Goal: Task Accomplishment & Management: Manage account settings

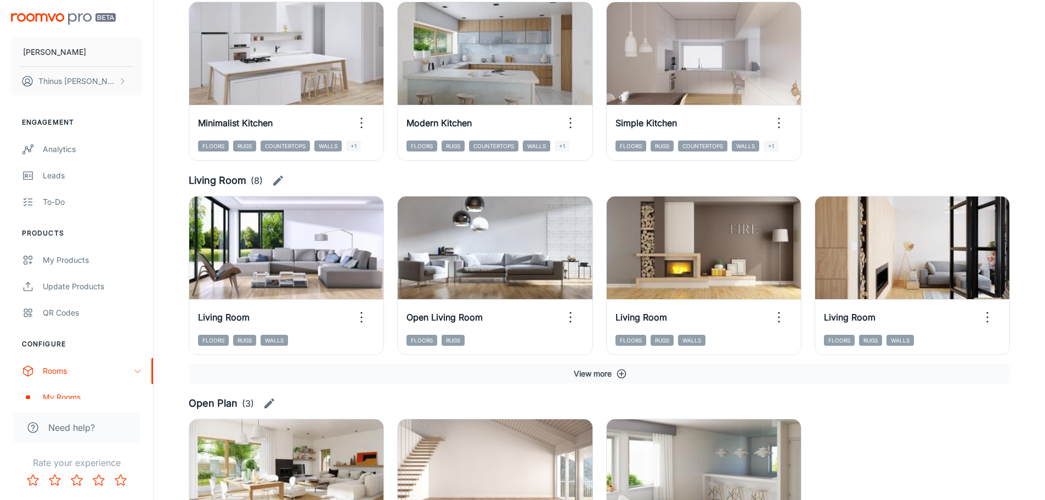
scroll to position [1535, 0]
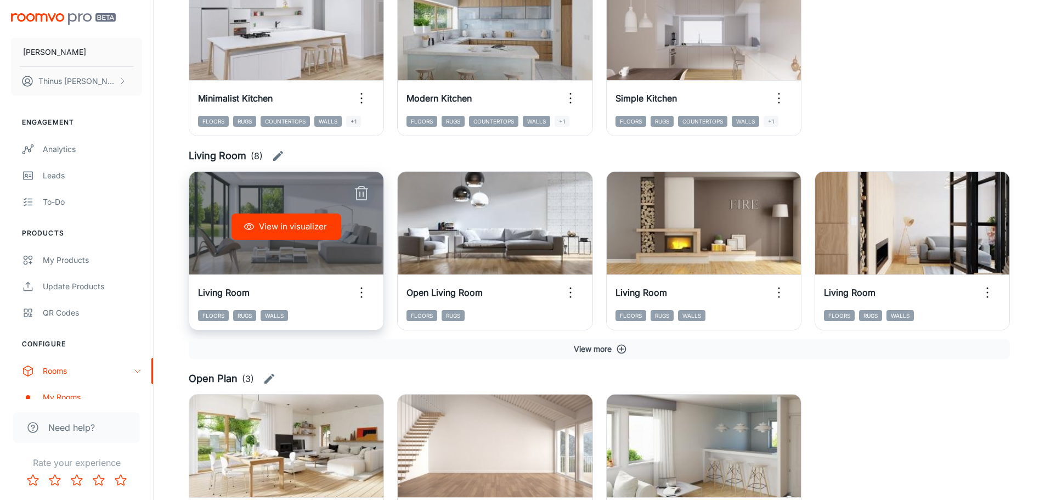
click at [364, 193] on icon "button" at bounding box center [362, 194] width 18 height 18
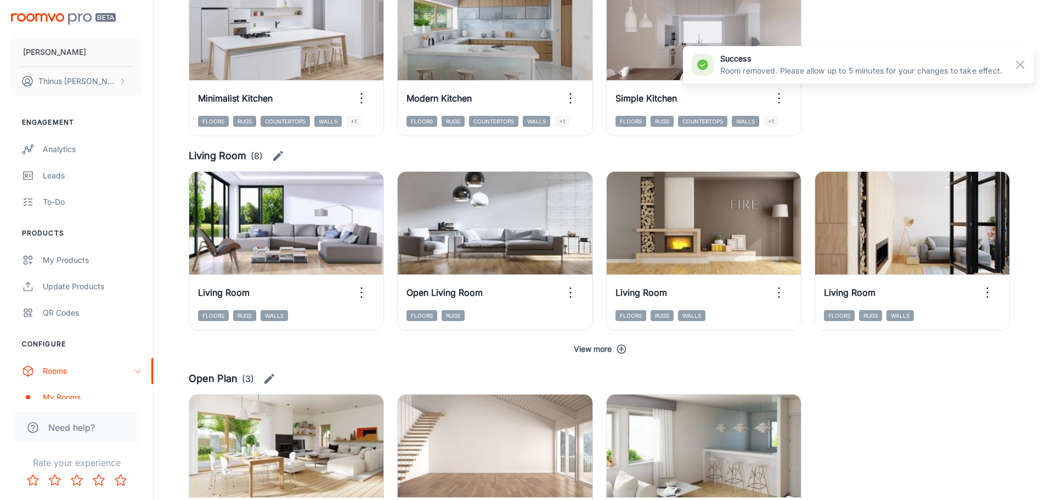
click at [611, 349] on button "View more" at bounding box center [599, 349] width 821 height 20
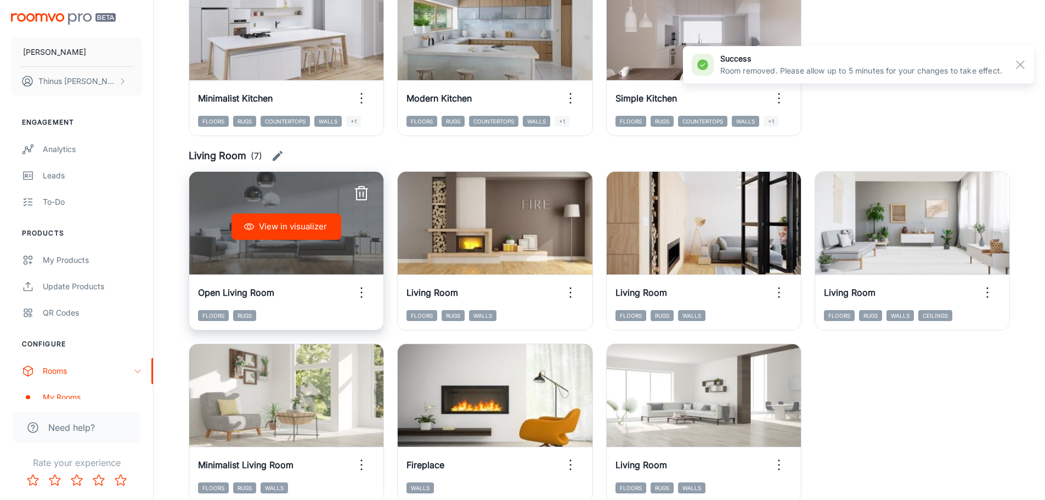
click at [303, 226] on button "View in visualizer" at bounding box center [286, 226] width 110 height 26
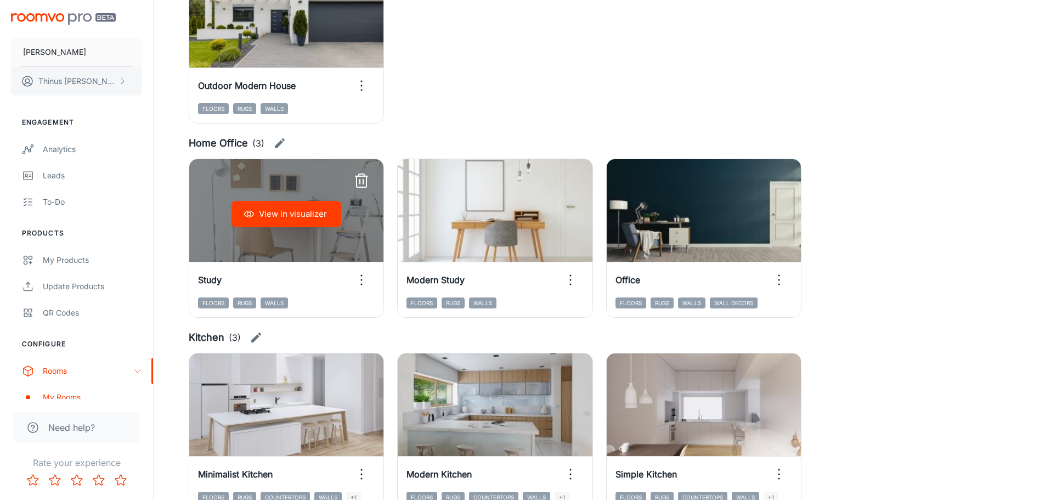
scroll to position [1151, 0]
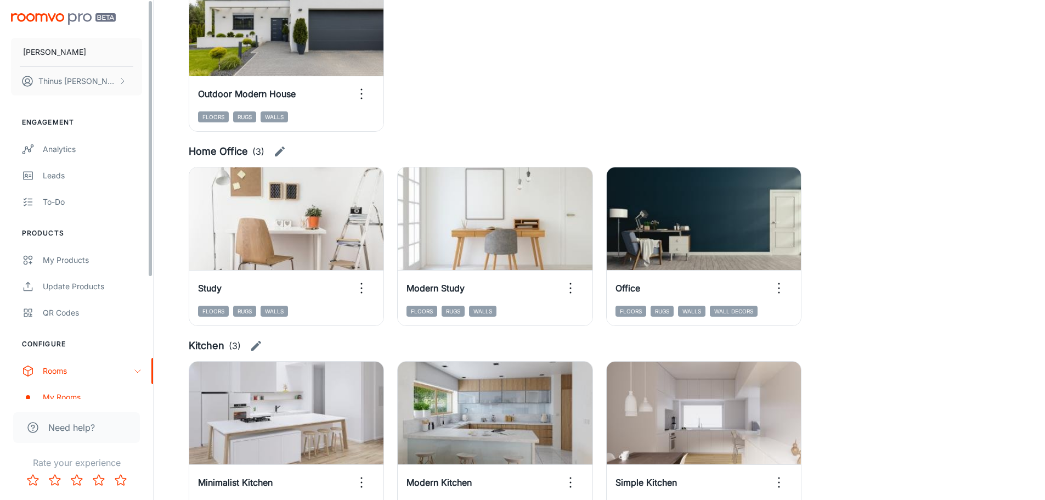
click at [32, 24] on img "scrollable content" at bounding box center [63, 19] width 105 height 12
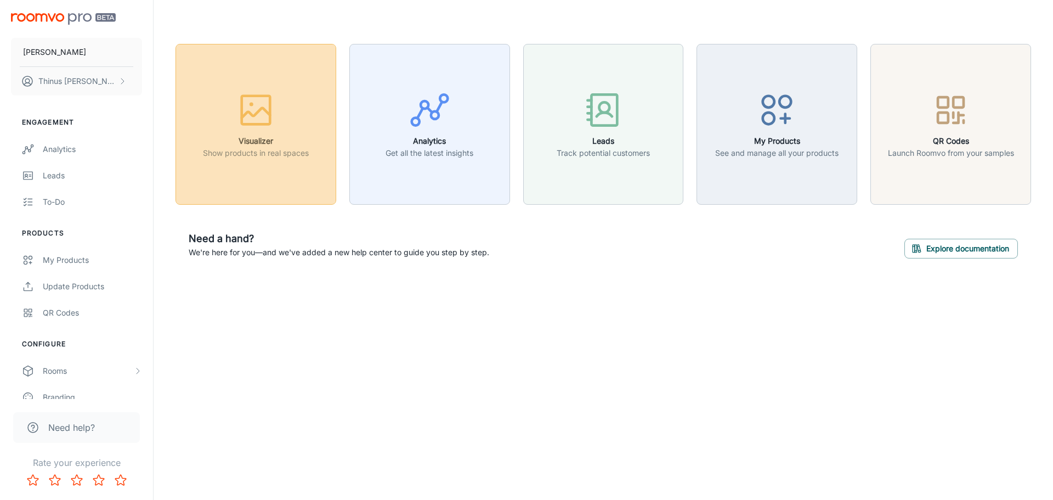
click at [285, 134] on div "button" at bounding box center [256, 112] width 106 height 46
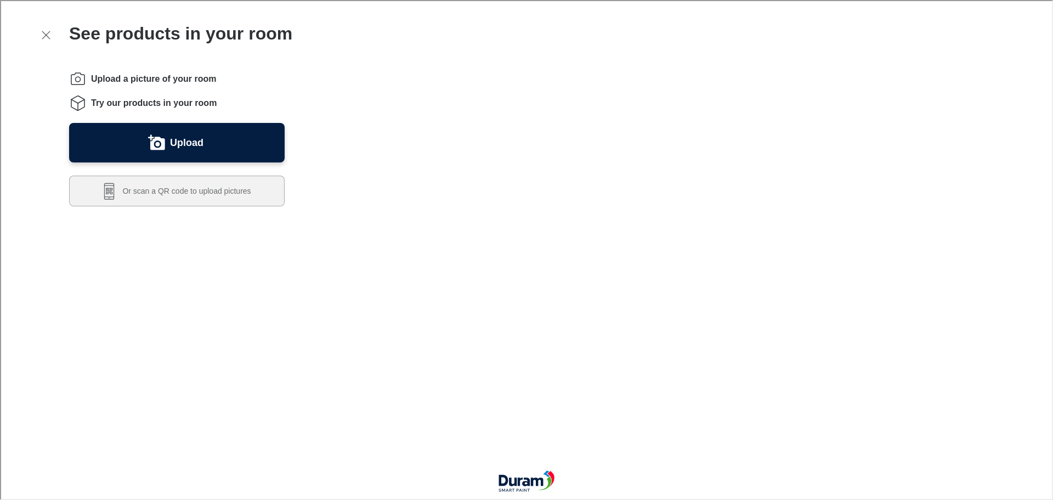
scroll to position [274, 0]
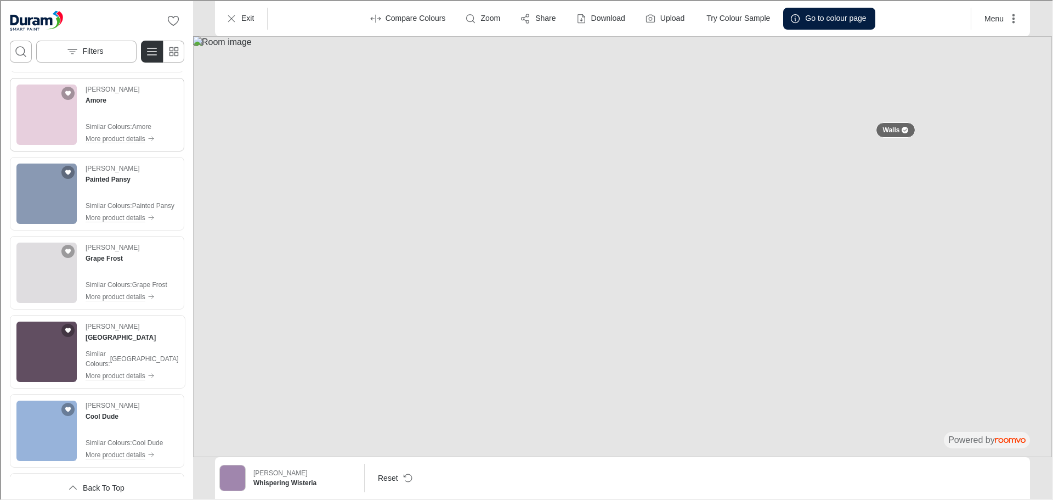
scroll to position [1151, 0]
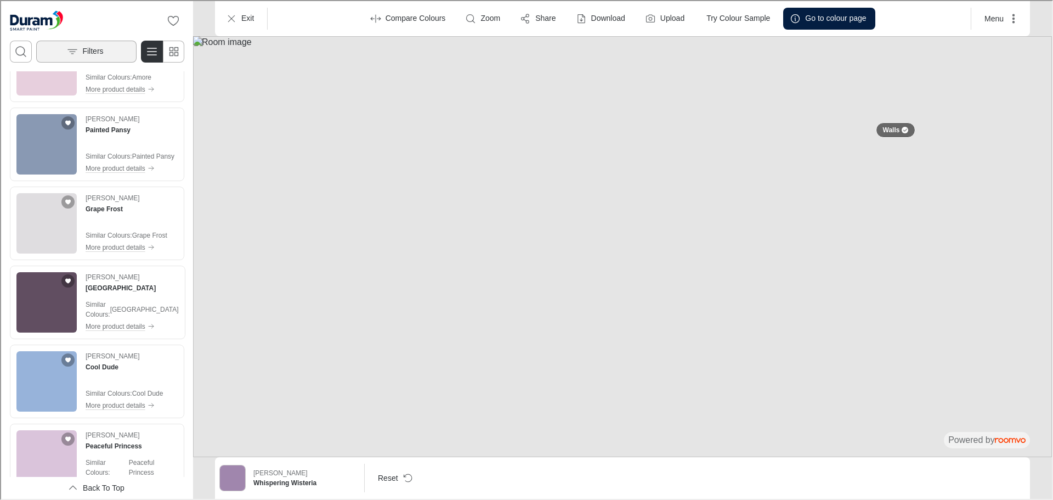
click at [92, 52] on p "Filters" at bounding box center [91, 50] width 21 height 11
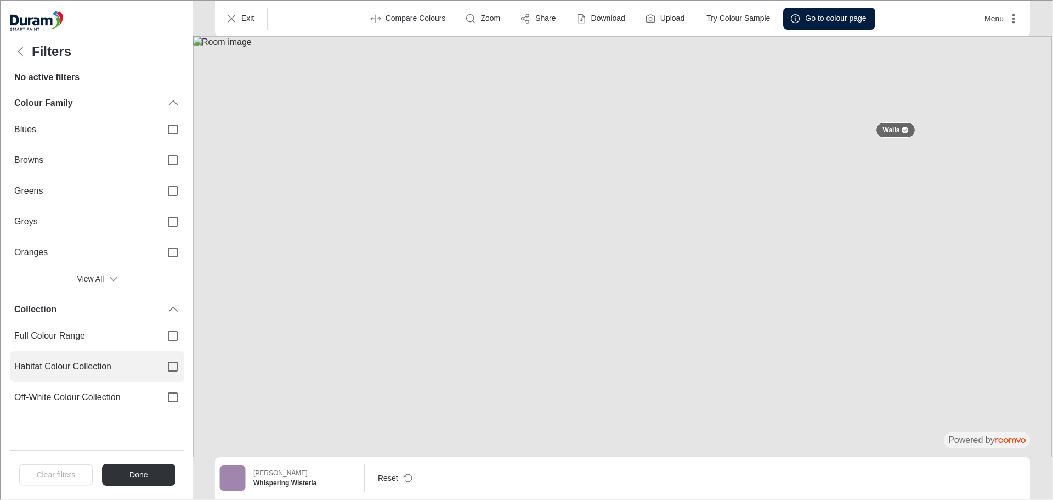
click at [149, 358] on label "Habitat Colour Collection" at bounding box center [96, 365] width 174 height 31
click at [160, 358] on input "Habitat Colour Collection" at bounding box center [171, 365] width 23 height 23
checkbox input "true"
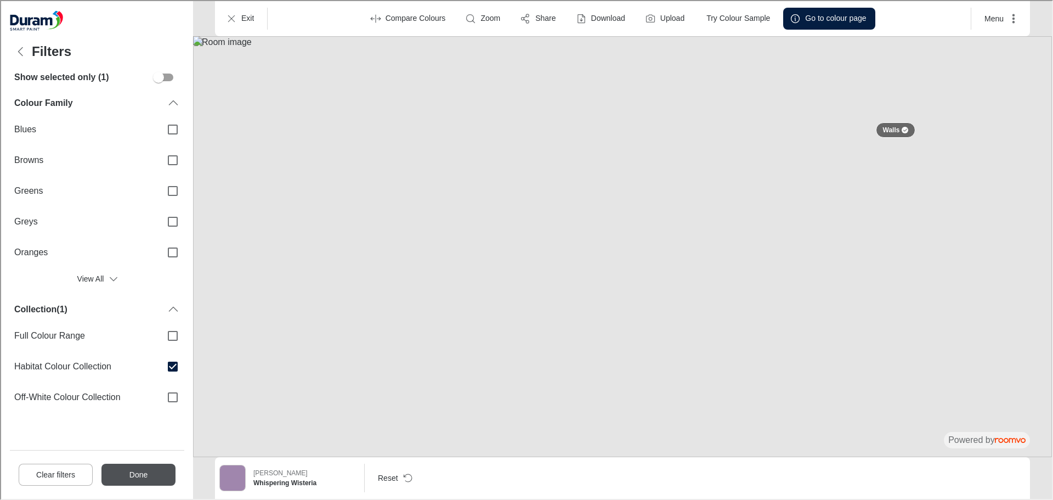
click at [152, 475] on button "Done" at bounding box center [137, 473] width 74 height 22
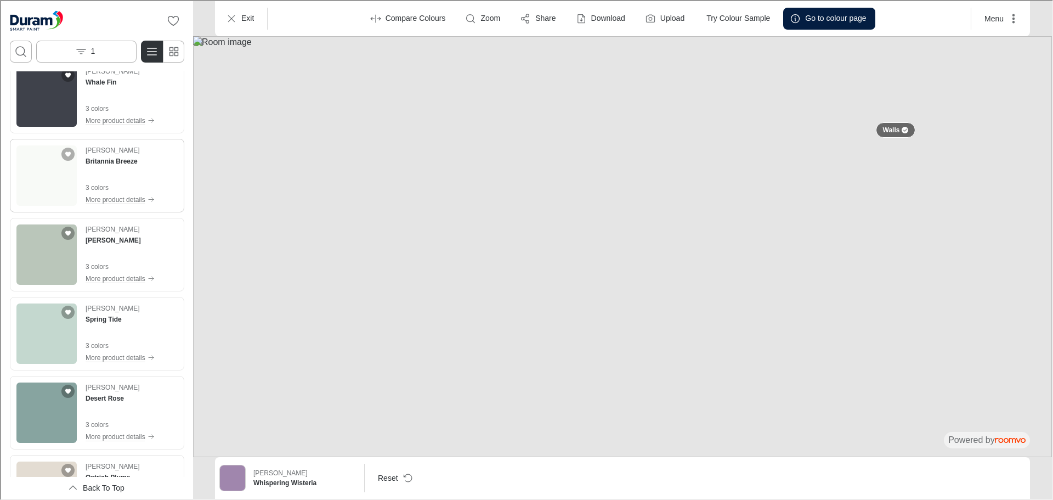
scroll to position [4003, 0]
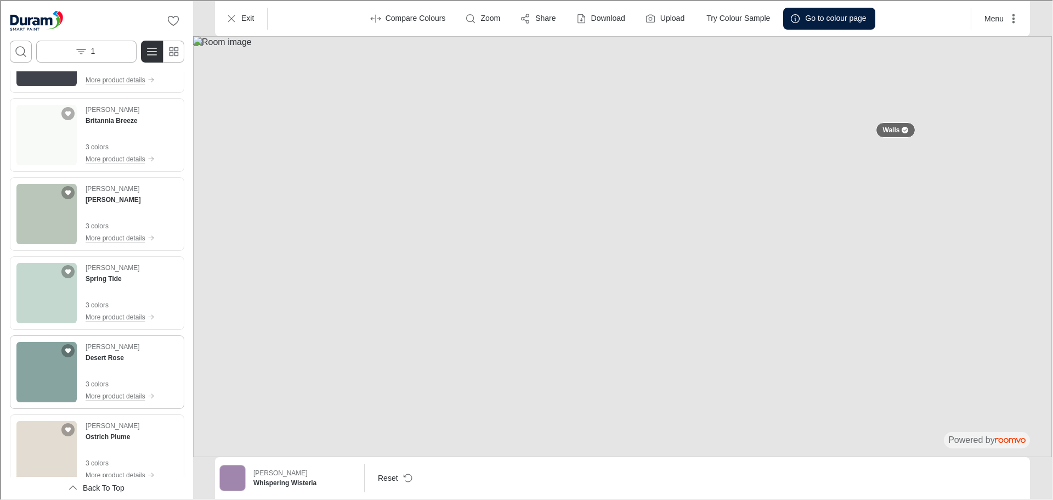
click at [35, 373] on img "See Desert Rose in the room" at bounding box center [45, 370] width 60 height 60
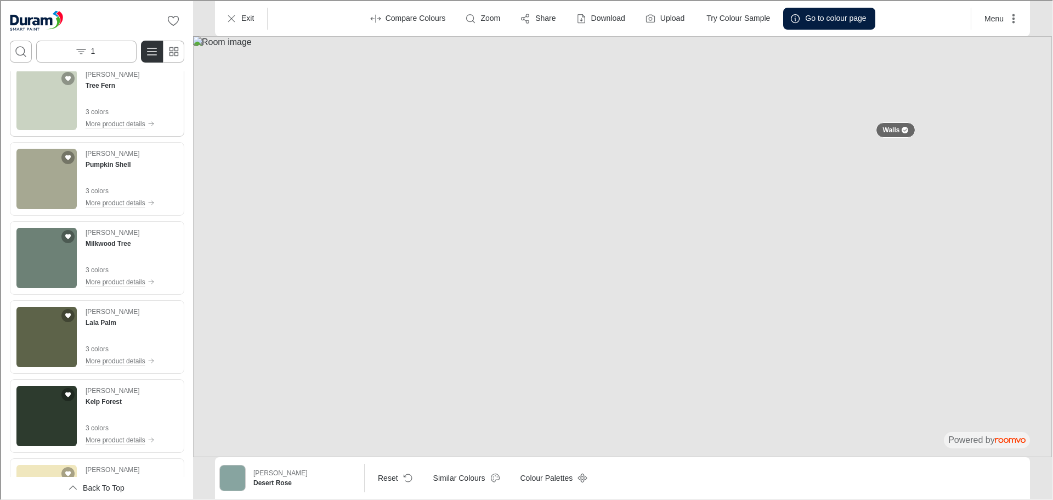
scroll to position [4606, 0]
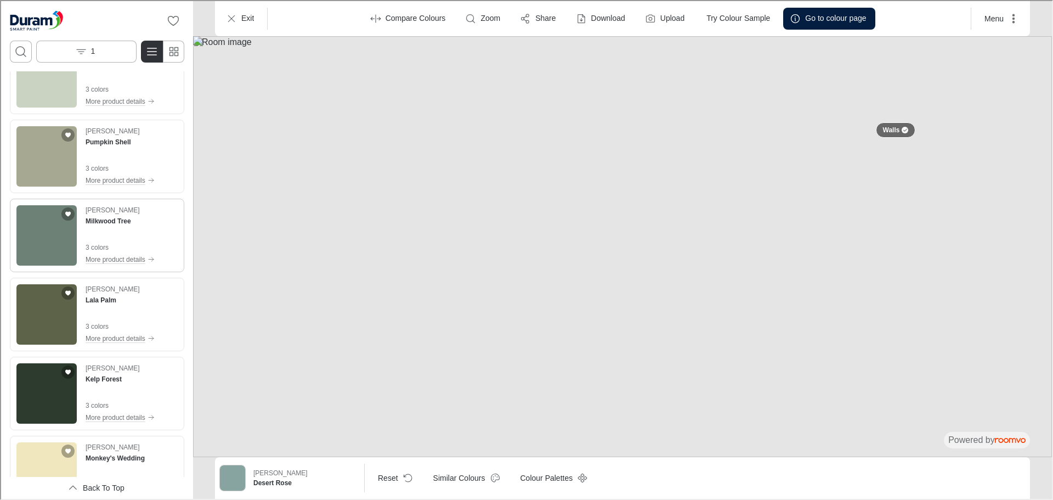
click at [45, 241] on img "See Milkwood Tree in the room" at bounding box center [45, 234] width 60 height 60
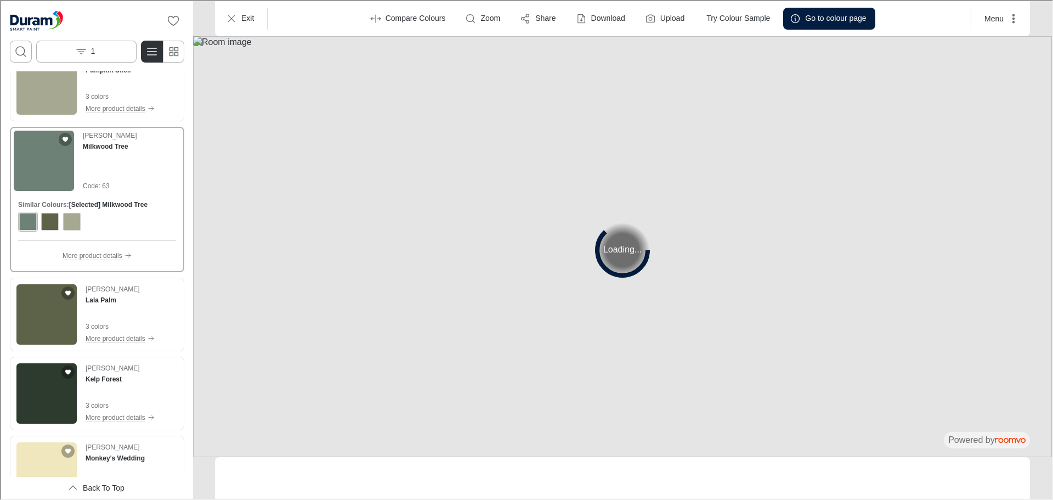
scroll to position [4534, 0]
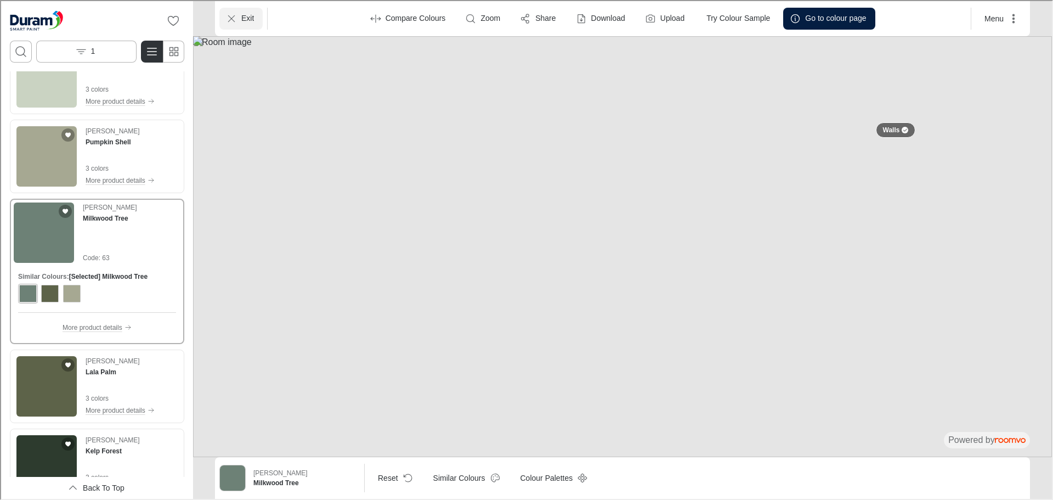
click at [257, 17] on button "Exit" at bounding box center [239, 18] width 43 height 22
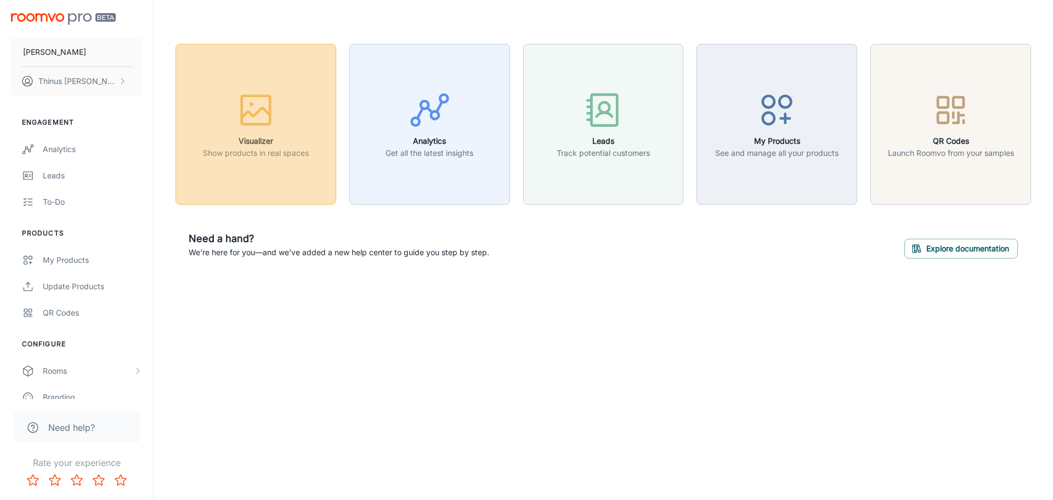
click at [254, 107] on icon "button" at bounding box center [255, 109] width 41 height 41
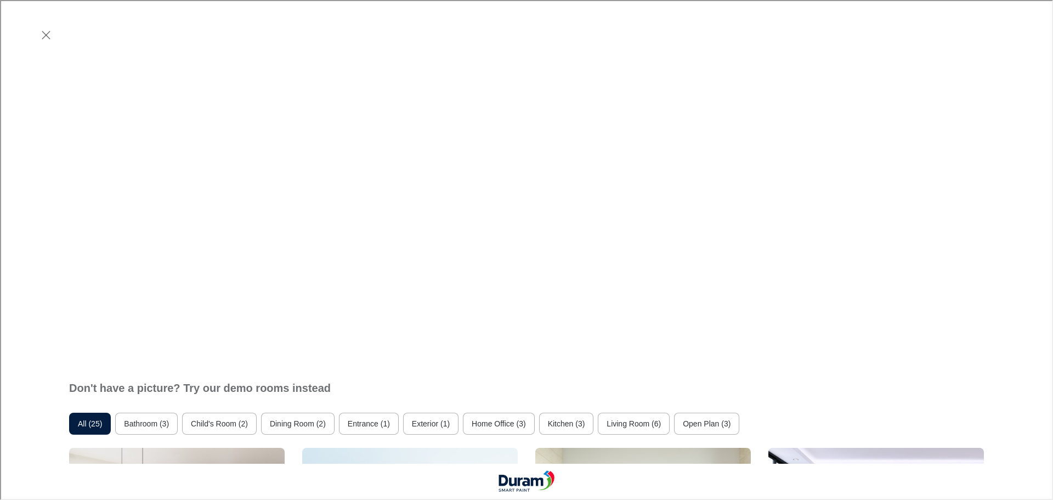
scroll to position [329, 0]
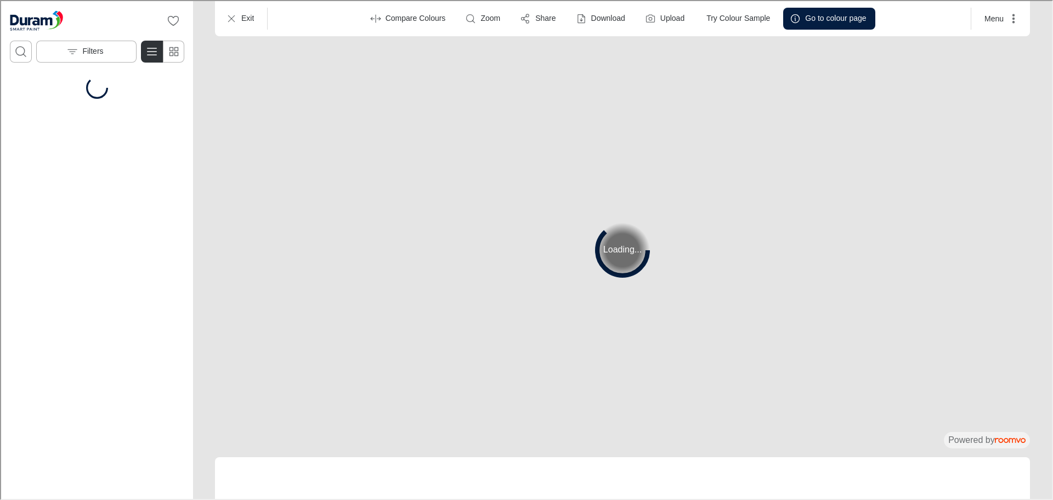
scroll to position [0, 0]
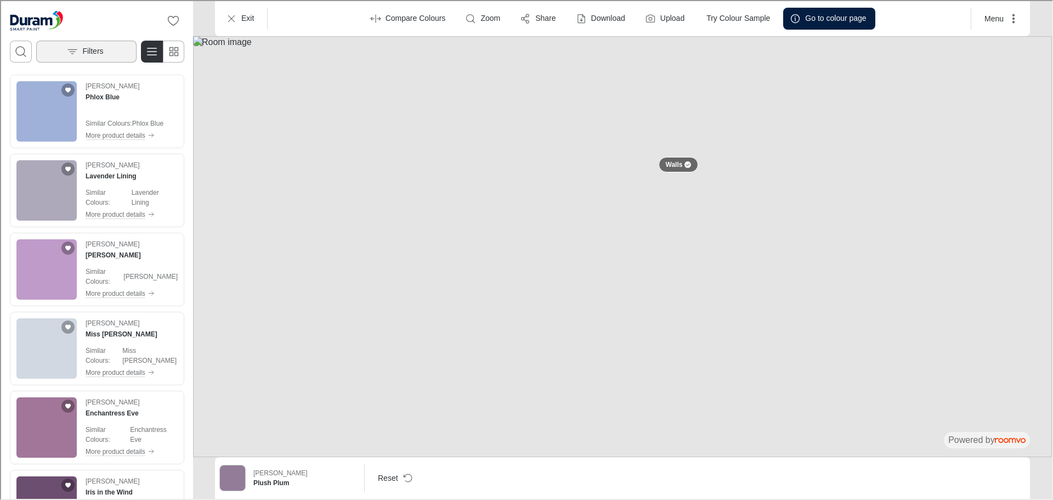
click at [109, 53] on button "Filters" at bounding box center [85, 50] width 100 height 22
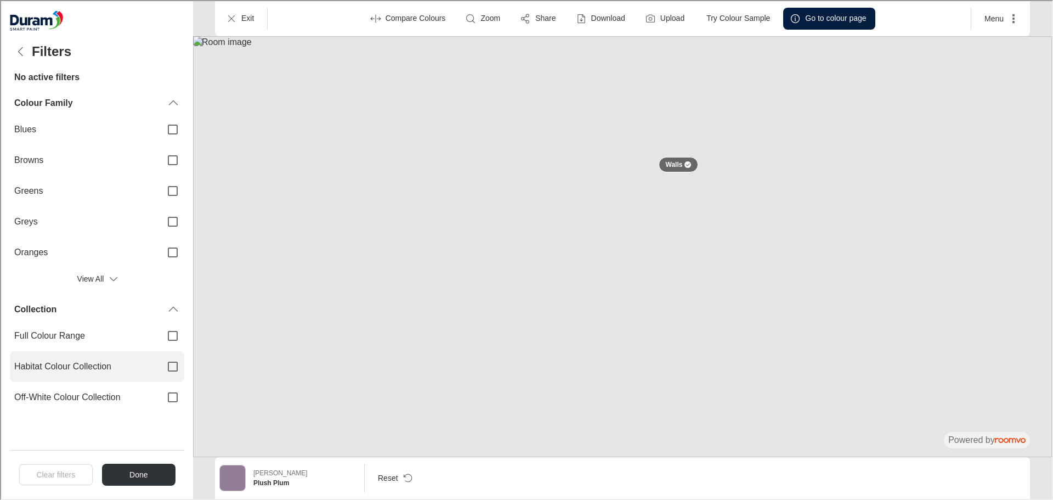
click at [109, 361] on span "Habitat Colour Collection" at bounding box center [82, 365] width 138 height 12
click at [160, 361] on input "Habitat Colour Collection" at bounding box center [171, 365] width 23 height 23
checkbox input "true"
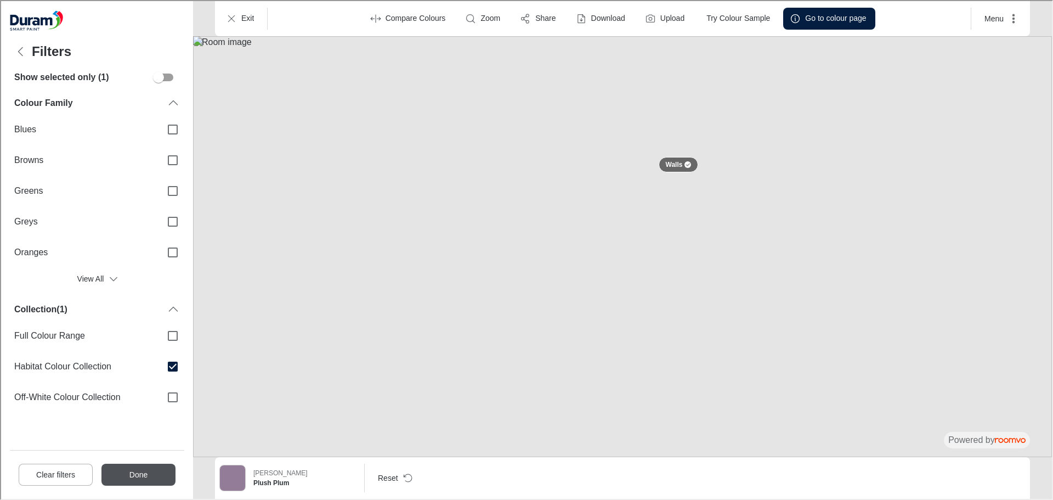
click at [141, 476] on button "Done" at bounding box center [137, 473] width 74 height 22
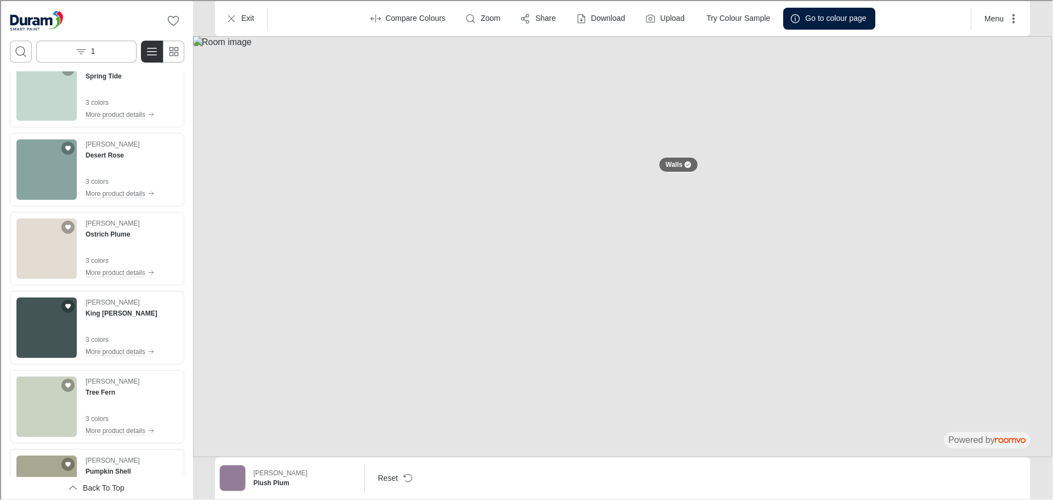
scroll to position [4243, 0]
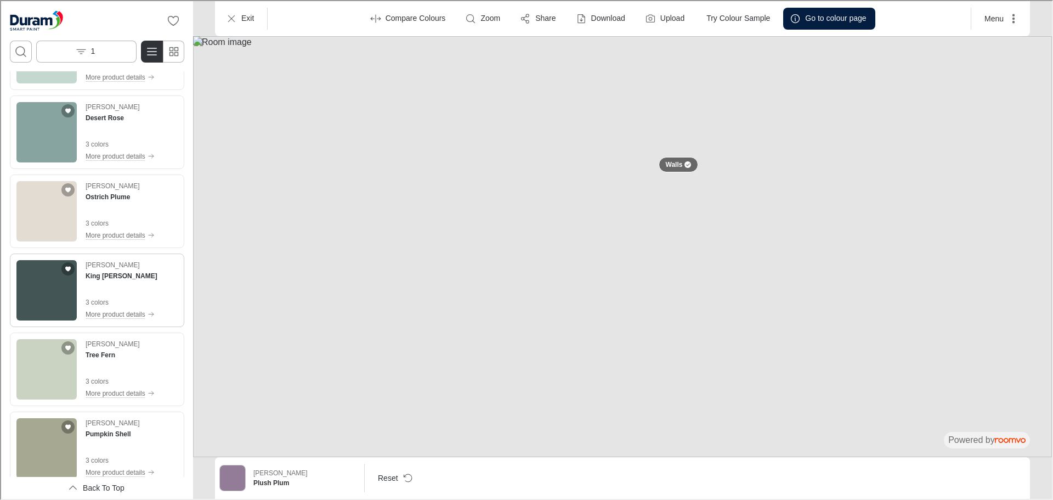
click at [47, 281] on img "See King Mackerel in the room" at bounding box center [45, 289] width 60 height 60
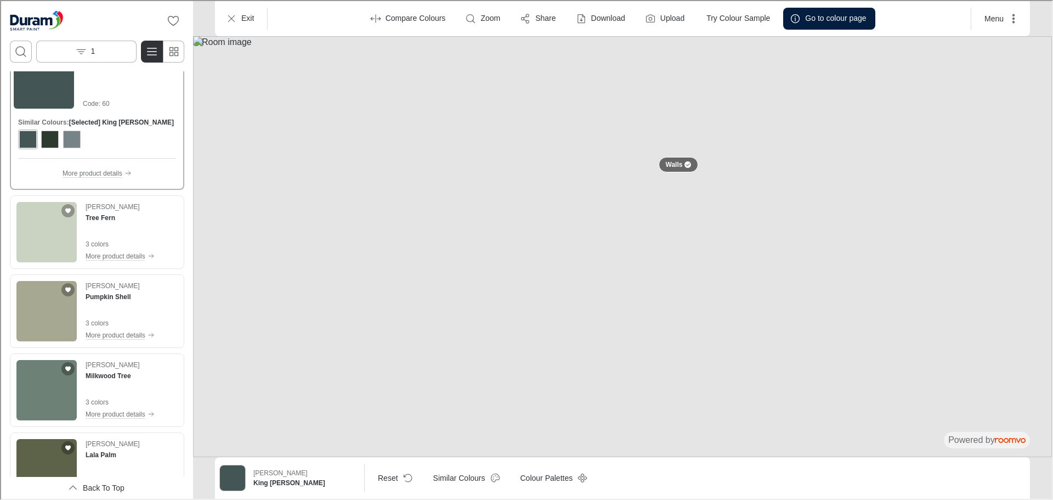
scroll to position [4572, 0]
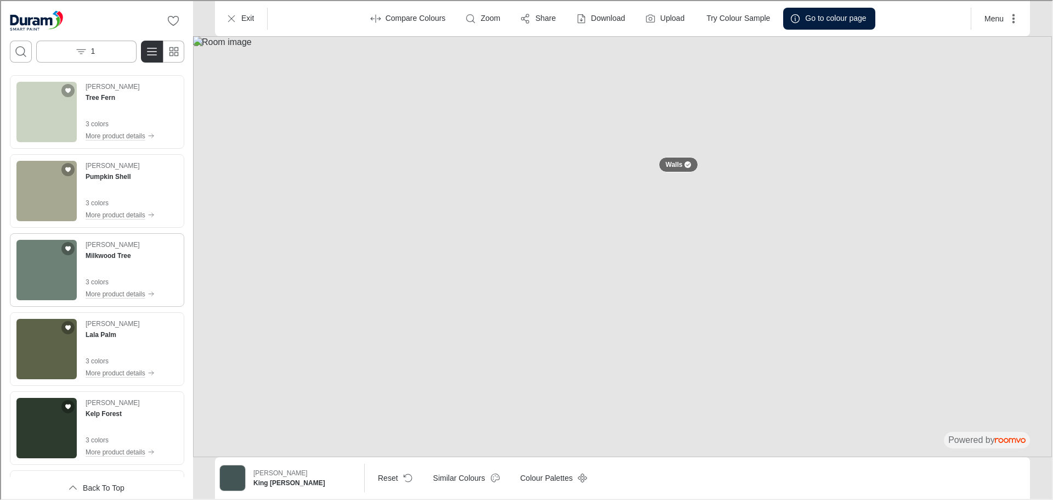
click at [46, 270] on img "See Milkwood Tree in the room" at bounding box center [45, 269] width 60 height 60
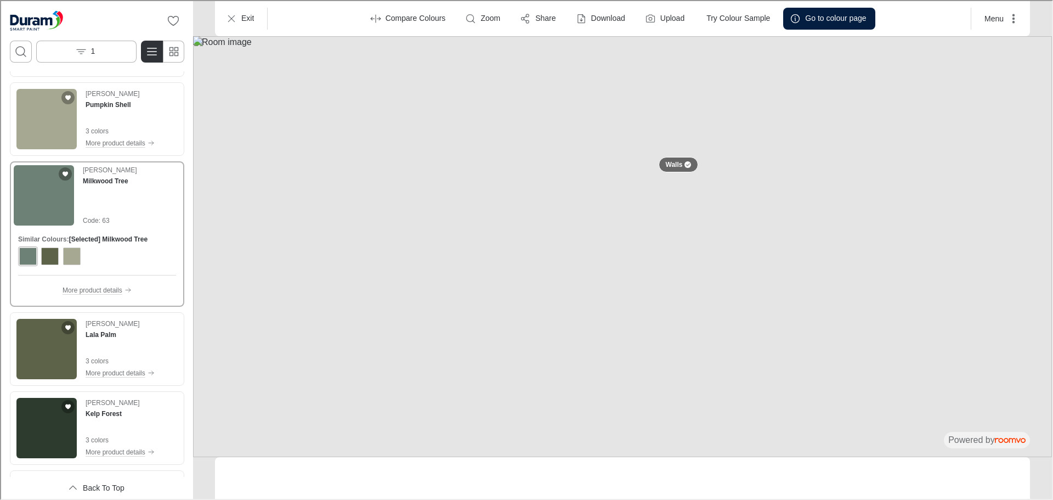
scroll to position [4500, 0]
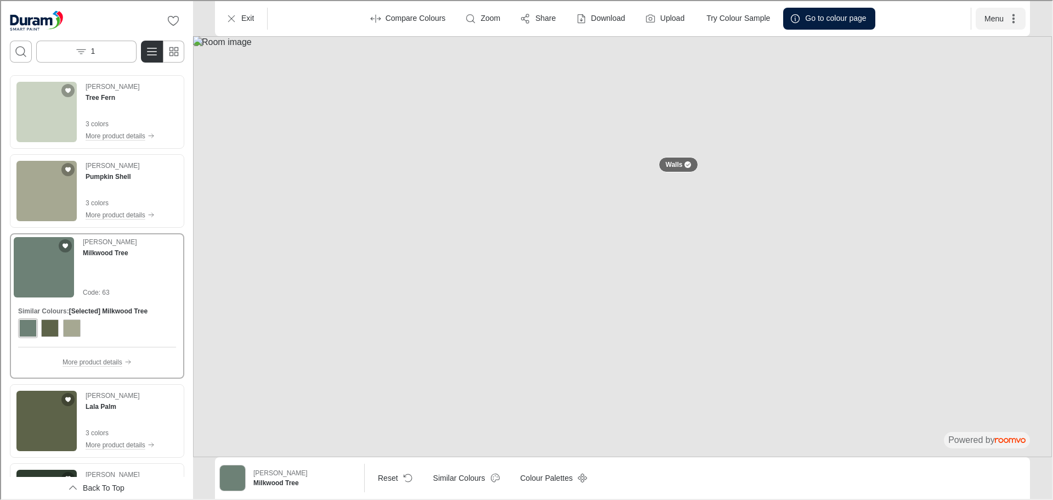
click at [990, 17] on button "Menu" at bounding box center [999, 18] width 50 height 22
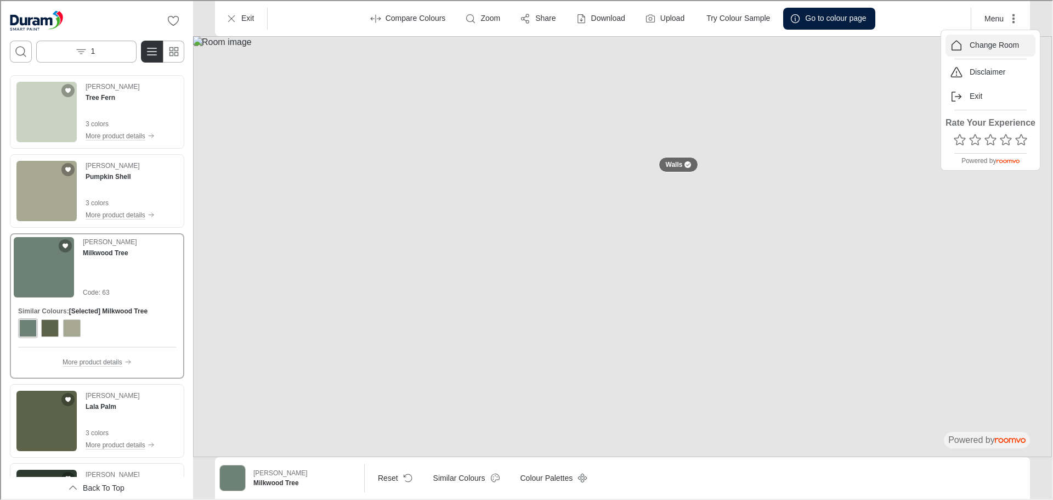
click at [983, 46] on p "Change Room" at bounding box center [992, 44] width 49 height 11
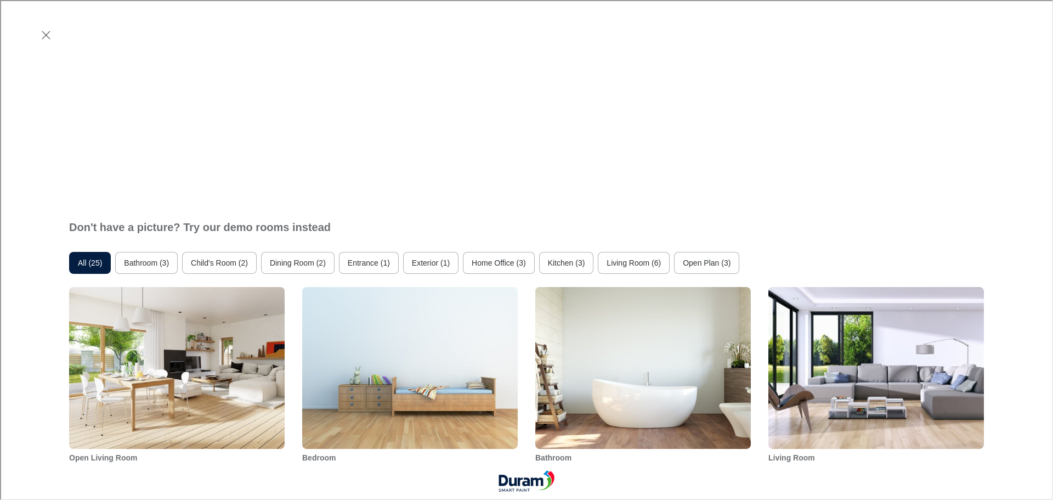
scroll to position [603, 0]
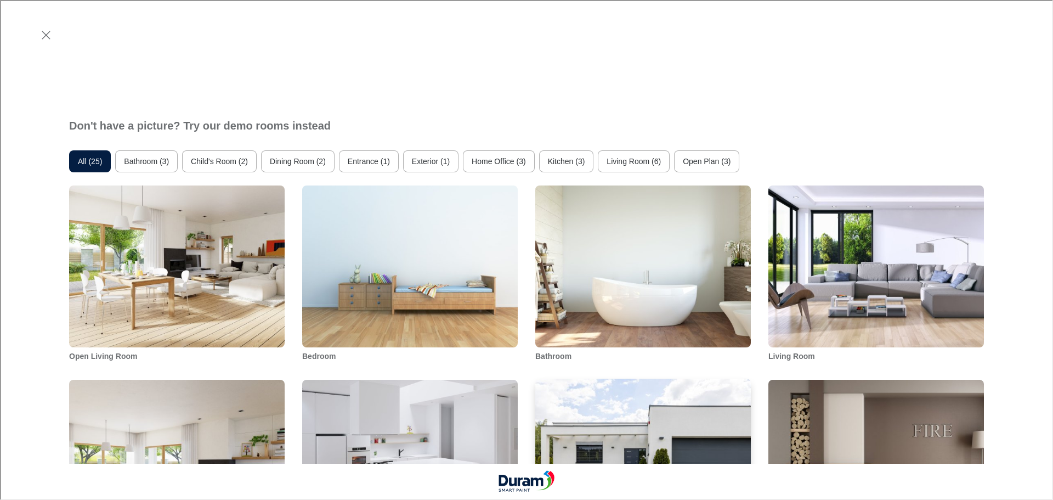
click at [637, 377] on img "Outdoor Modern House" at bounding box center [643, 459] width 218 height 164
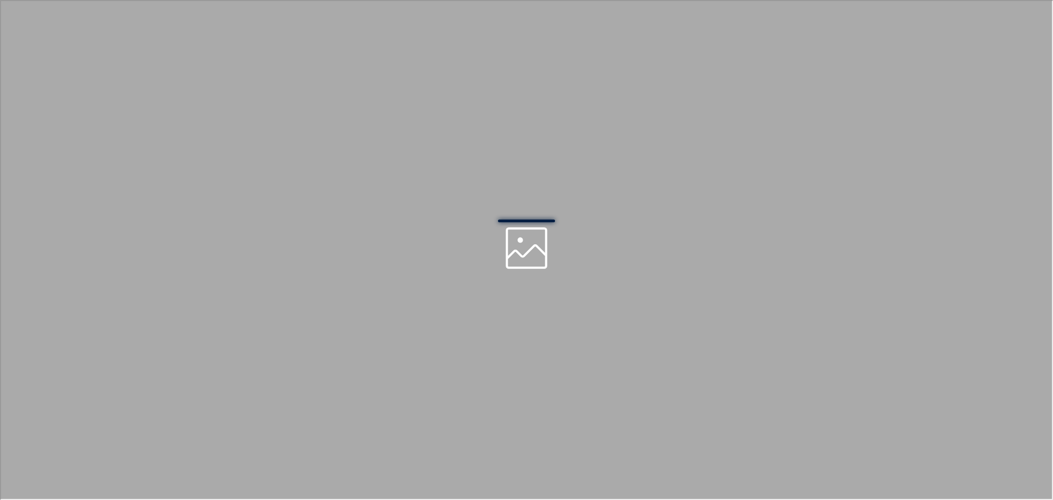
scroll to position [0, 0]
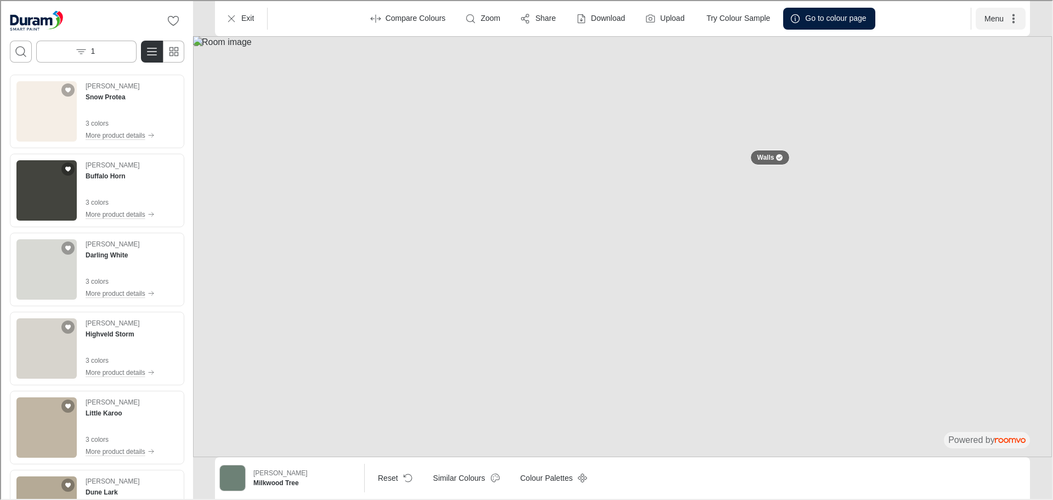
click at [996, 17] on button "Menu" at bounding box center [999, 18] width 50 height 22
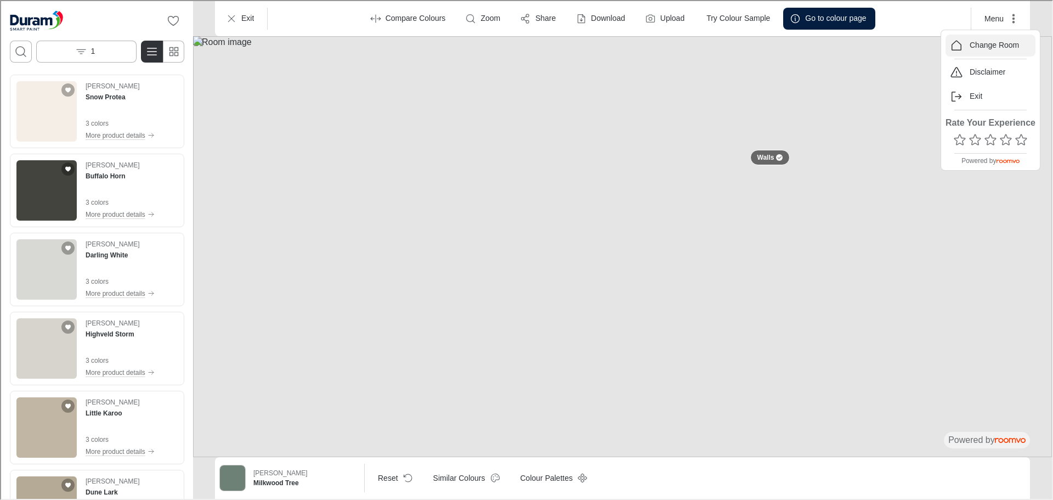
click at [981, 42] on p "Change Room" at bounding box center [992, 44] width 49 height 11
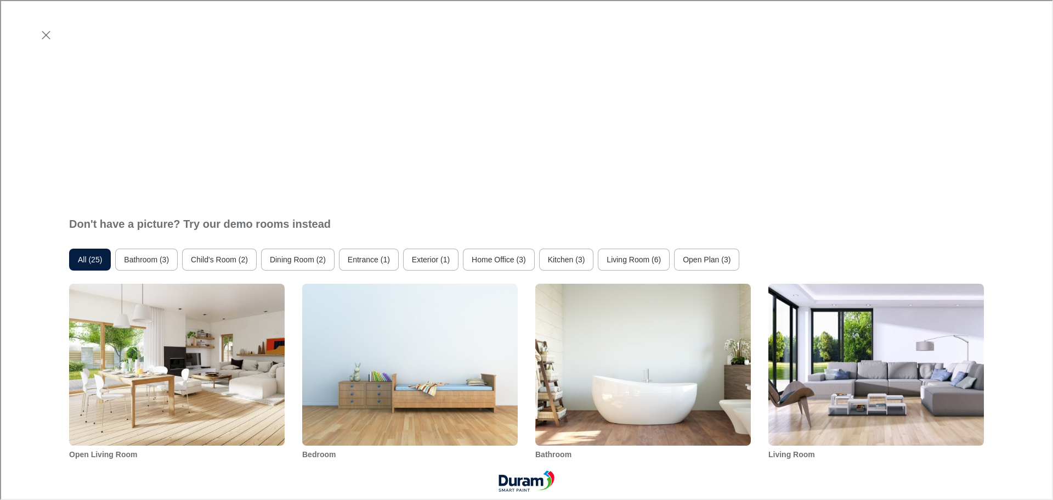
scroll to position [603, 0]
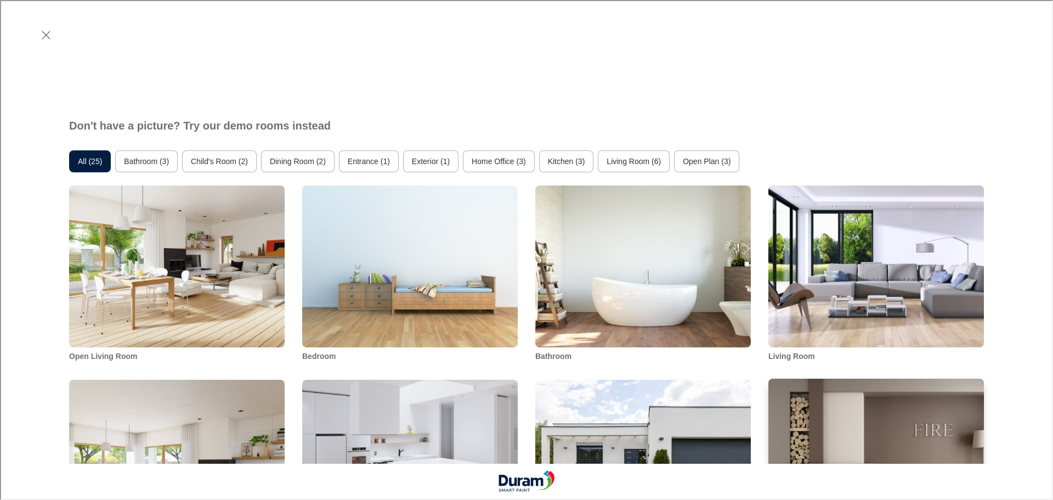
click at [903, 377] on img "Living Room" at bounding box center [876, 459] width 218 height 164
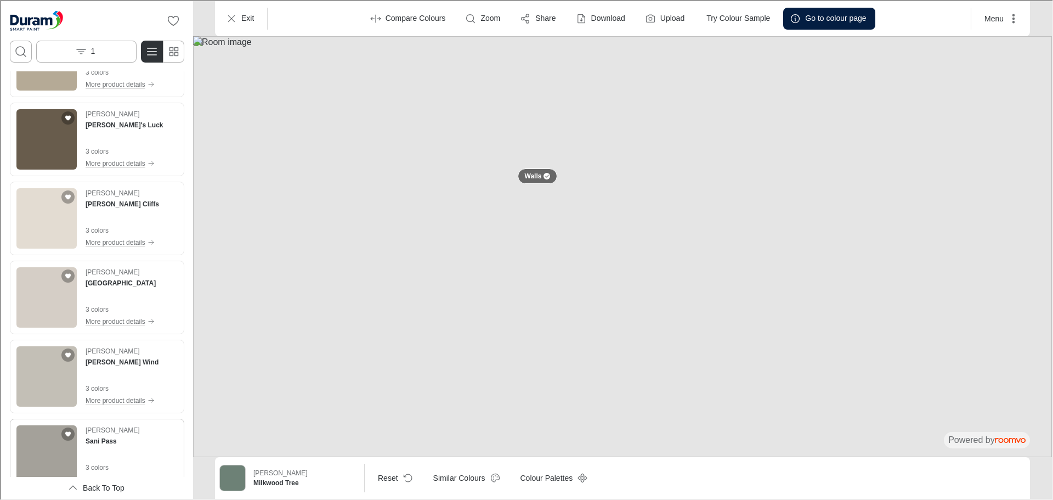
scroll to position [548, 0]
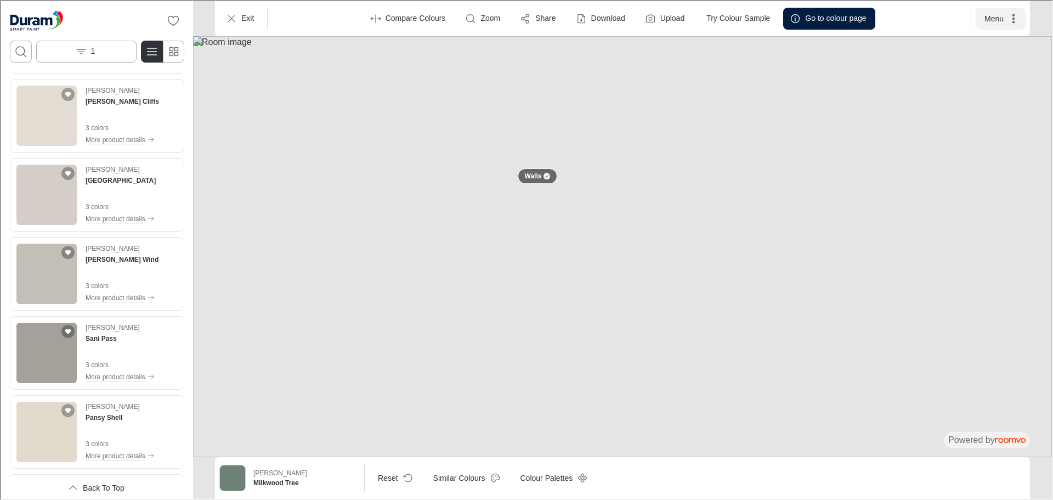
click at [1000, 17] on button "Menu" at bounding box center [999, 18] width 50 height 22
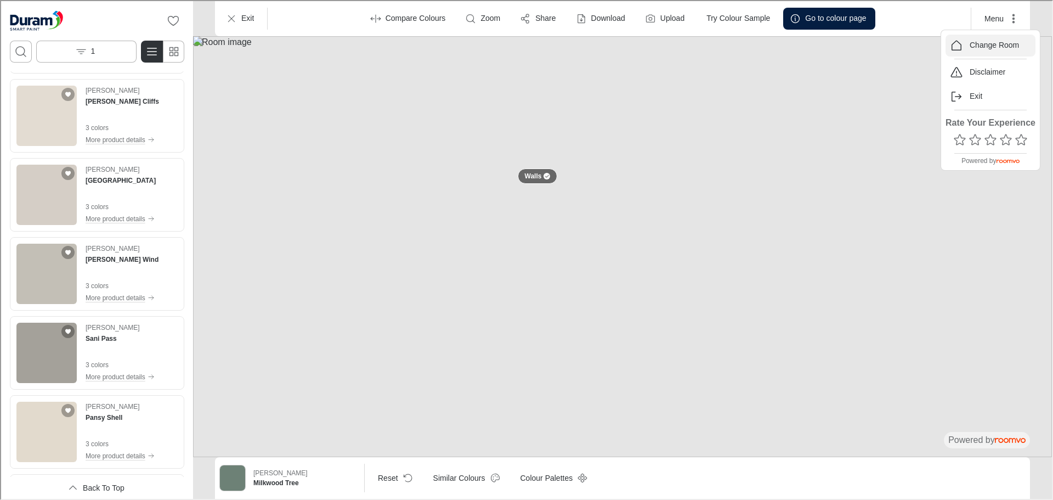
click at [1001, 35] on button "Change Room" at bounding box center [989, 44] width 90 height 22
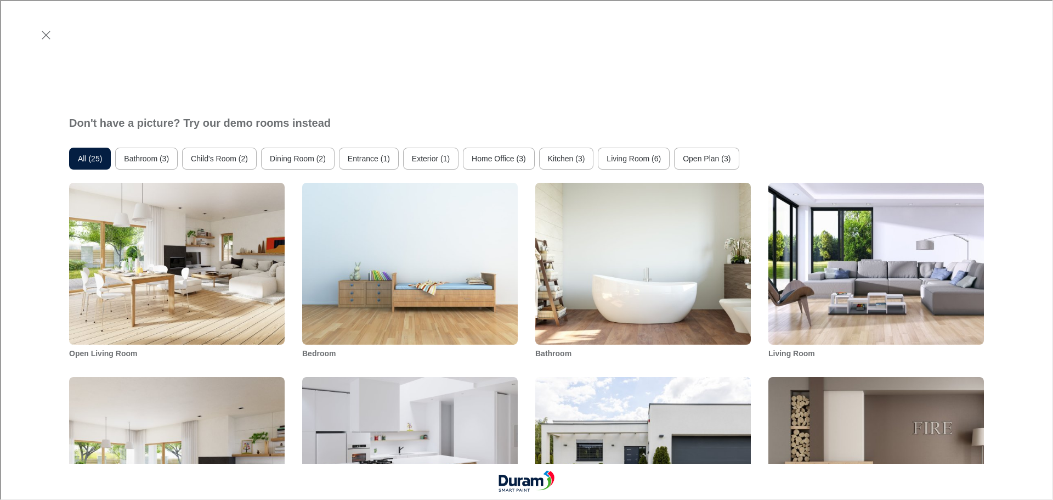
scroll to position [603, 0]
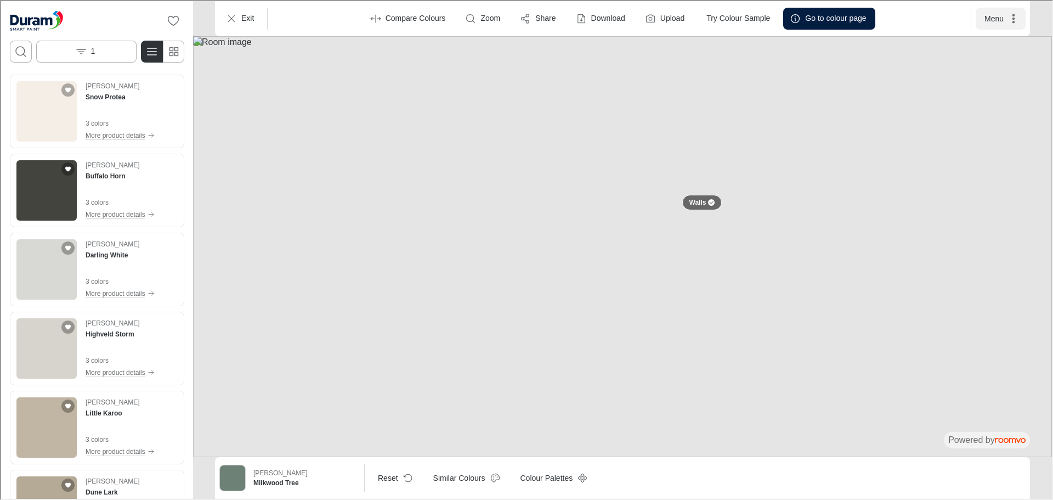
click at [1001, 18] on button "Menu" at bounding box center [999, 18] width 50 height 22
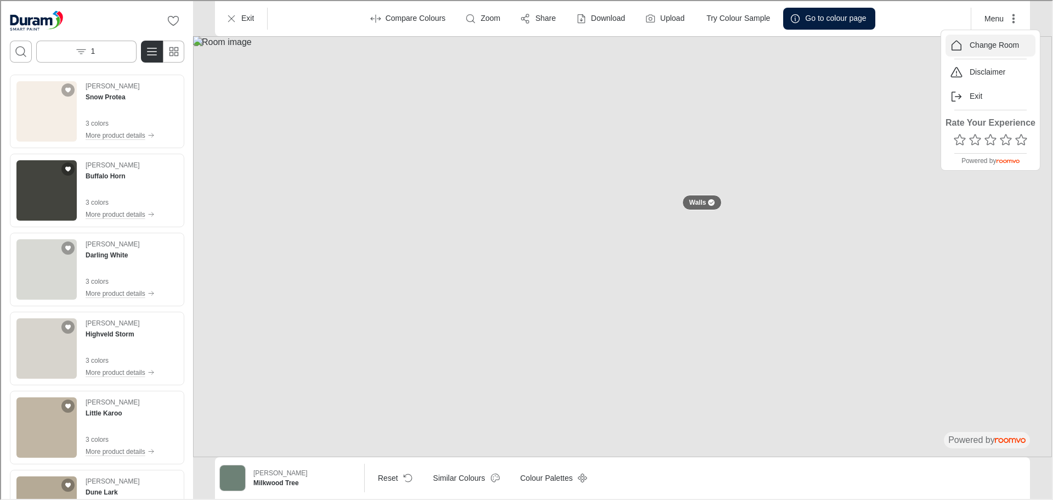
click at [1004, 38] on button "Change Room" at bounding box center [989, 44] width 90 height 22
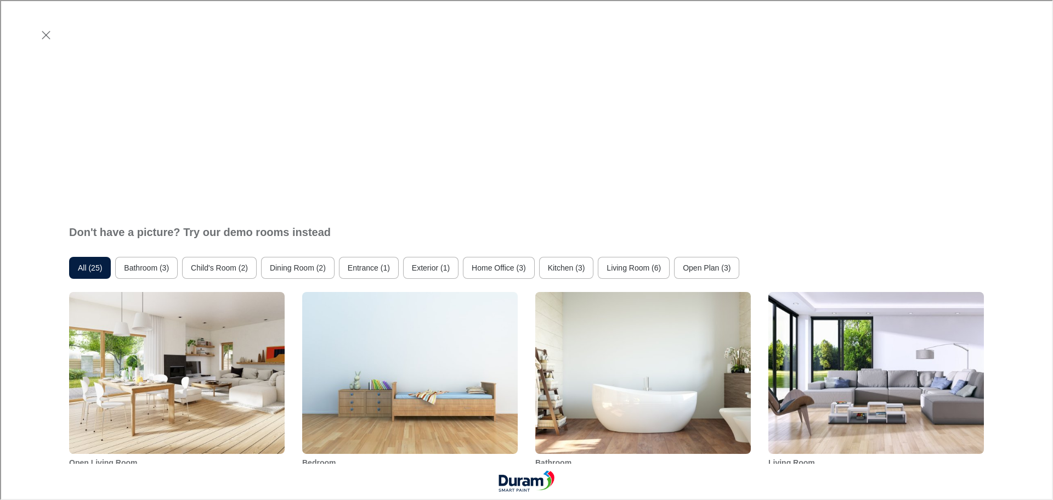
scroll to position [658, 0]
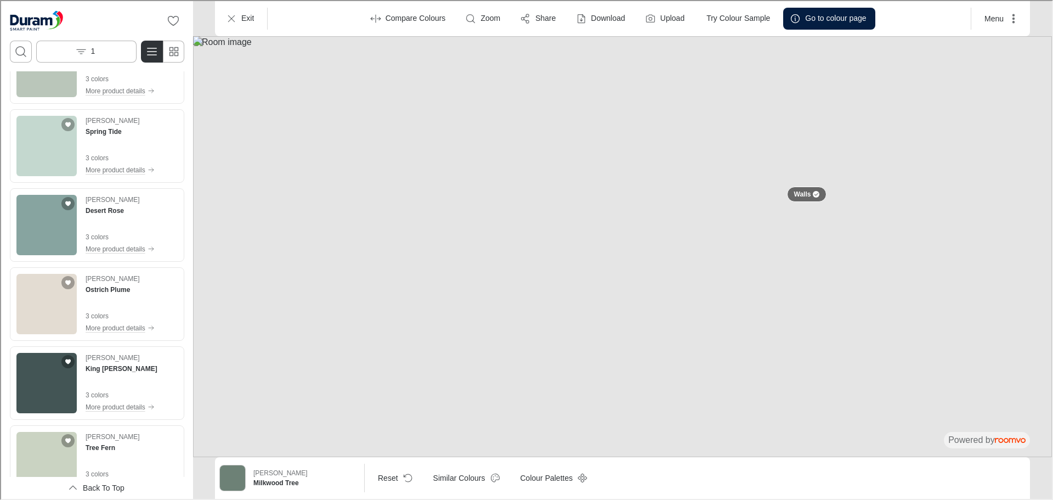
scroll to position [4222, 0]
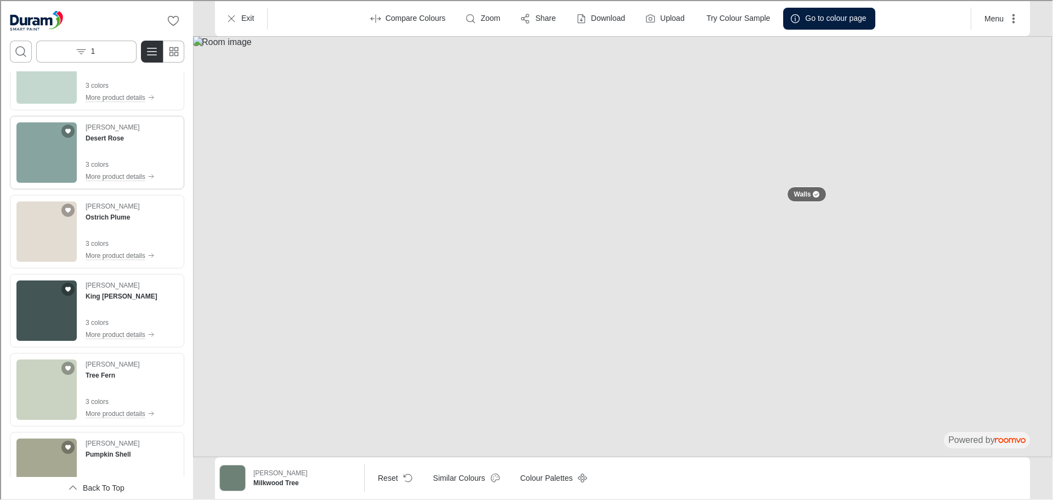
click at [42, 153] on img "See Desert Rose in the room" at bounding box center [45, 151] width 60 height 60
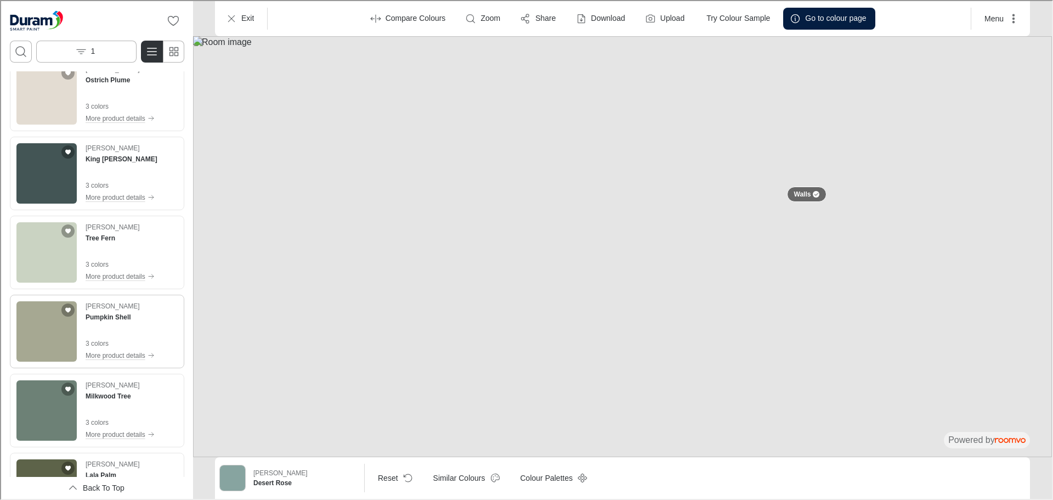
scroll to position [4497, 0]
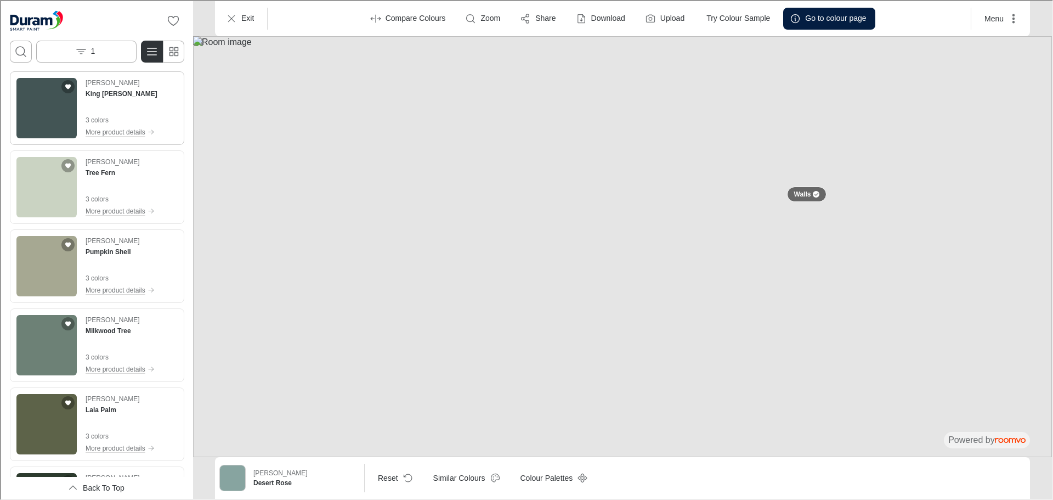
click at [46, 110] on img "See King Mackerel in the room" at bounding box center [45, 107] width 60 height 60
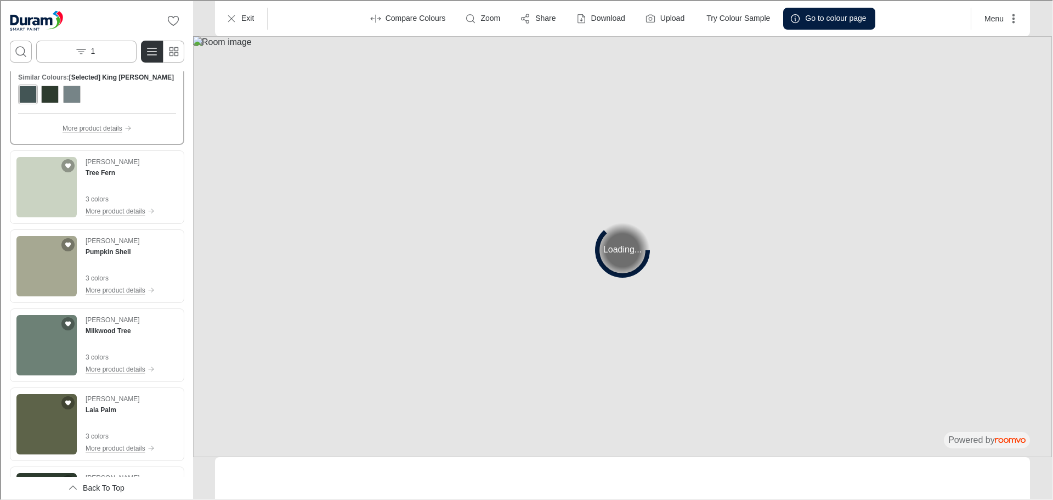
scroll to position [4425, 0]
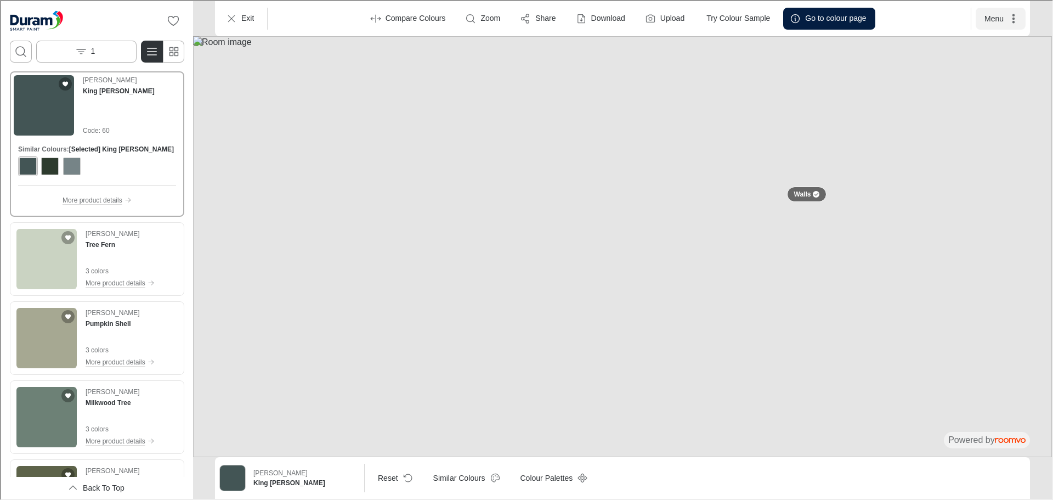
click at [1007, 24] on button "Menu" at bounding box center [999, 18] width 50 height 22
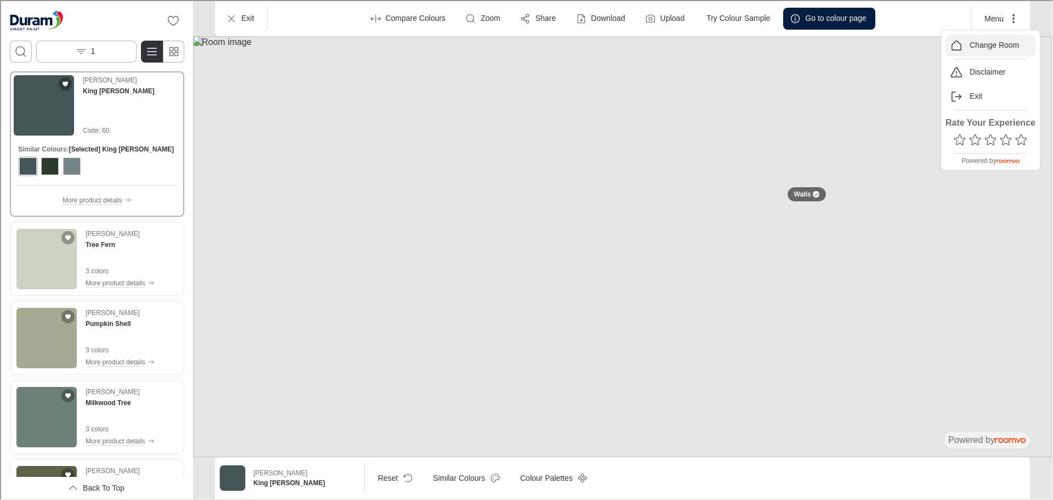
click at [999, 43] on p "Change Room" at bounding box center [992, 44] width 49 height 11
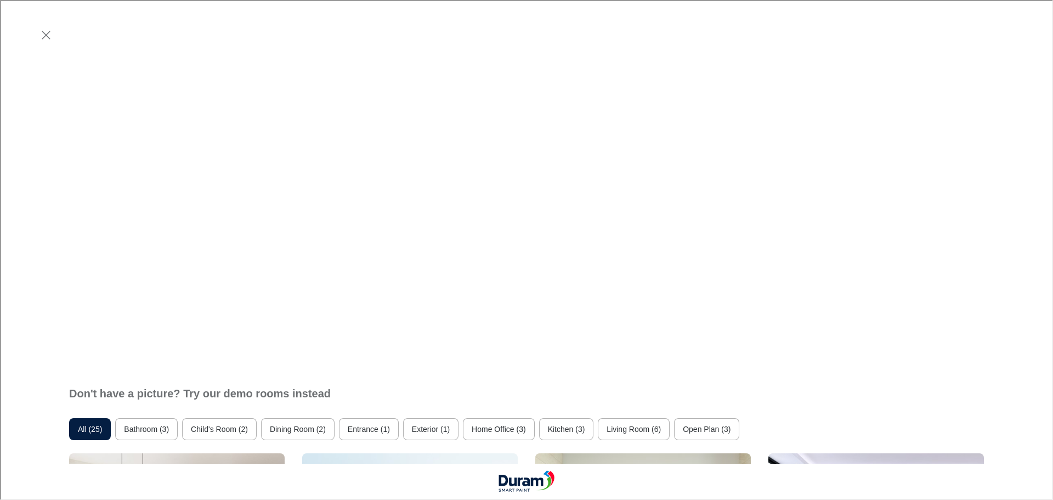
scroll to position [548, 0]
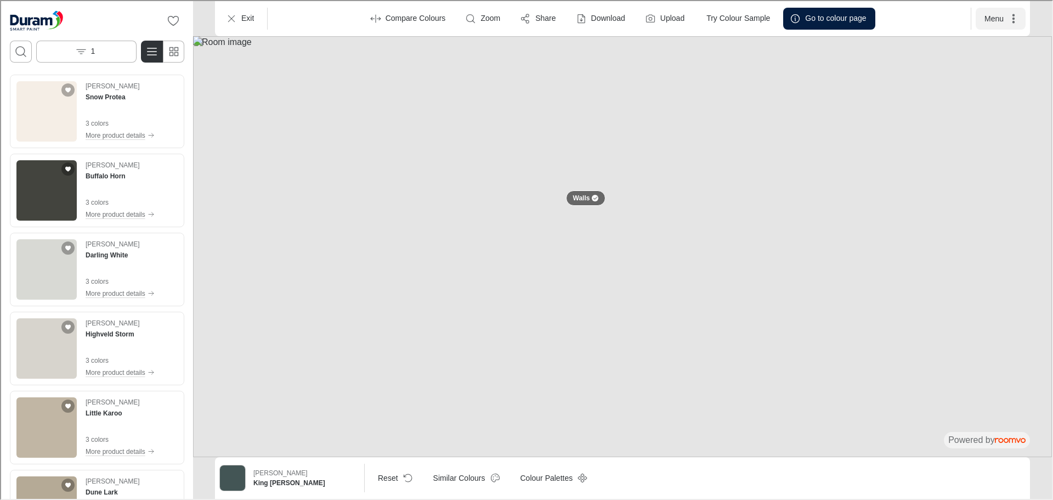
click at [996, 16] on button "Menu" at bounding box center [999, 18] width 50 height 22
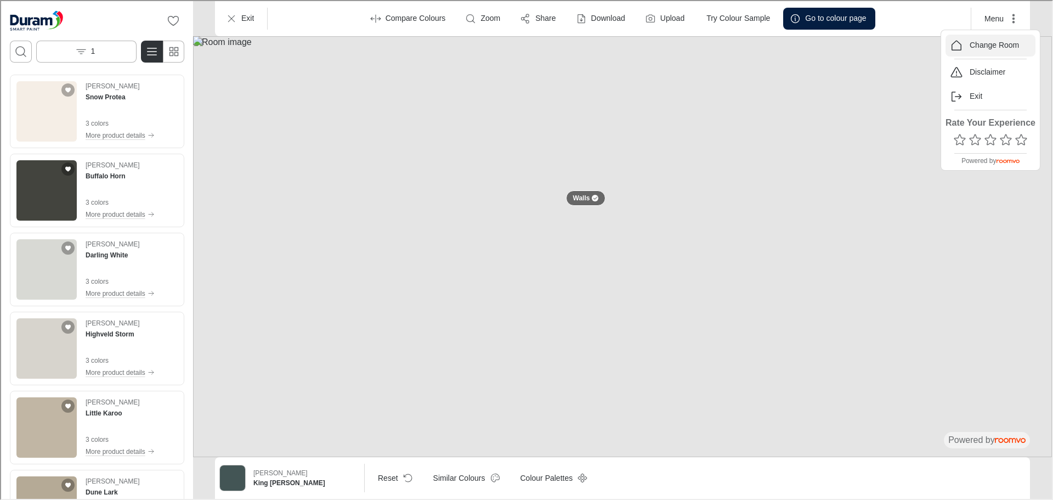
click at [997, 45] on p "Change Room" at bounding box center [992, 44] width 49 height 11
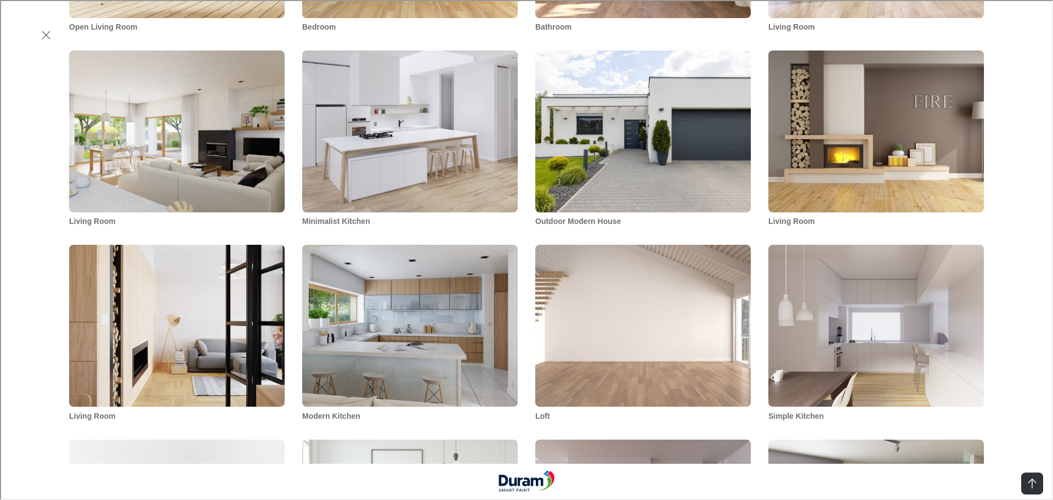
scroll to position [768, 0]
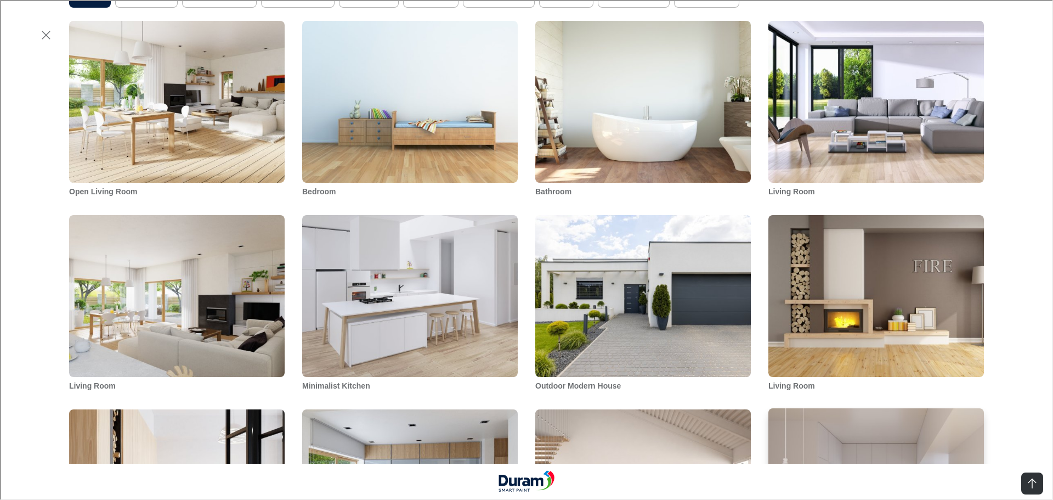
click at [865, 407] on img "Simple Kitchen" at bounding box center [876, 489] width 218 height 164
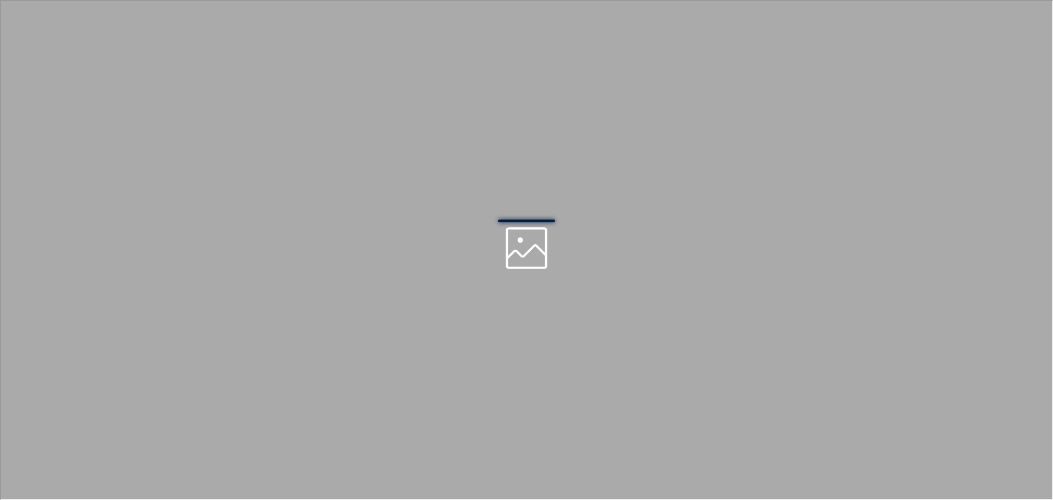
scroll to position [0, 0]
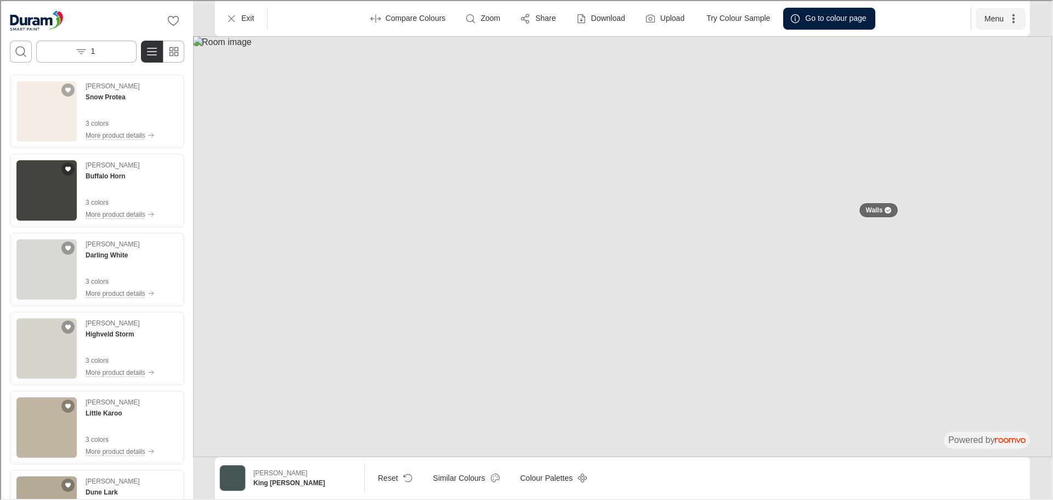
click at [990, 21] on button "Menu" at bounding box center [999, 18] width 50 height 22
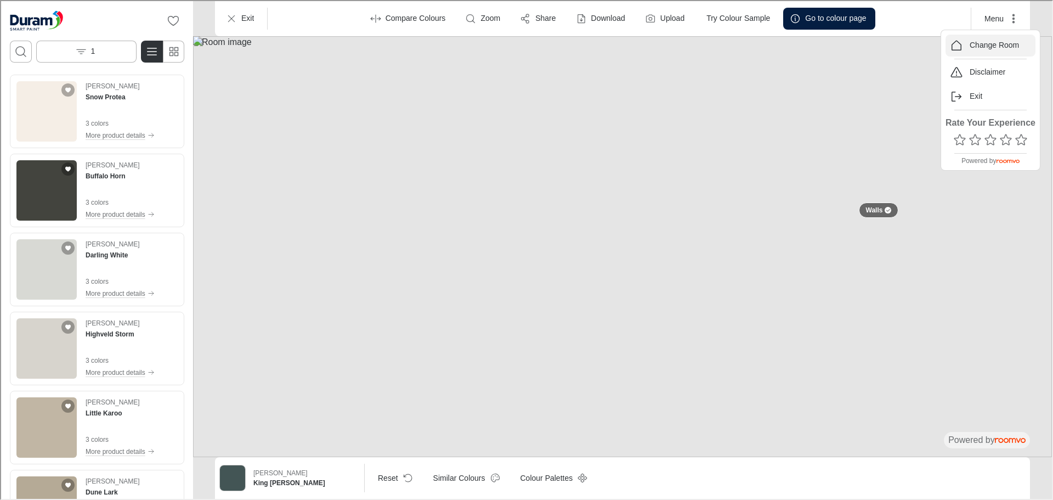
click at [987, 46] on p "Change Room" at bounding box center [992, 44] width 49 height 11
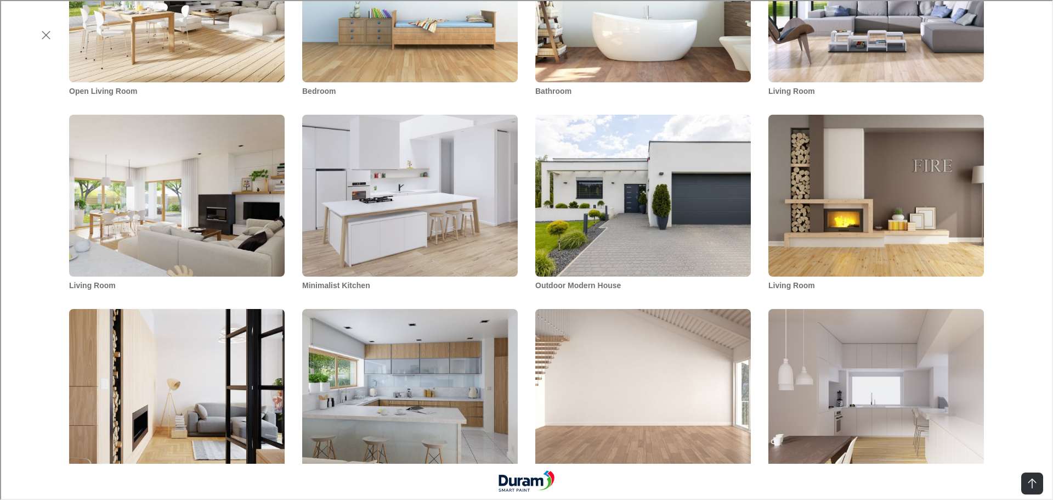
scroll to position [877, 0]
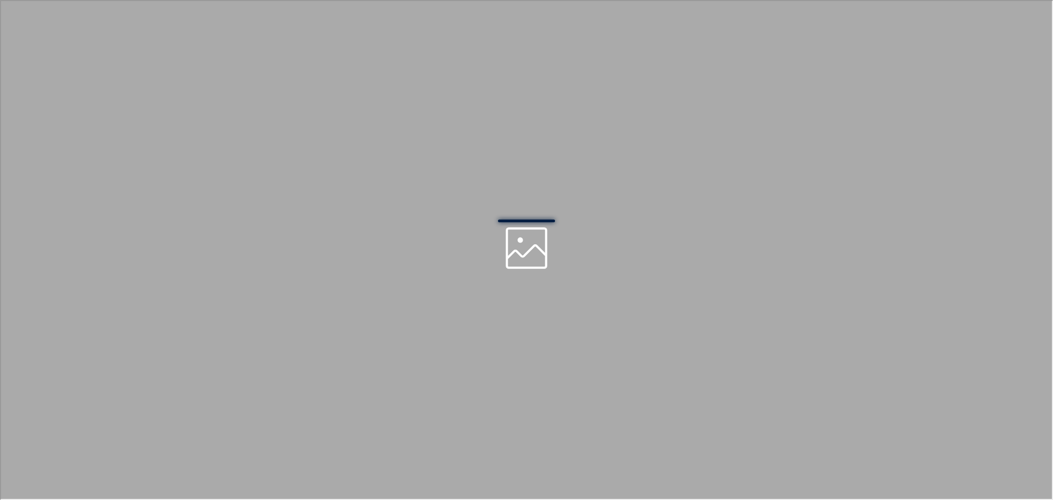
scroll to position [0, 0]
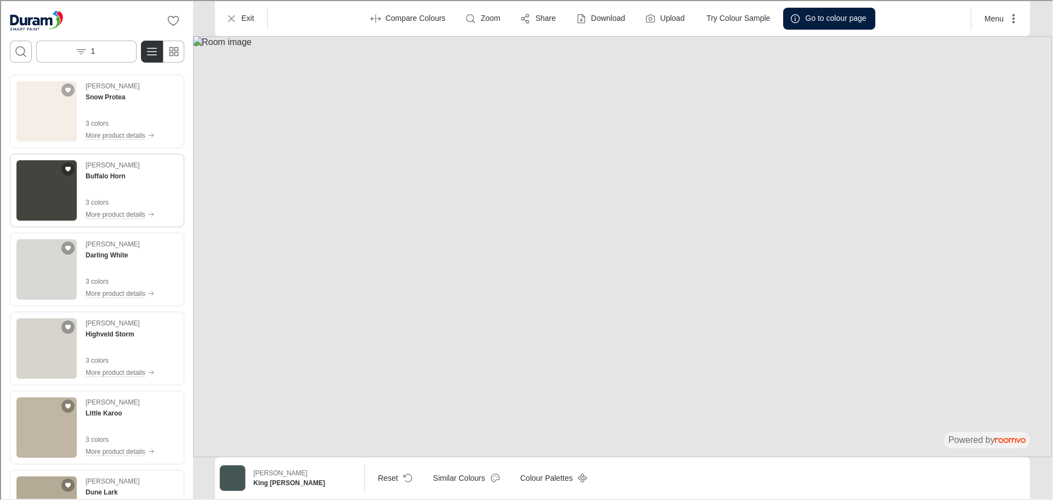
click at [31, 172] on img "See Buffalo Horn in the room" at bounding box center [45, 189] width 60 height 60
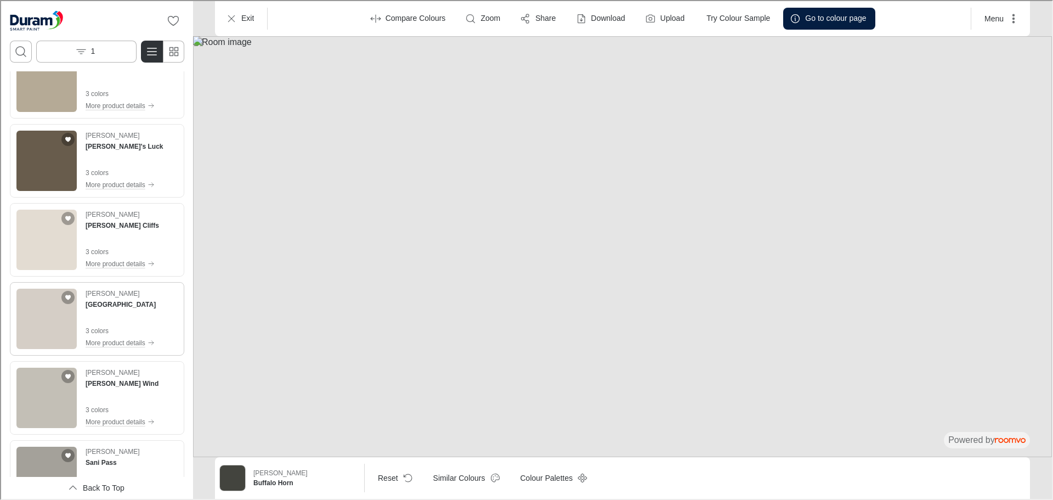
scroll to position [548, 0]
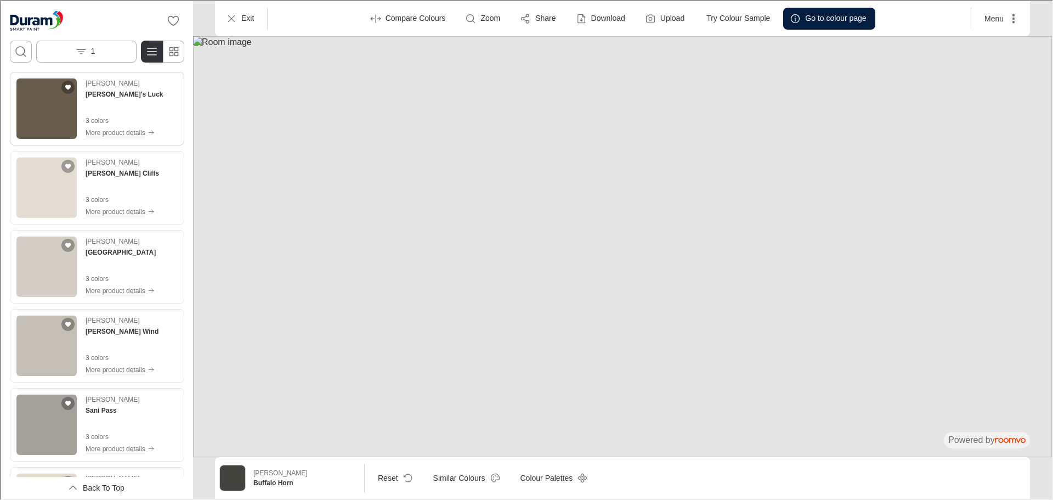
click at [47, 106] on img "See Bourke's Luck in the room" at bounding box center [45, 107] width 60 height 60
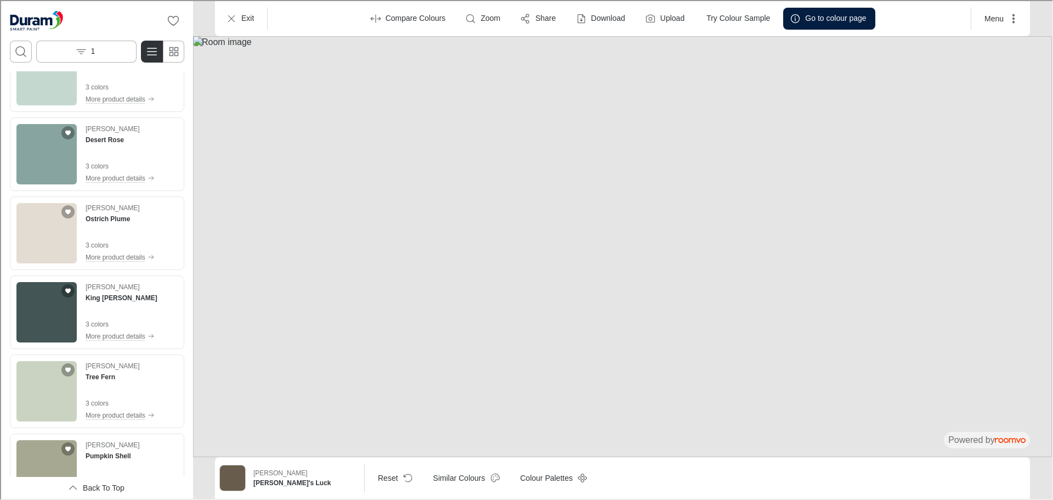
scroll to position [4404, 0]
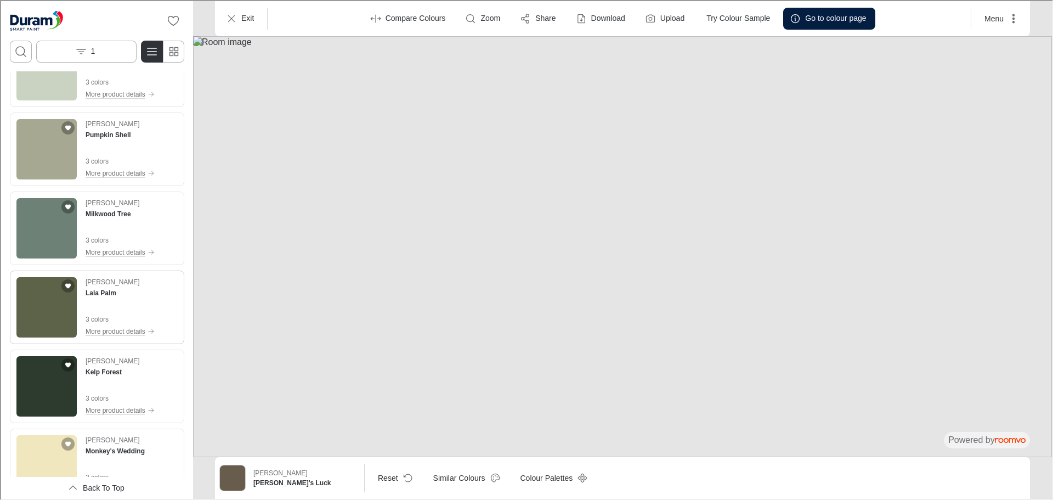
click at [45, 292] on img "See Lala Palm in the room" at bounding box center [45, 306] width 60 height 60
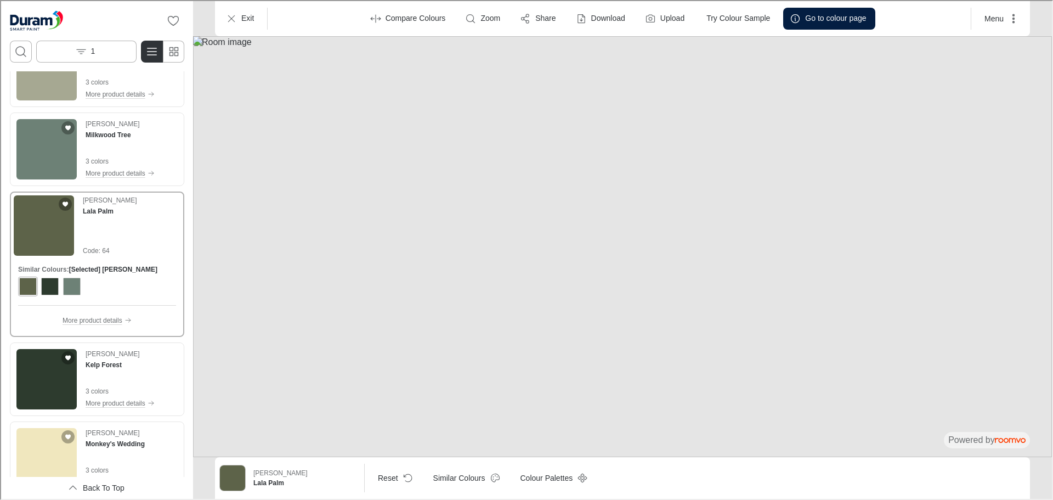
scroll to position [4716, 0]
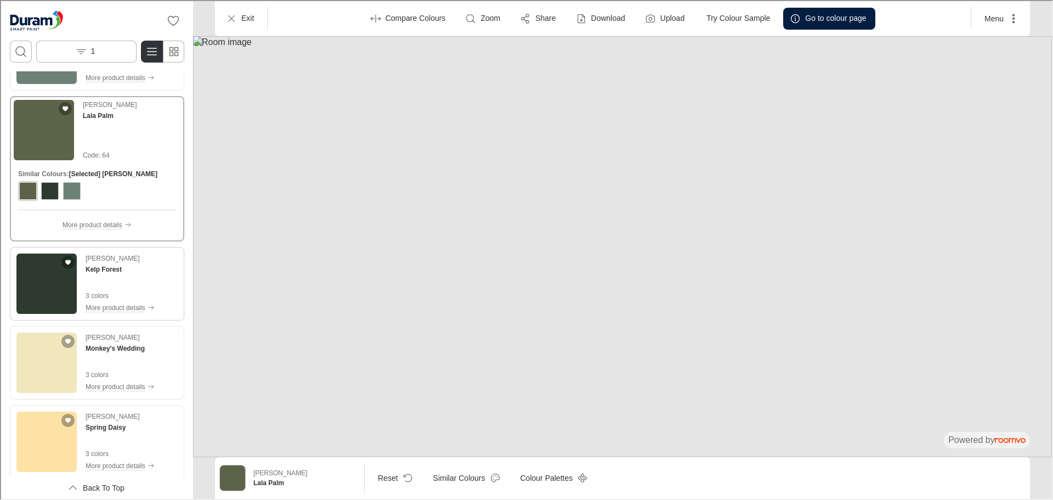
click at [43, 291] on img "See Kelp Forest in the room" at bounding box center [45, 282] width 60 height 60
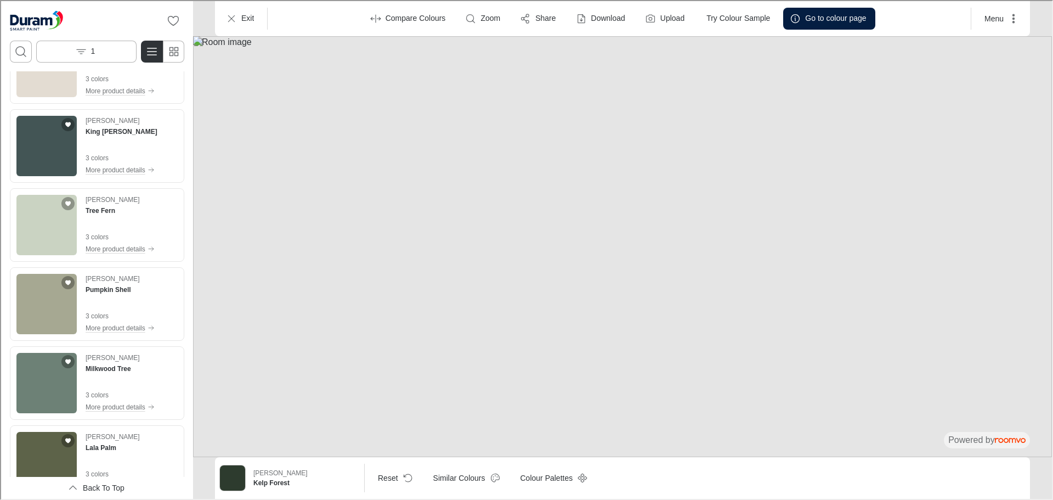
scroll to position [4442, 0]
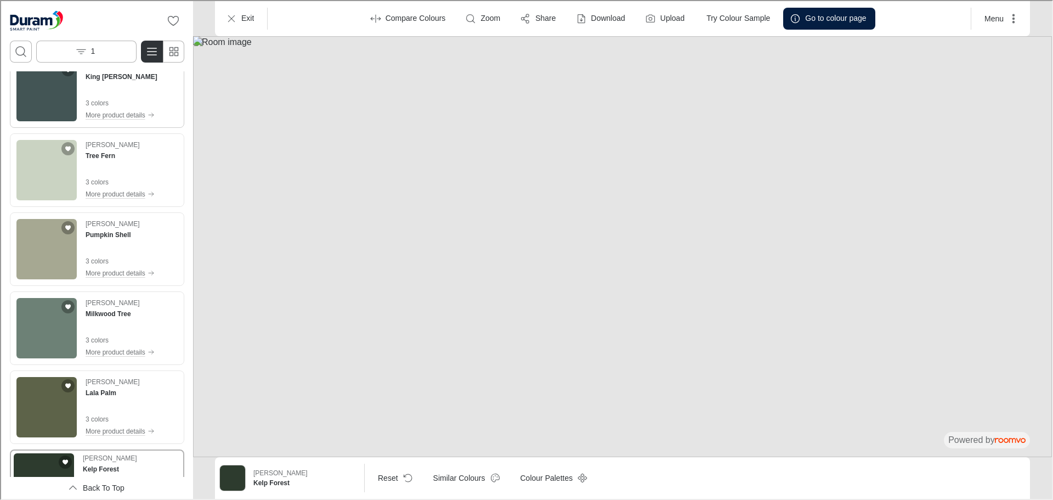
click at [50, 88] on img "See King Mackerel in the room" at bounding box center [45, 90] width 60 height 60
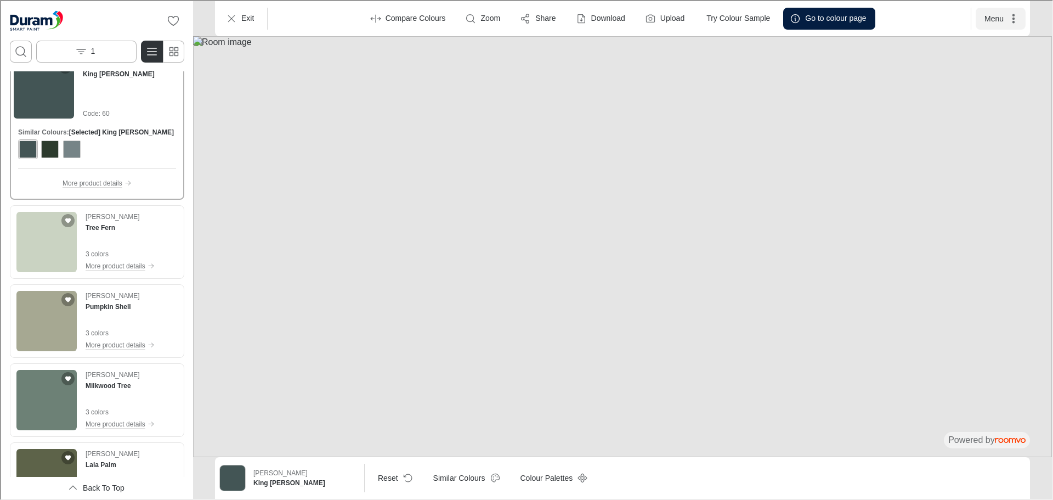
click at [1009, 23] on button "Menu" at bounding box center [999, 18] width 50 height 22
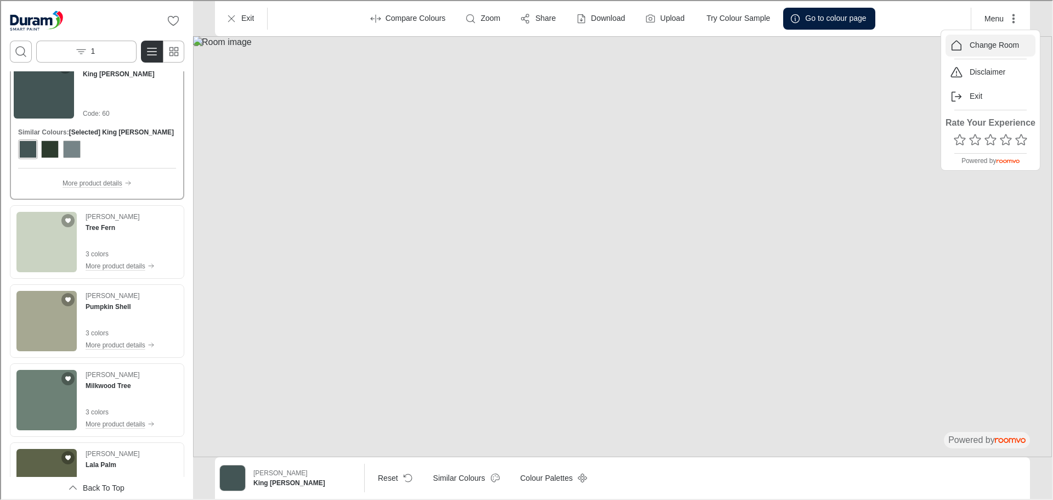
click at [996, 43] on p "Change Room" at bounding box center [992, 44] width 49 height 11
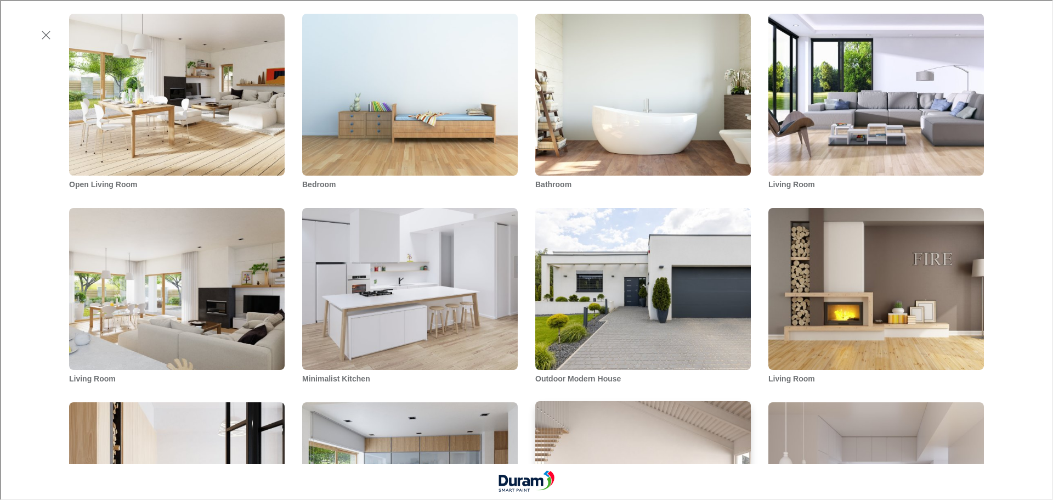
scroll to position [877, 0]
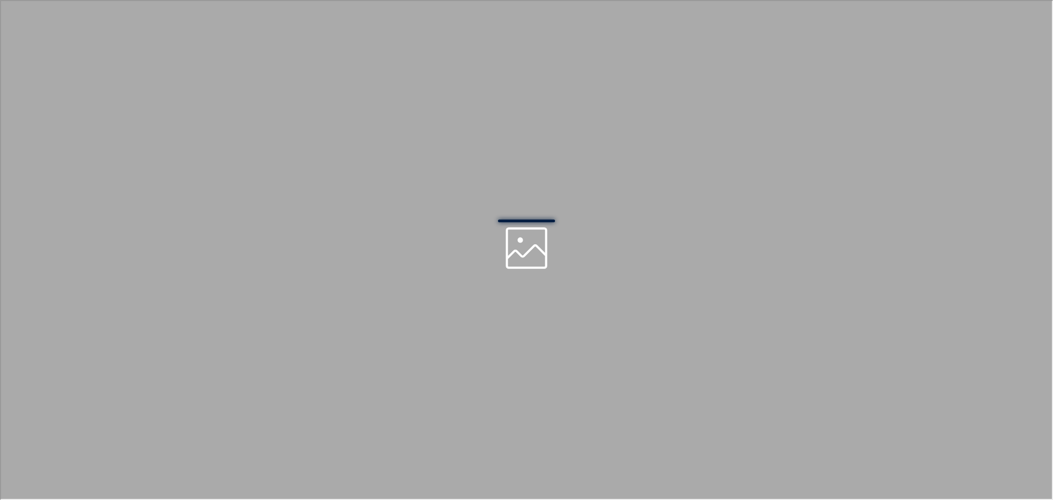
scroll to position [0, 0]
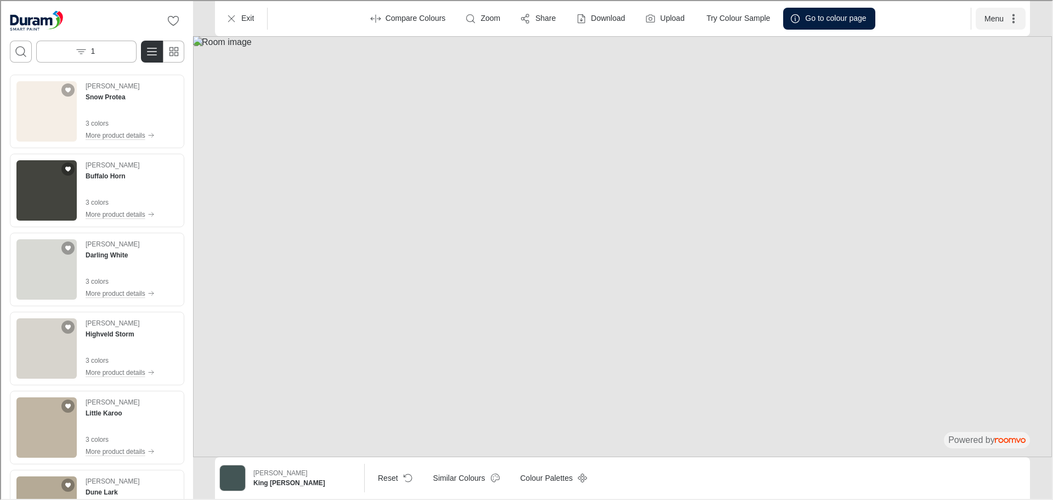
click at [1009, 19] on icon "More actions" at bounding box center [1012, 17] width 11 height 11
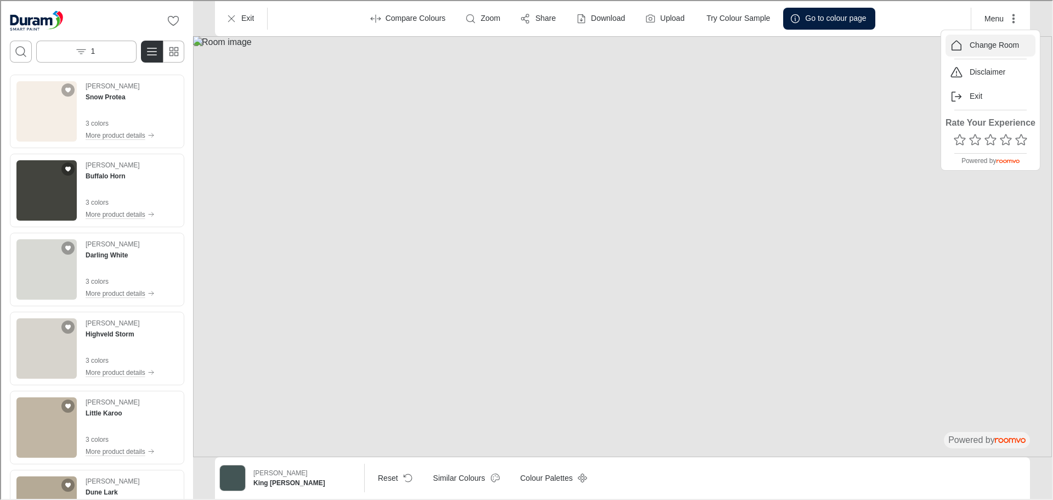
click at [979, 42] on p "Change Room" at bounding box center [992, 44] width 49 height 11
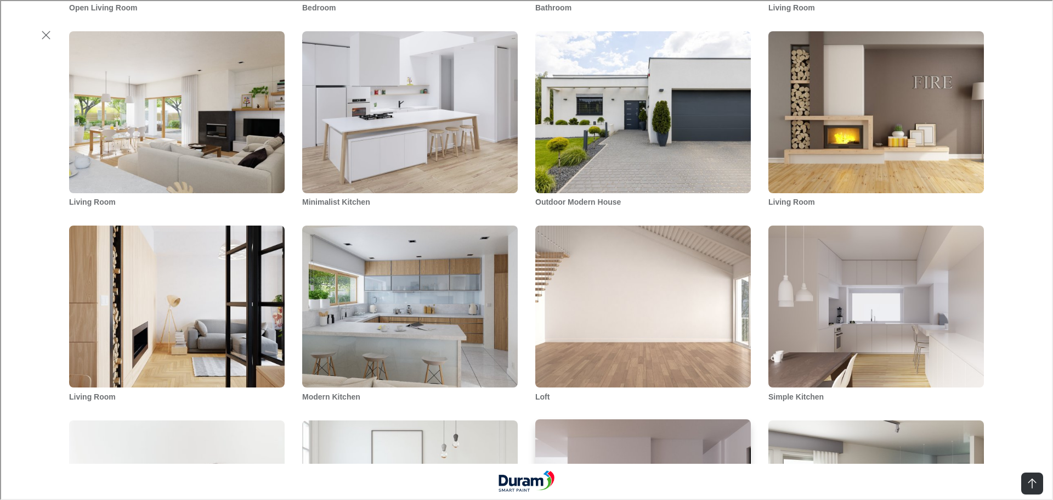
scroll to position [932, 0]
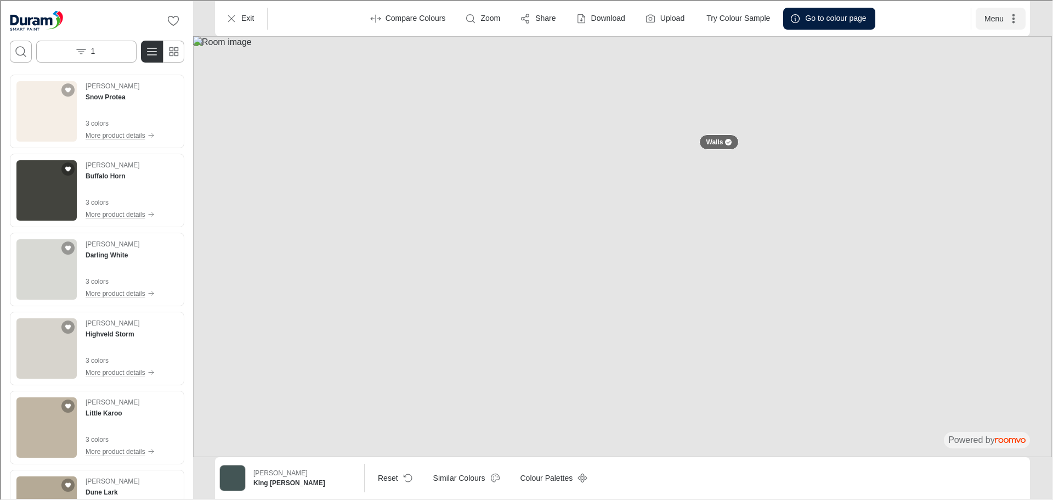
click at [995, 18] on button "Menu" at bounding box center [999, 18] width 50 height 22
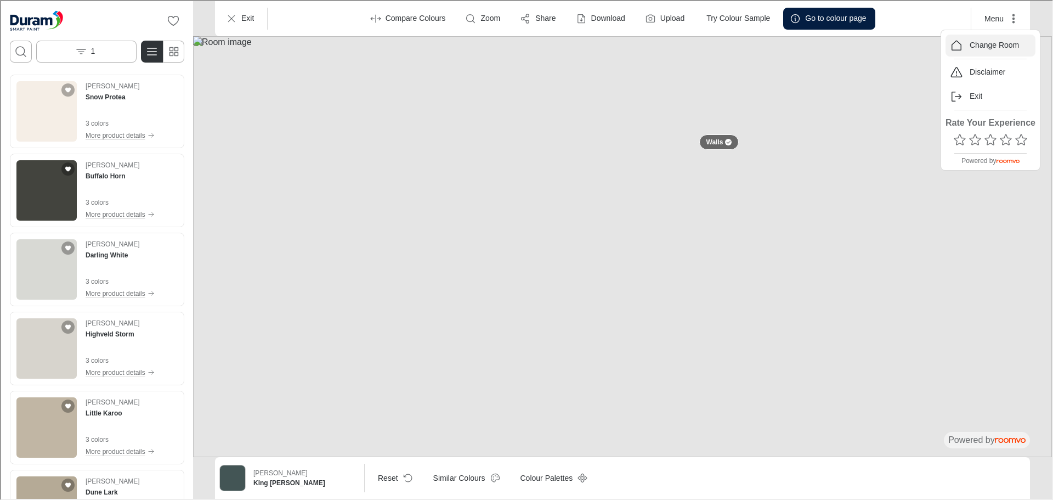
click at [992, 43] on p "Change Room" at bounding box center [992, 44] width 49 height 11
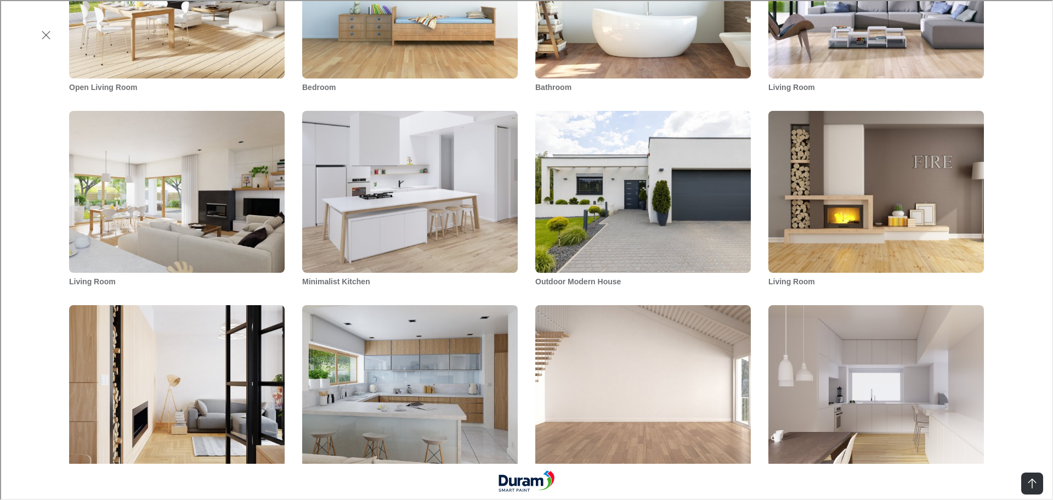
scroll to position [877, 0]
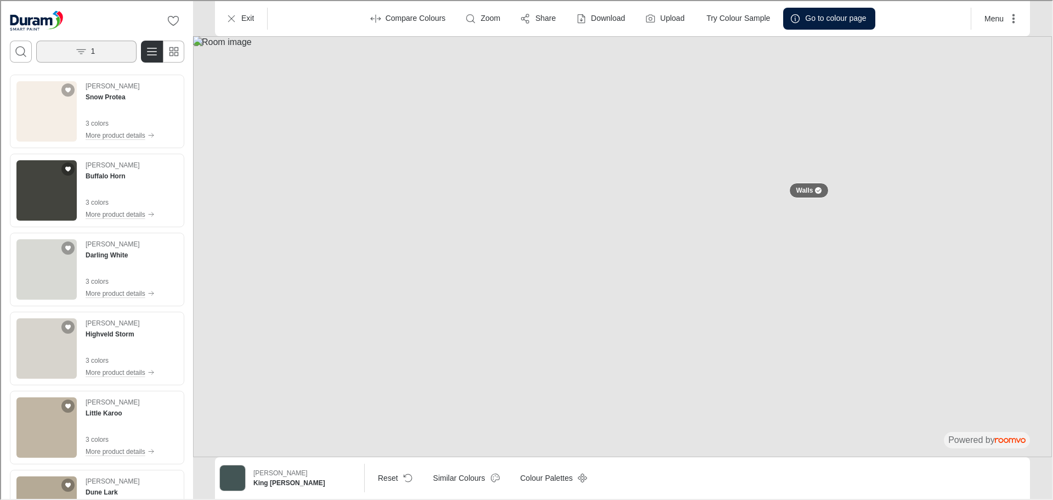
click at [95, 50] on button "1" at bounding box center [85, 50] width 100 height 22
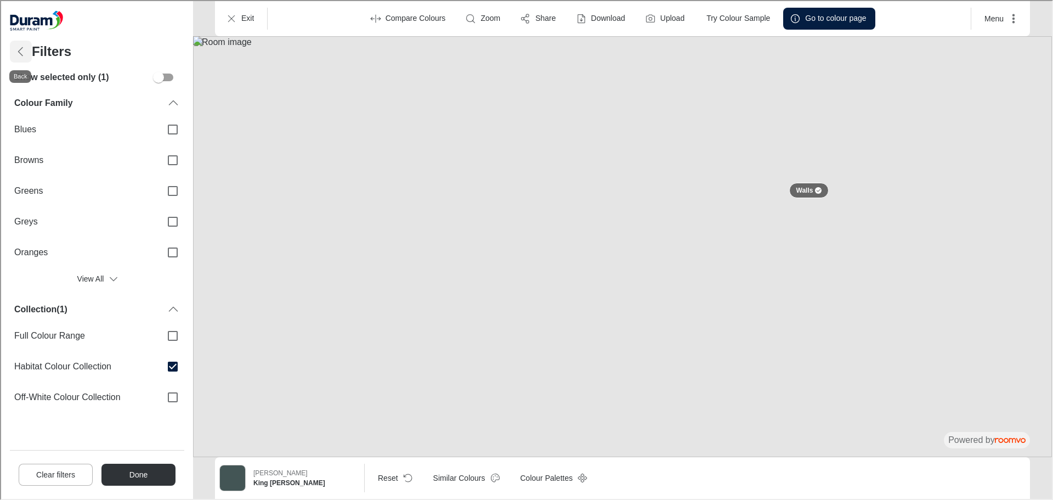
click at [21, 50] on icon "Back" at bounding box center [19, 50] width 13 height 13
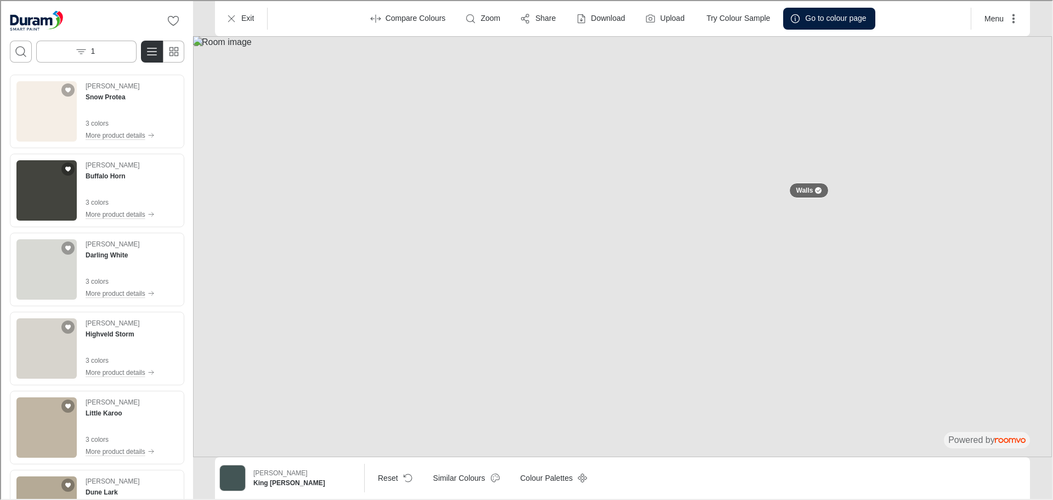
click at [702, 134] on img at bounding box center [621, 245] width 859 height 421
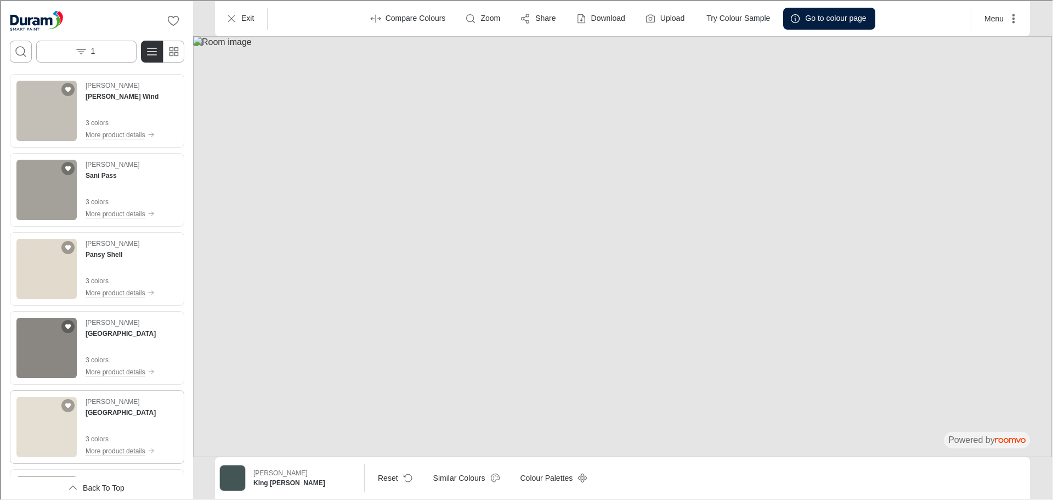
scroll to position [548, 0]
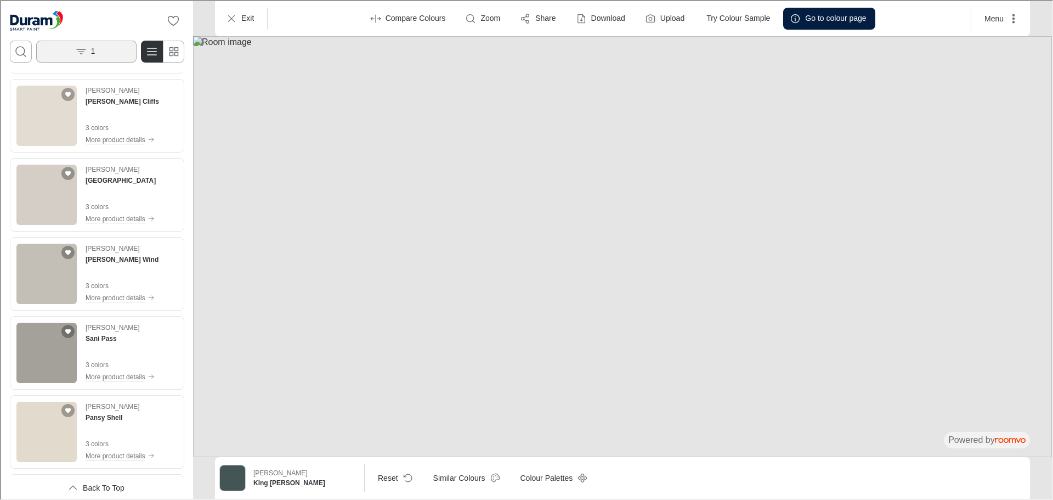
click at [92, 49] on p "1" at bounding box center [92, 50] width 4 height 11
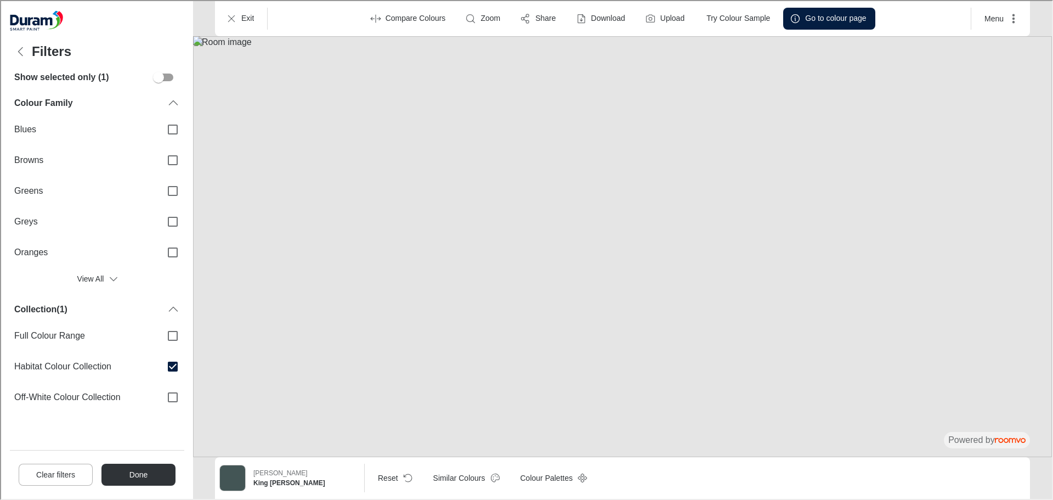
scroll to position [0, 0]
click at [24, 48] on icon "Back" at bounding box center [19, 50] width 13 height 13
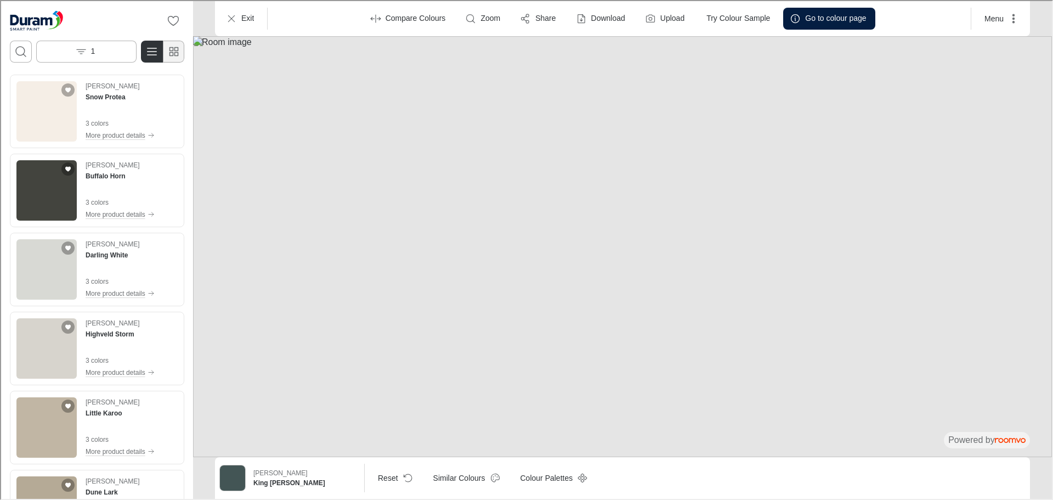
click at [167, 52] on icon "Switch to simple view" at bounding box center [172, 50] width 13 height 13
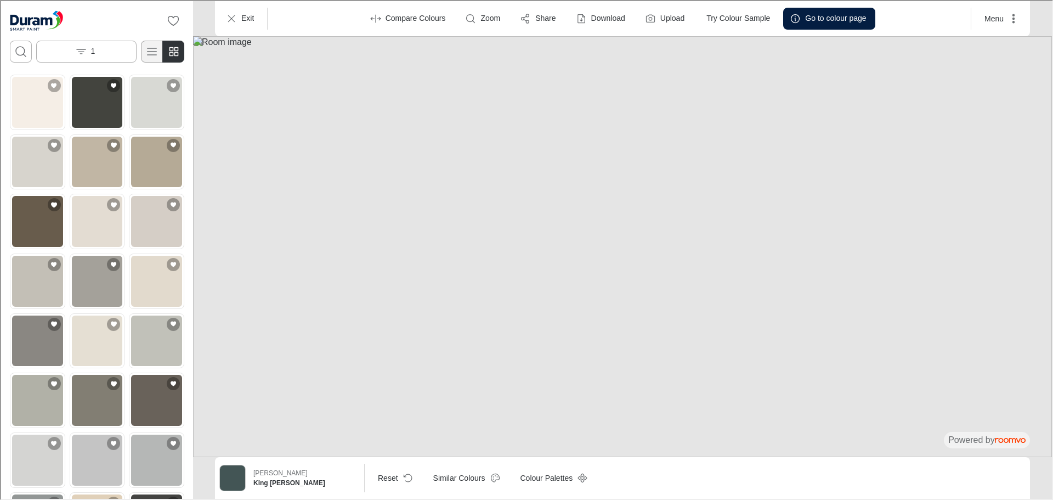
click at [152, 49] on icon "Switch to detail view" at bounding box center [150, 50] width 13 height 13
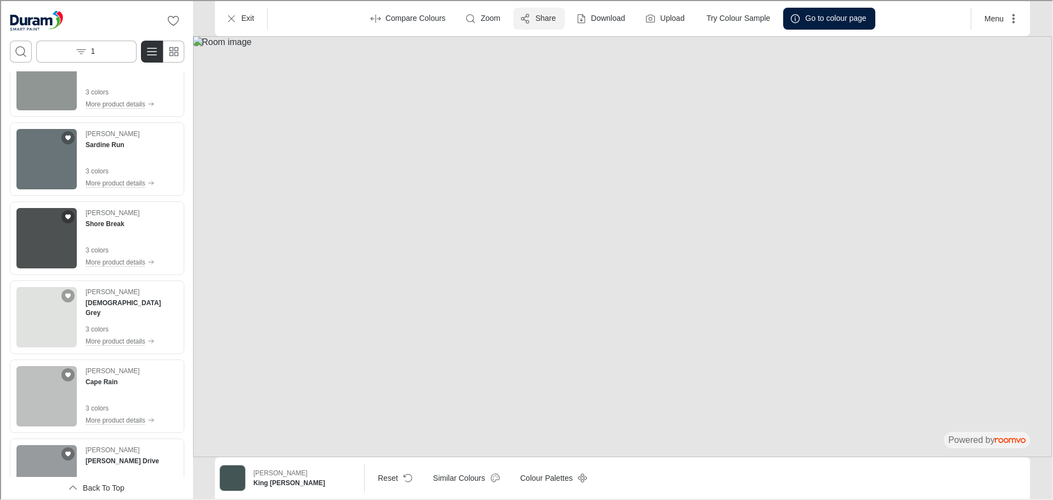
scroll to position [1755, 0]
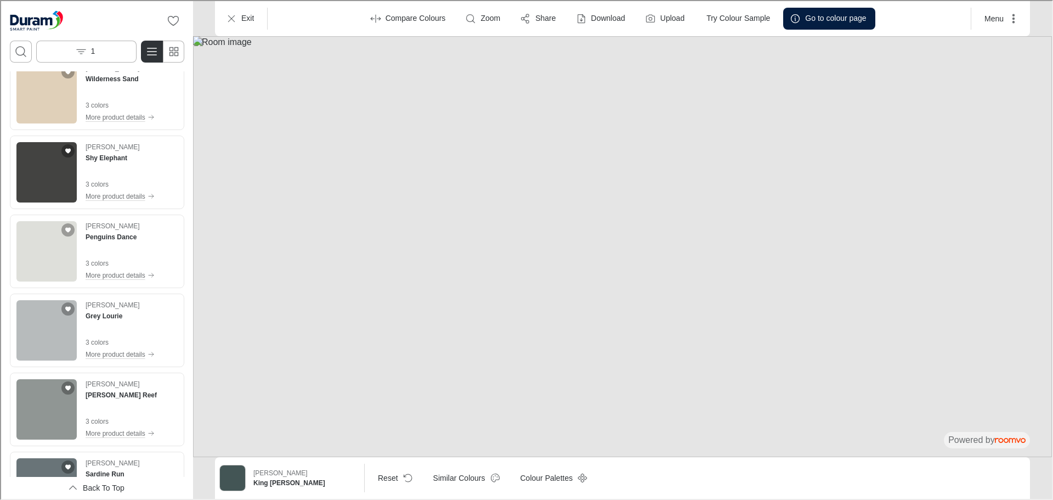
click at [689, 88] on img at bounding box center [621, 245] width 859 height 421
click at [665, 217] on img at bounding box center [621, 245] width 859 height 421
click at [639, 193] on img at bounding box center [621, 245] width 859 height 421
click at [1003, 19] on button "Menu" at bounding box center [999, 18] width 50 height 22
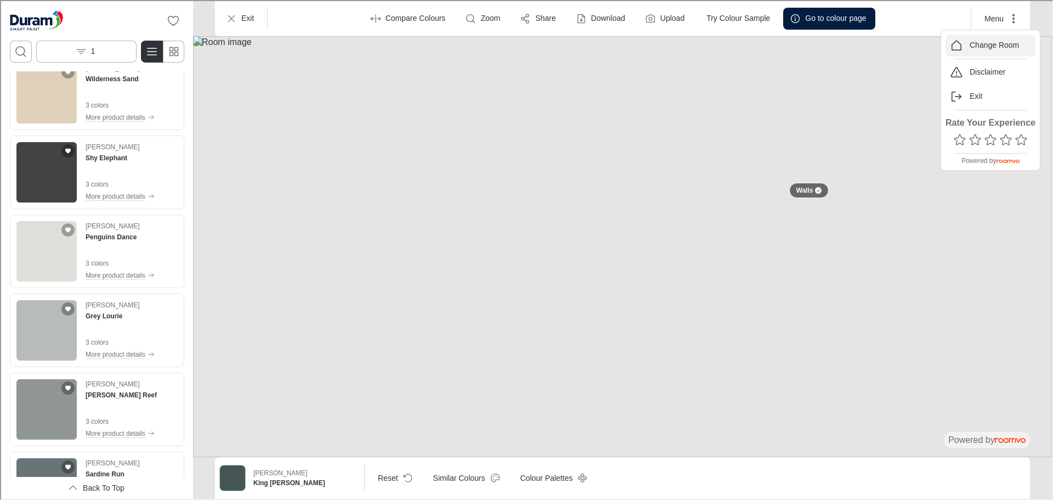
click at [995, 44] on p "Change Room" at bounding box center [992, 44] width 49 height 11
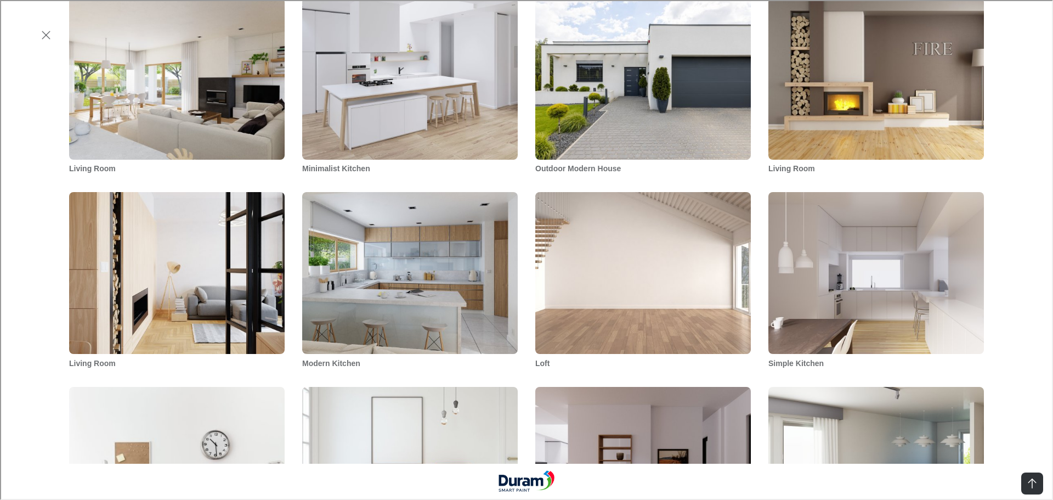
scroll to position [1042, 0]
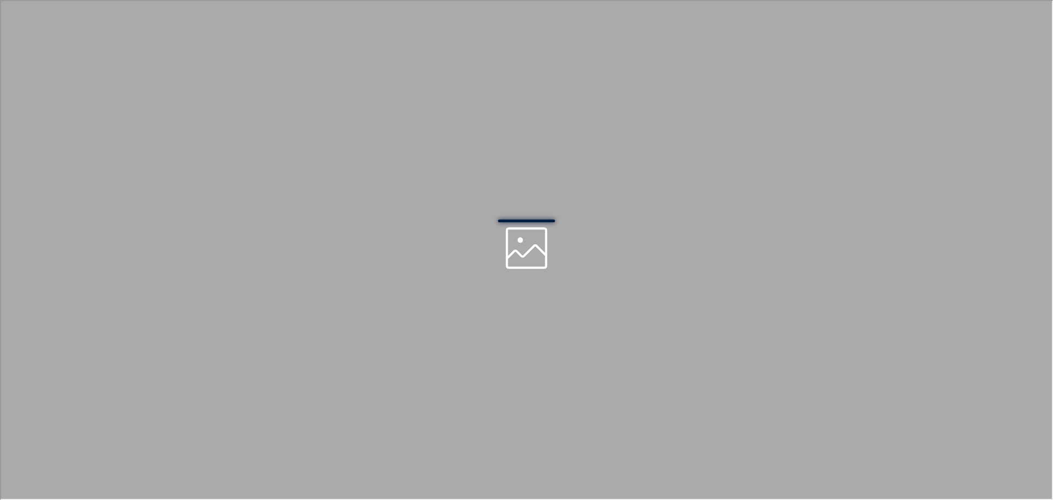
scroll to position [0, 0]
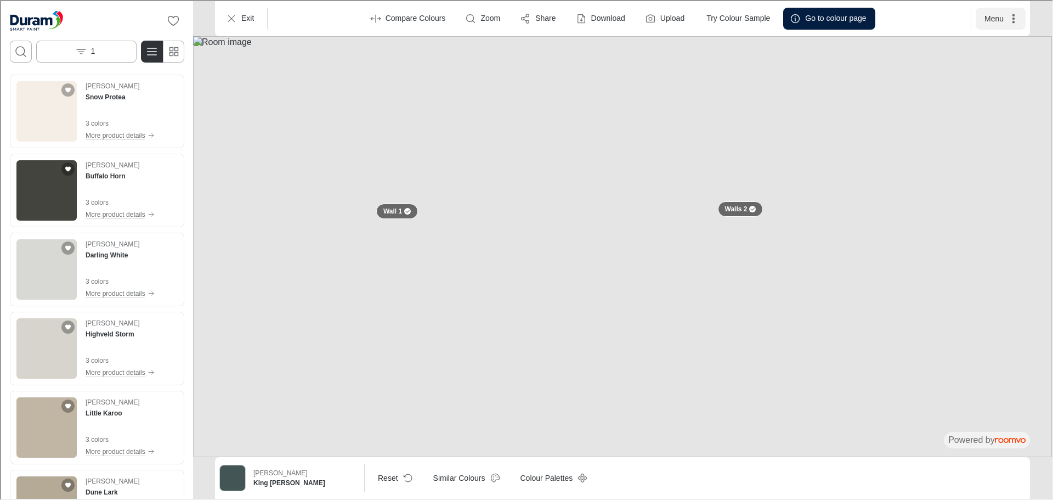
click at [995, 21] on button "Menu" at bounding box center [999, 18] width 50 height 22
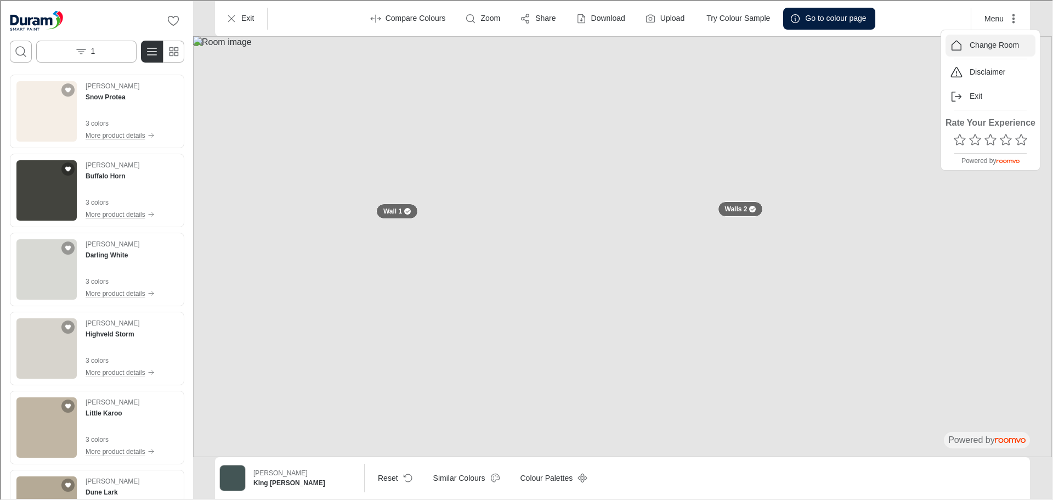
click at [995, 46] on p "Change Room" at bounding box center [992, 44] width 49 height 11
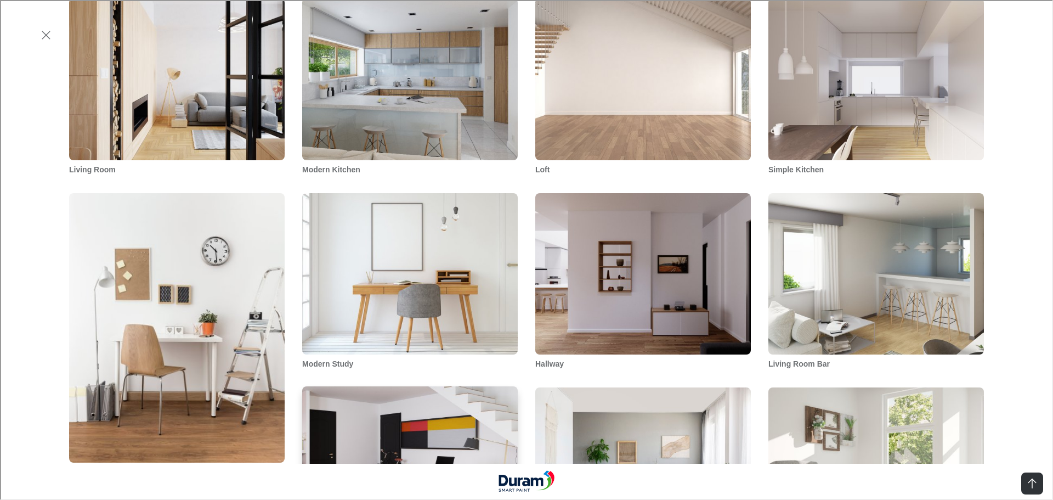
scroll to position [1151, 0]
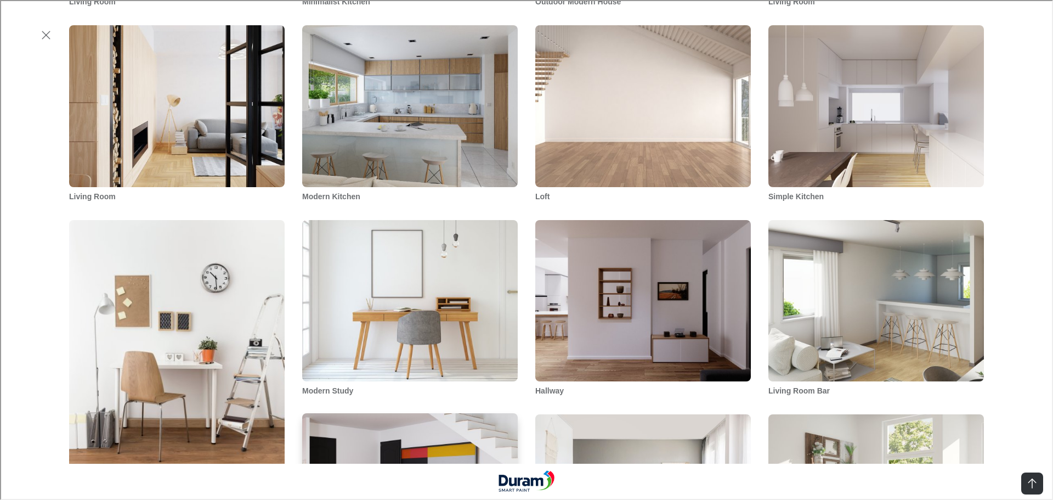
click at [436, 412] on img "Dining Area" at bounding box center [410, 494] width 218 height 164
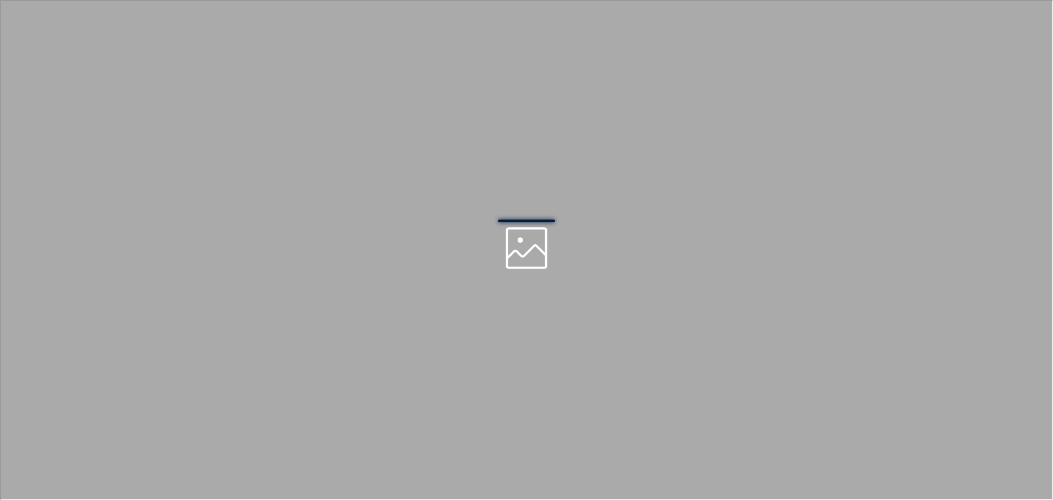
scroll to position [0, 0]
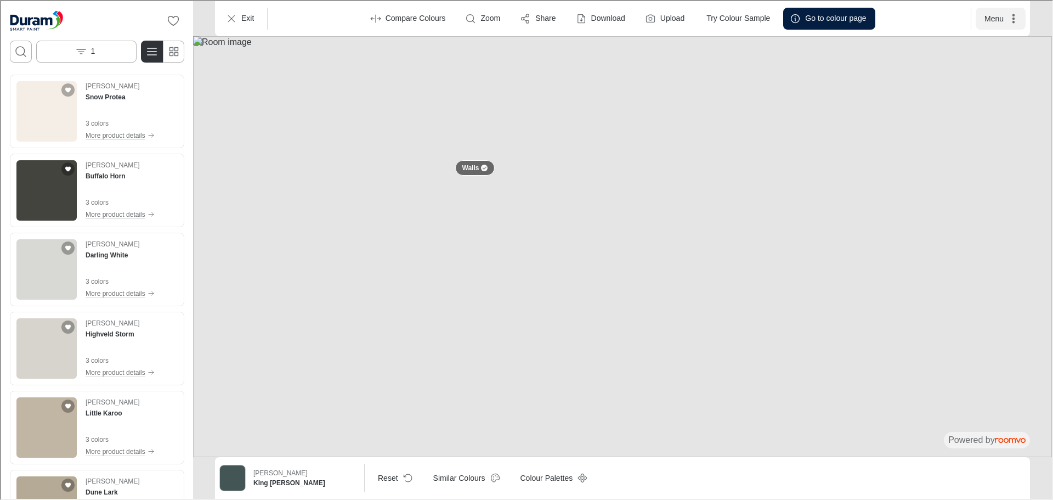
click at [1012, 25] on button "Menu" at bounding box center [999, 18] width 50 height 22
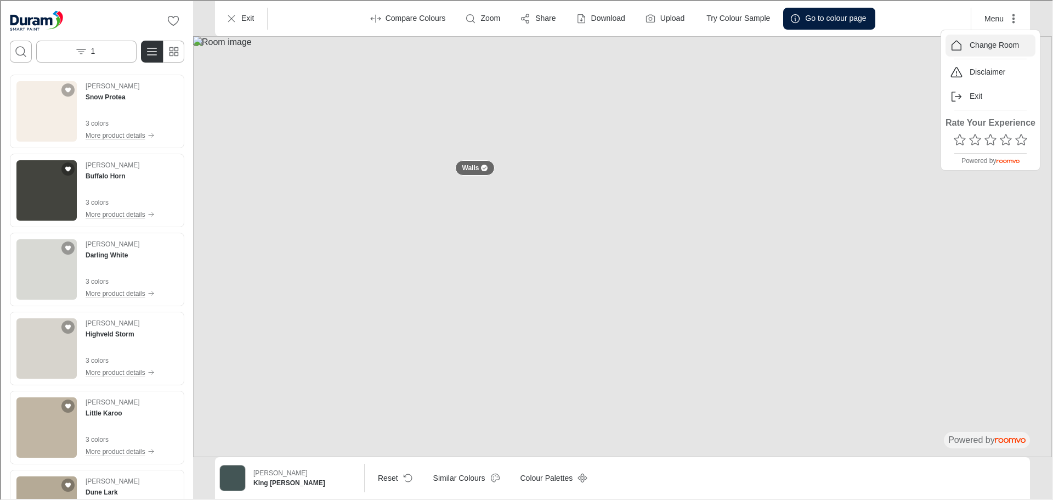
click at [989, 46] on p "Change Room" at bounding box center [992, 44] width 49 height 11
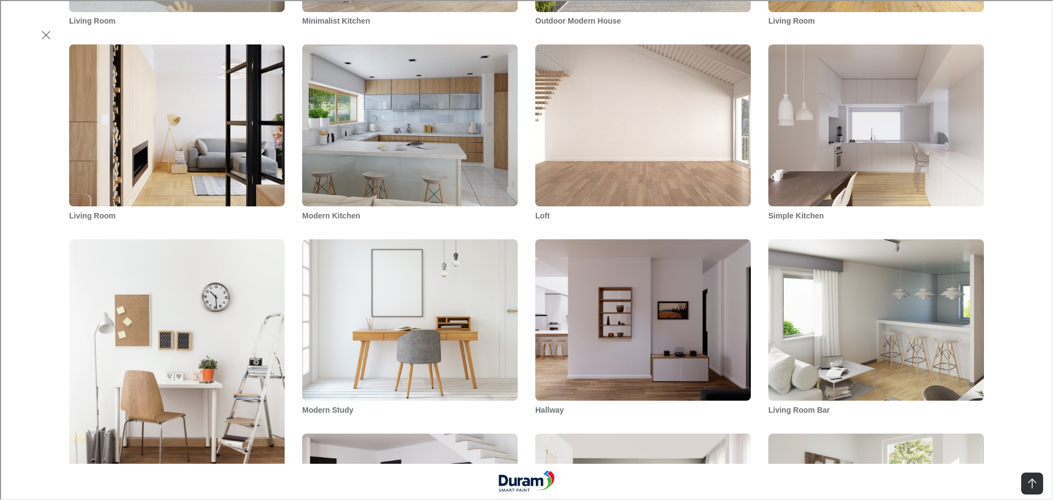
scroll to position [1151, 0]
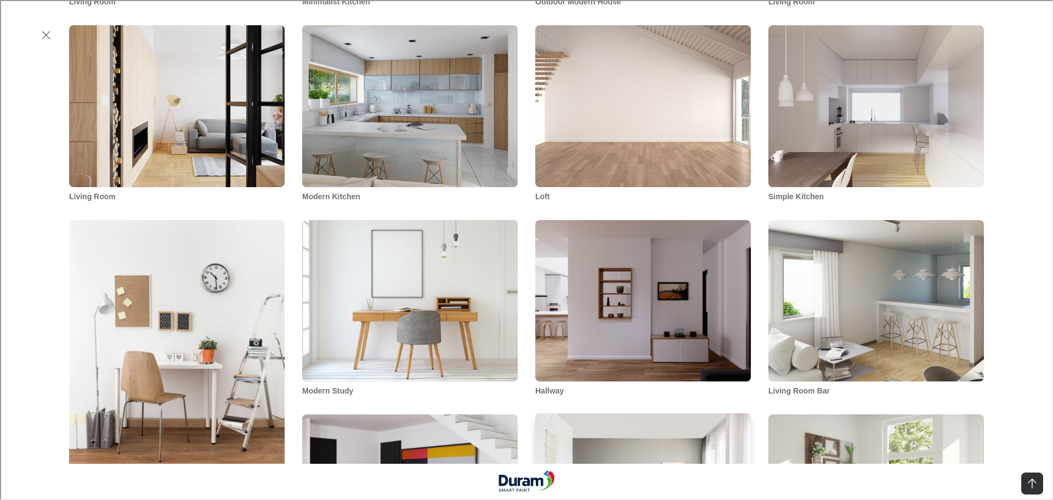
click at [654, 412] on img "Living Room" at bounding box center [643, 494] width 218 height 164
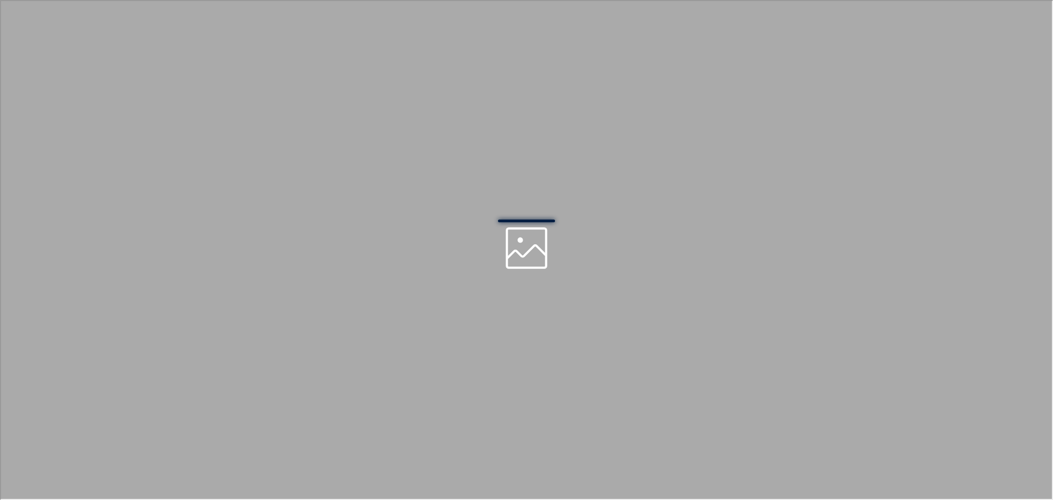
scroll to position [0, 0]
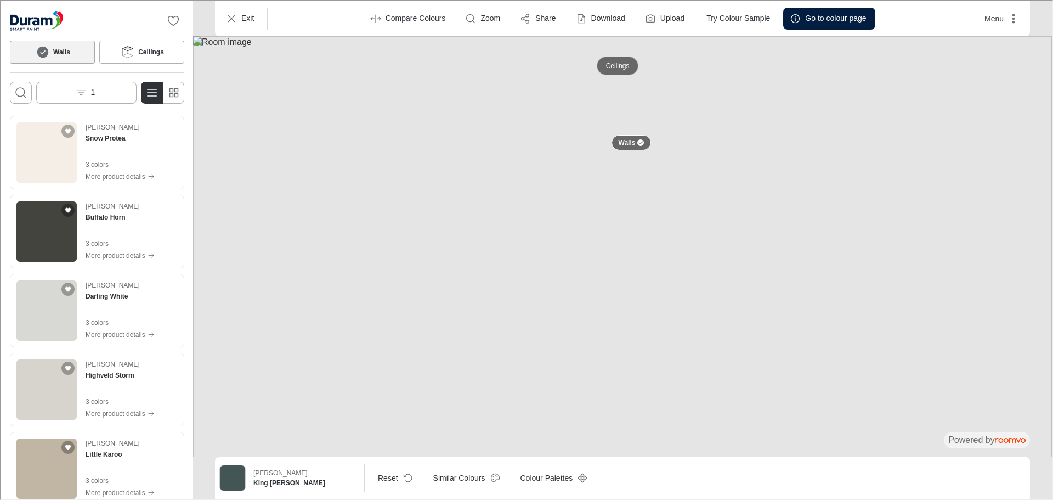
click at [620, 67] on p "Ceilings" at bounding box center [617, 64] width 24 height 9
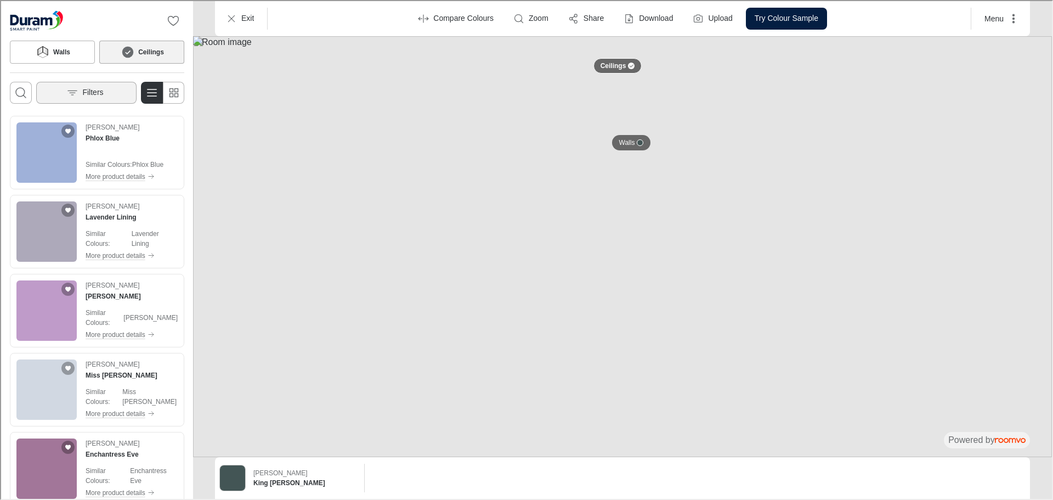
click at [93, 93] on p "Filters" at bounding box center [91, 91] width 21 height 11
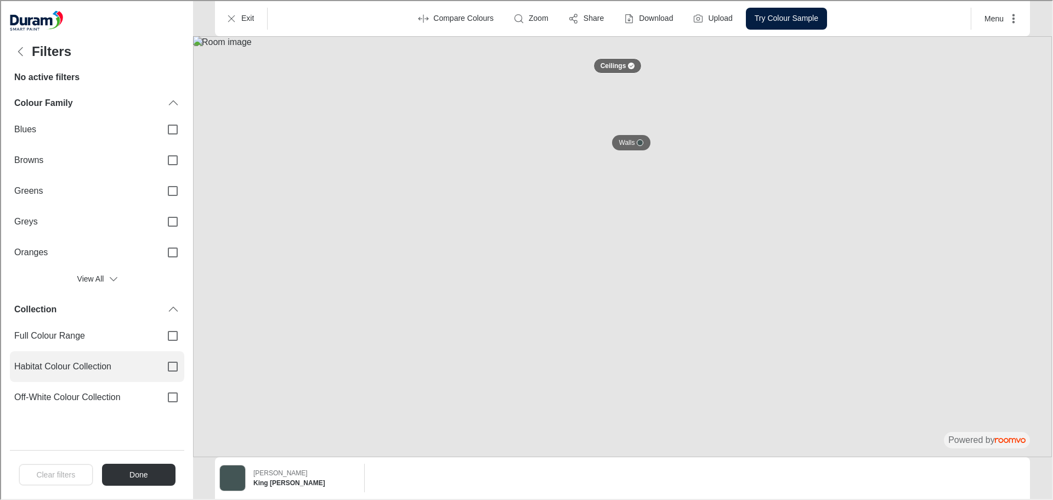
click at [103, 361] on span "Habitat Colour Collection" at bounding box center [82, 365] width 138 height 12
drag, startPoint x: 171, startPoint y: 362, endPoint x: 174, endPoint y: 374, distance: 12.9
click at [172, 362] on input "Habitat Colour Collection" at bounding box center [171, 365] width 23 height 23
checkbox input "true"
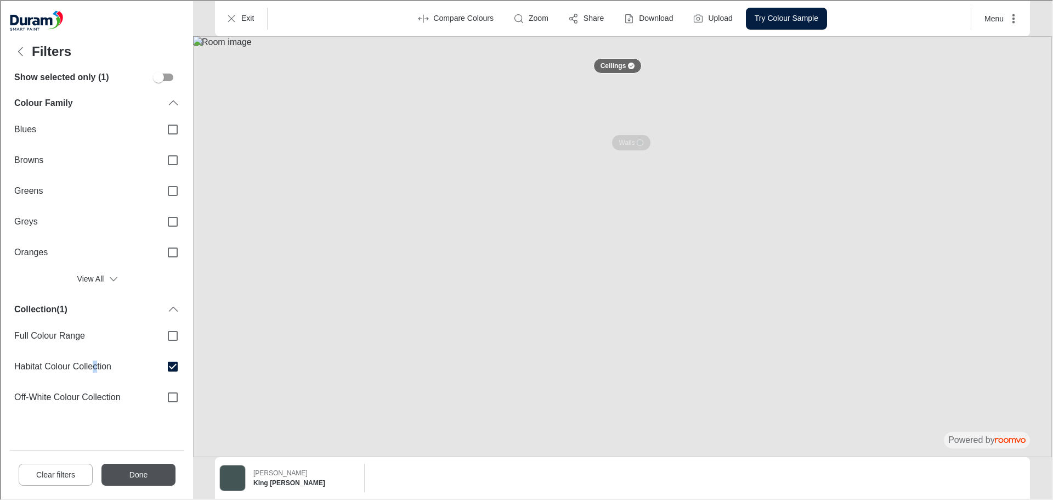
click at [136, 480] on button "Done" at bounding box center [137, 473] width 74 height 22
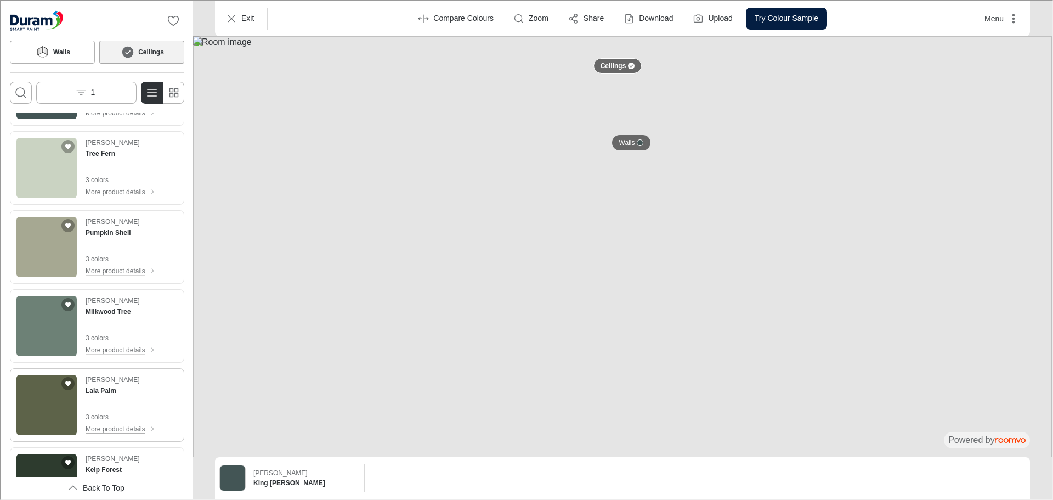
scroll to position [4428, 0]
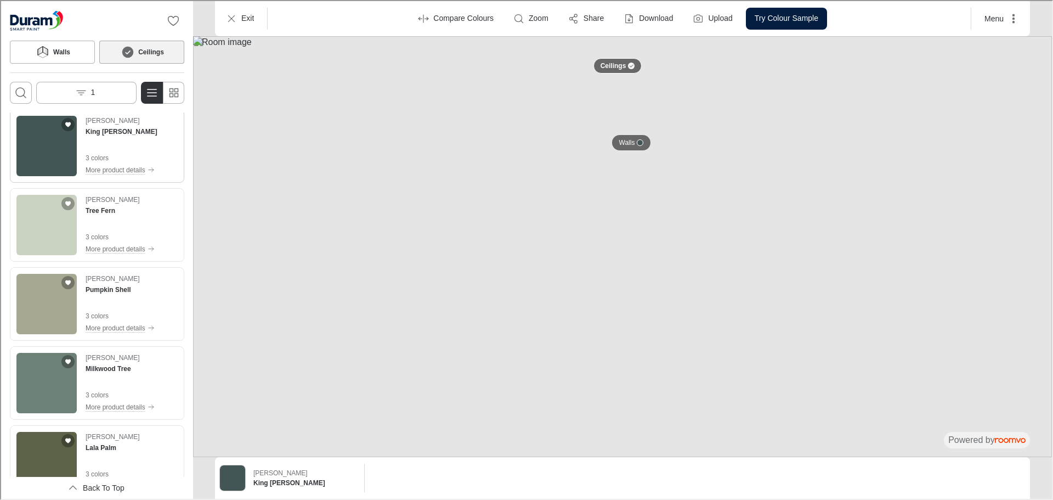
click at [38, 149] on img "See King Mackerel in the room" at bounding box center [45, 145] width 60 height 60
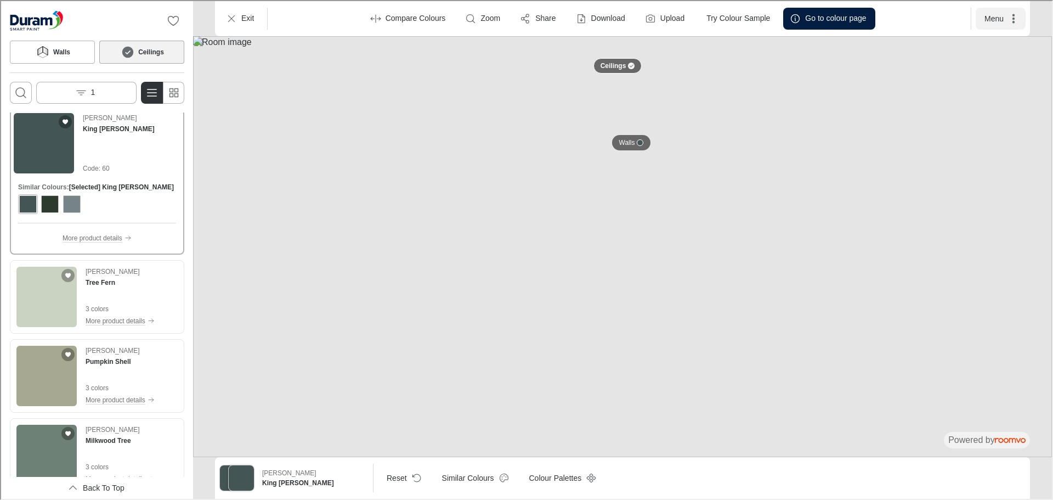
click at [998, 22] on button "Menu" at bounding box center [999, 18] width 50 height 22
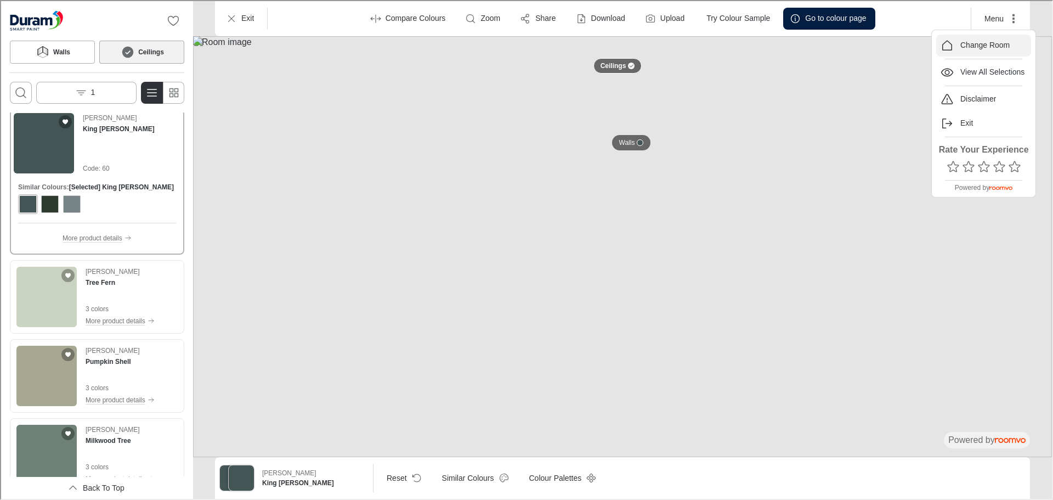
click at [979, 43] on p "Change Room" at bounding box center [983, 44] width 49 height 11
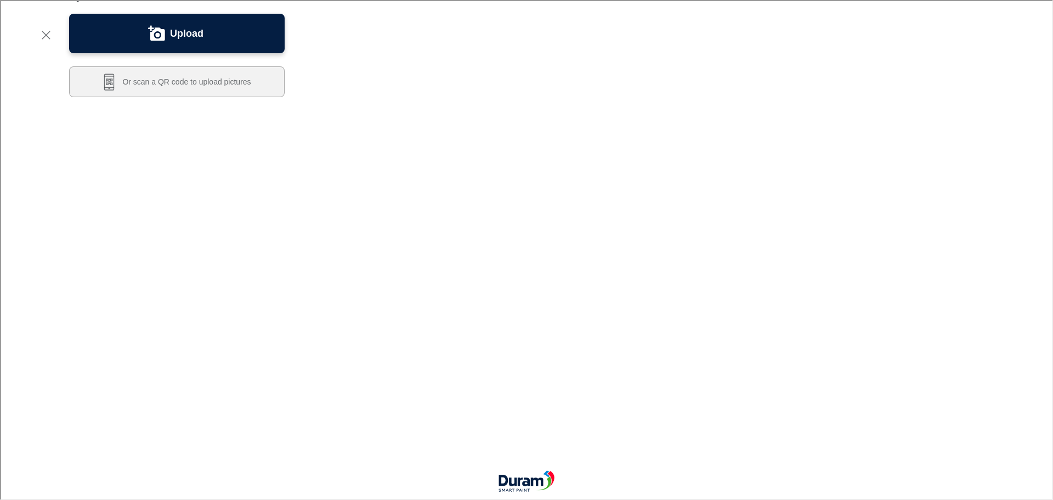
scroll to position [55, 0]
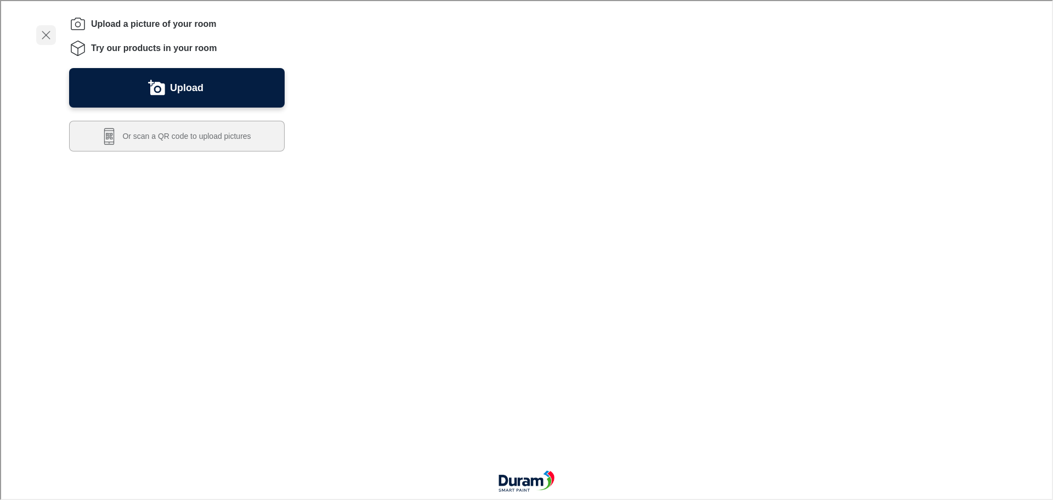
click at [45, 34] on line "Exit visualizer" at bounding box center [45, 34] width 8 height 8
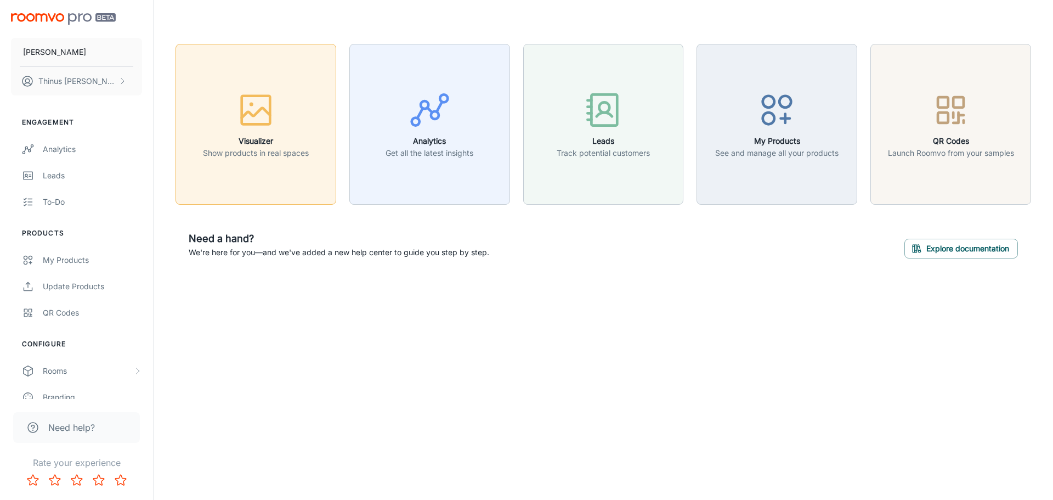
click at [270, 128] on icon "button" at bounding box center [255, 109] width 41 height 41
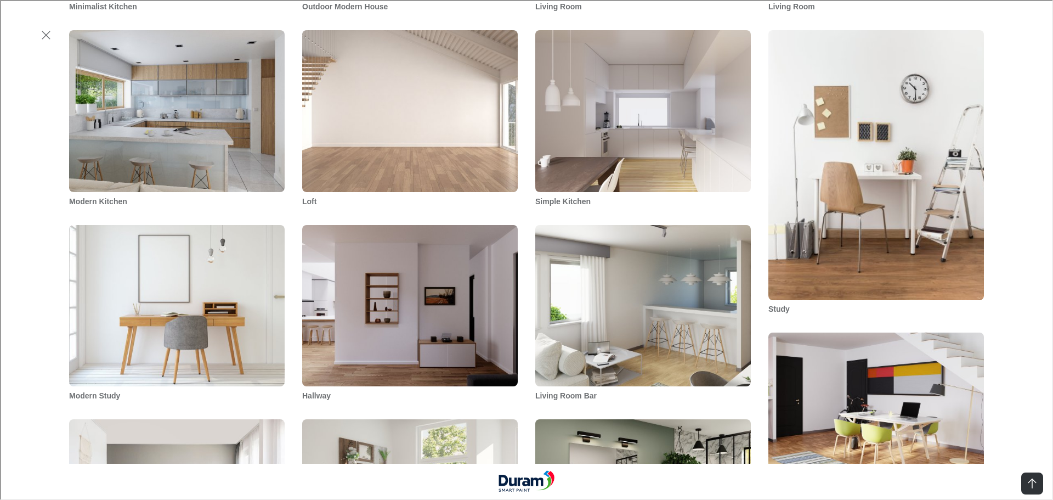
scroll to position [1205, 0]
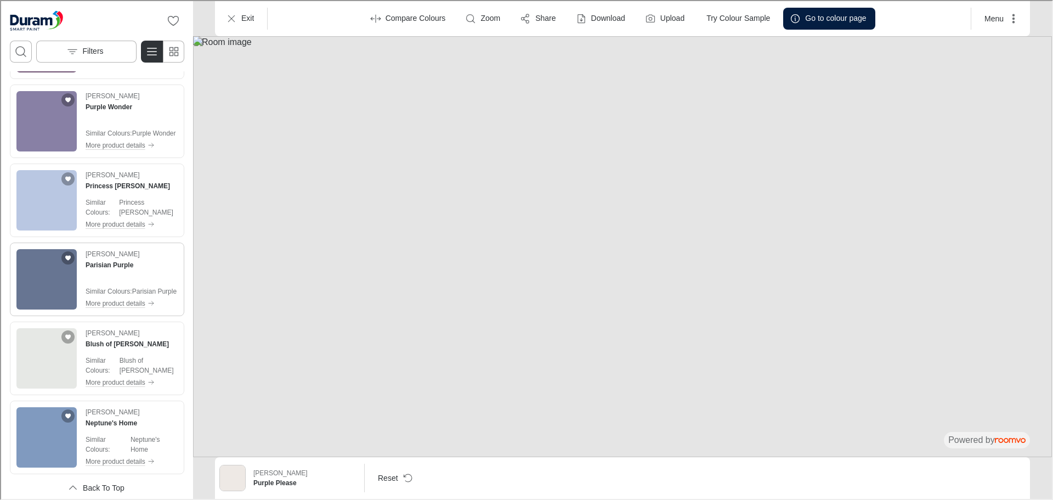
scroll to position [548, 0]
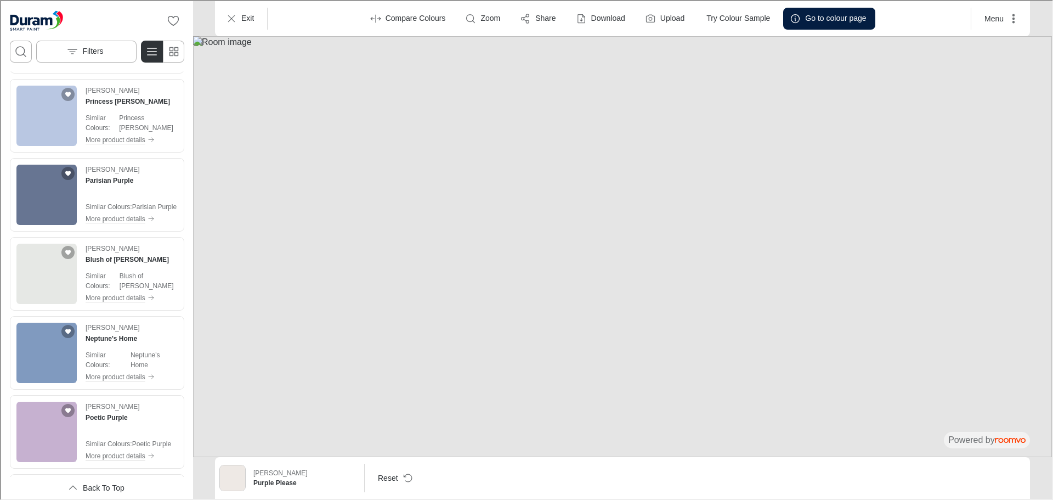
click at [100, 61] on div "0 Filters" at bounding box center [96, 35] width 192 height 70
click at [98, 52] on p "Filters" at bounding box center [91, 50] width 21 height 11
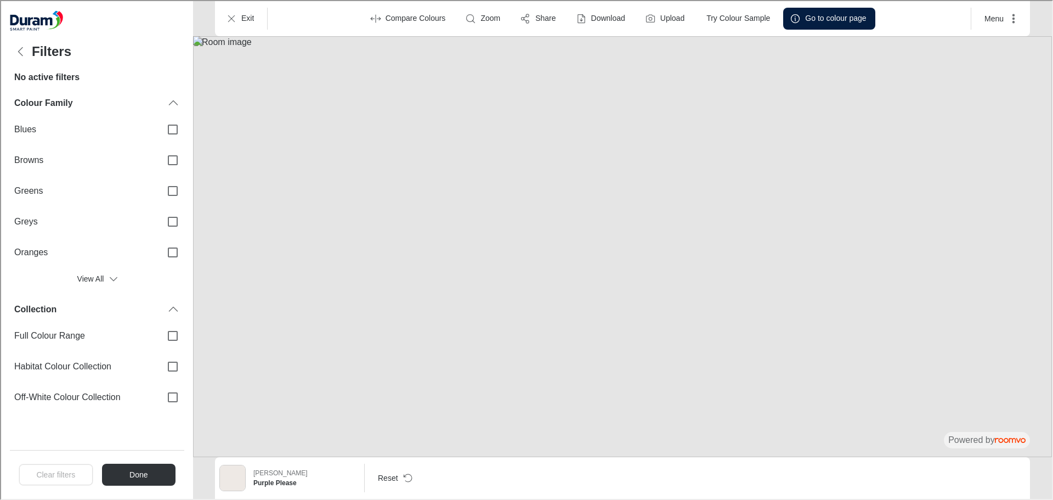
scroll to position [0, 0]
click at [173, 364] on input "Habitat Colour Collection" at bounding box center [171, 365] width 23 height 23
checkbox input "true"
click at [149, 469] on button "Done" at bounding box center [137, 473] width 74 height 22
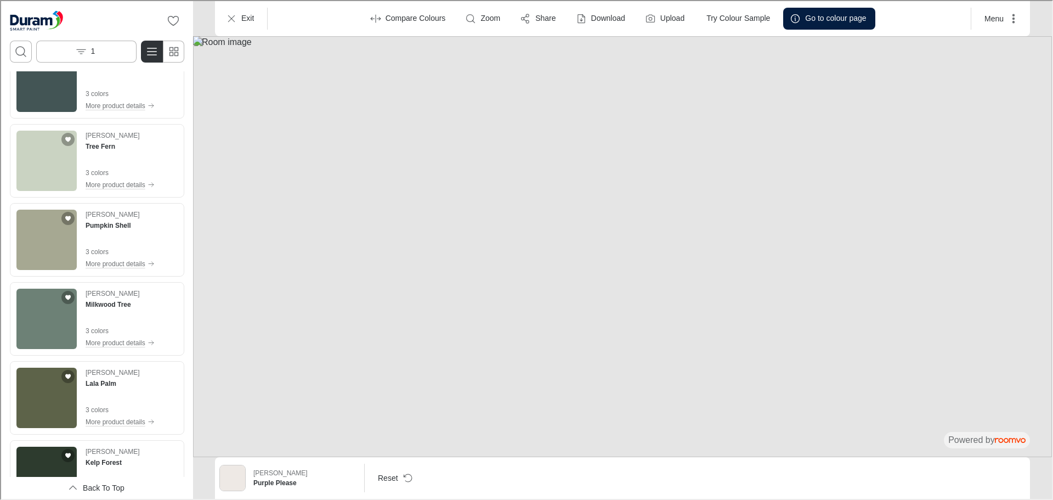
scroll to position [4332, 0]
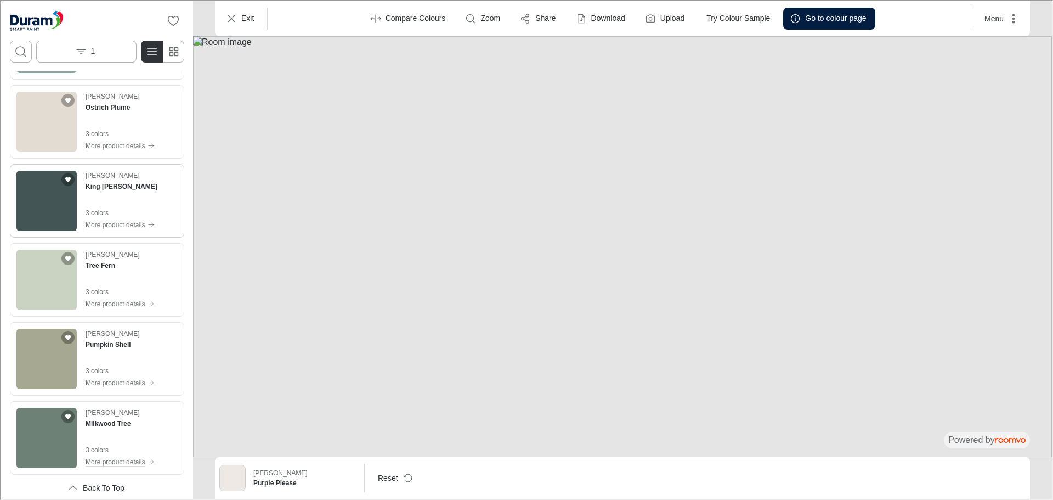
click at [39, 205] on img "See King Mackerel in the room" at bounding box center [45, 199] width 60 height 60
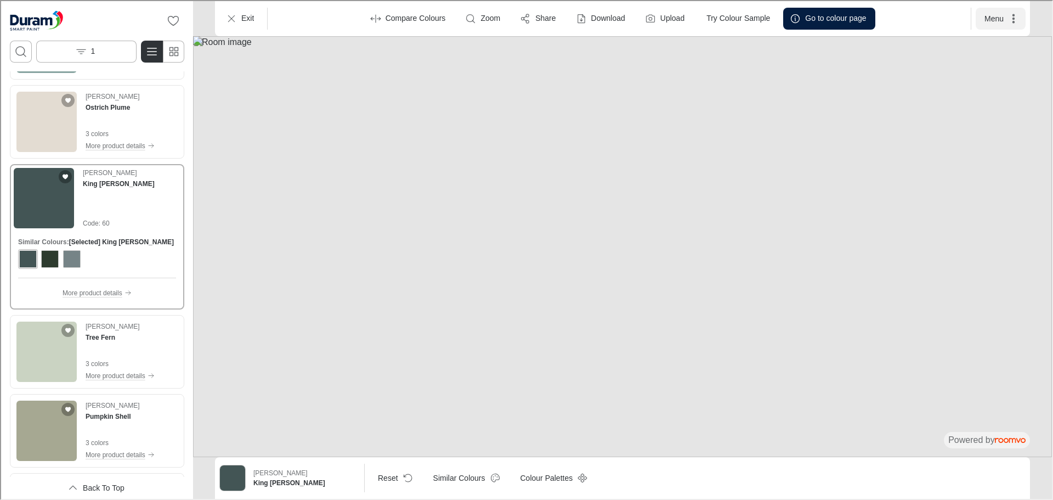
click at [1008, 21] on icon "More actions" at bounding box center [1012, 17] width 11 height 11
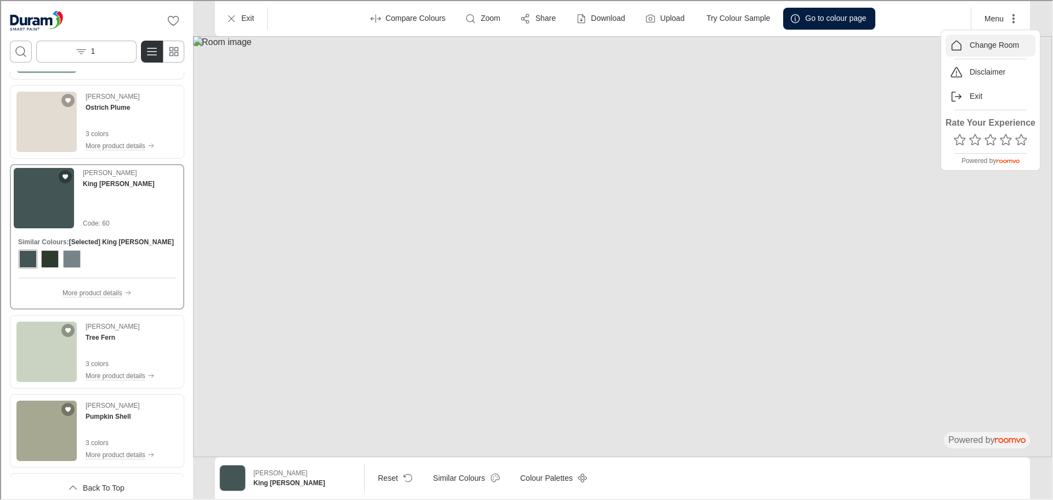
click at [1005, 40] on p "Change Room" at bounding box center [992, 44] width 49 height 11
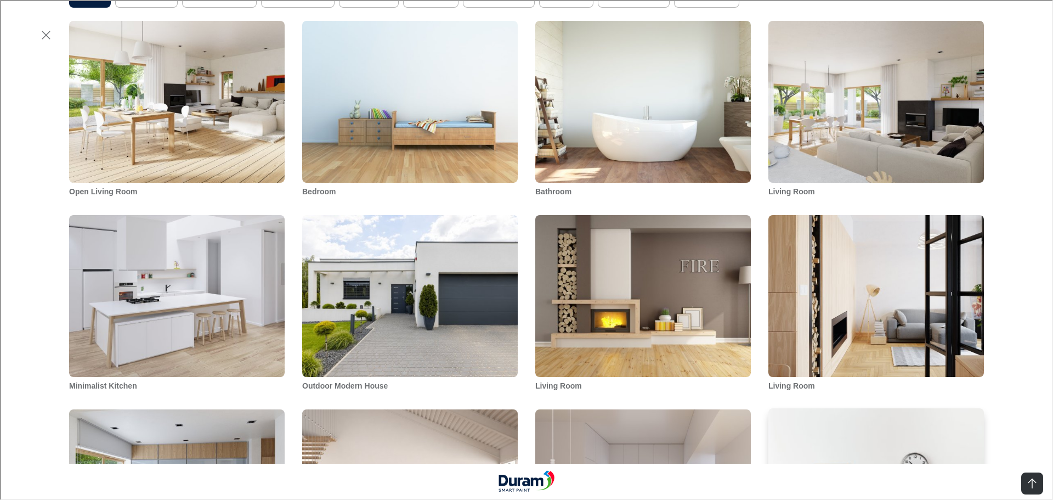
scroll to position [822, 0]
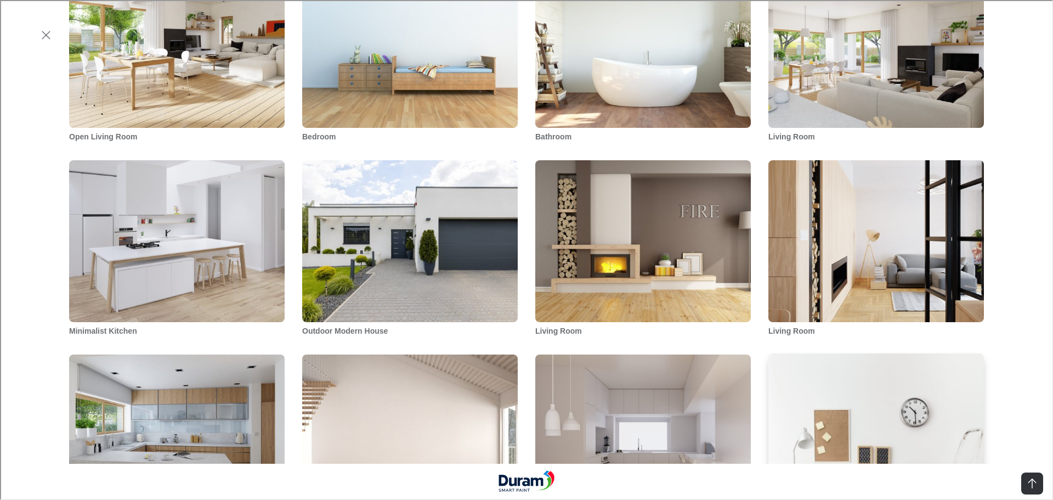
click at [866, 352] on img "Study" at bounding box center [876, 488] width 218 height 273
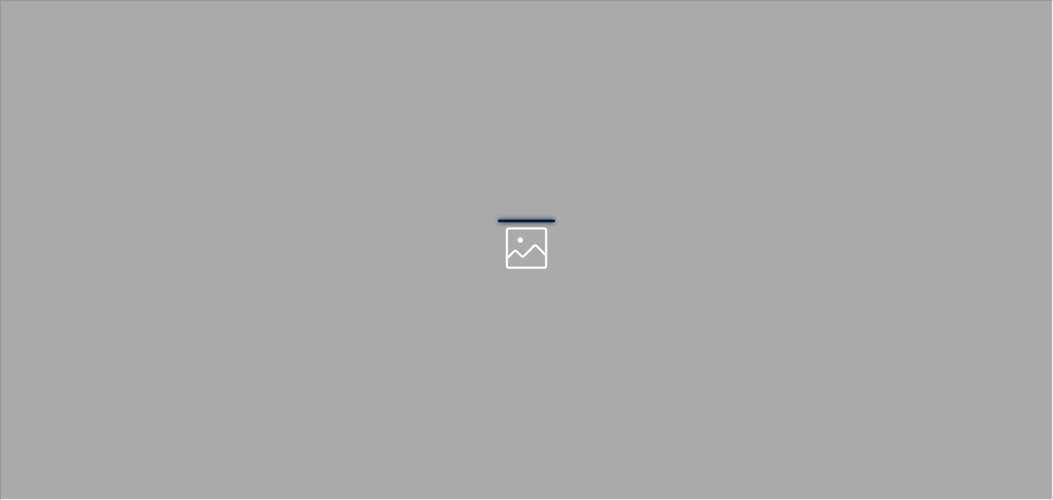
scroll to position [0, 0]
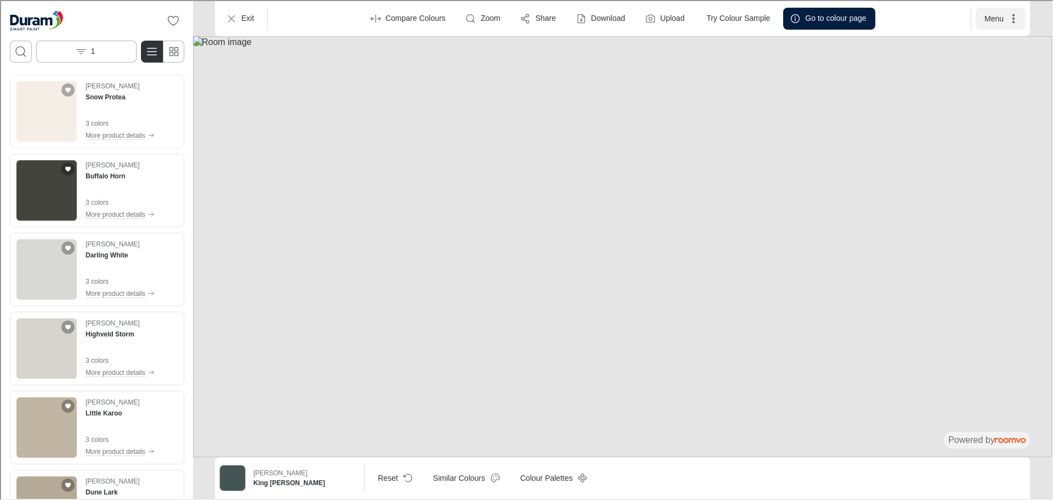
click at [1001, 17] on button "Menu" at bounding box center [999, 18] width 50 height 22
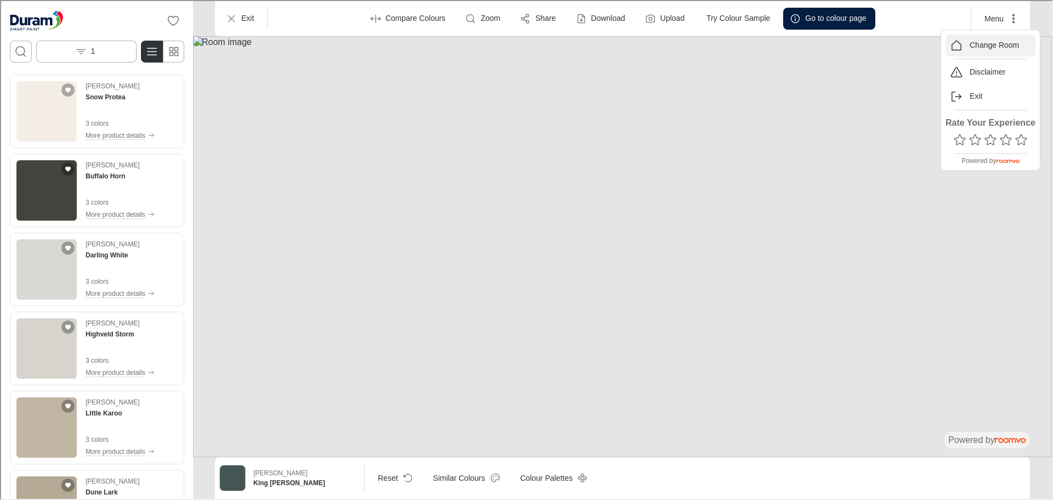
click at [1000, 44] on p "Change Room" at bounding box center [992, 44] width 49 height 11
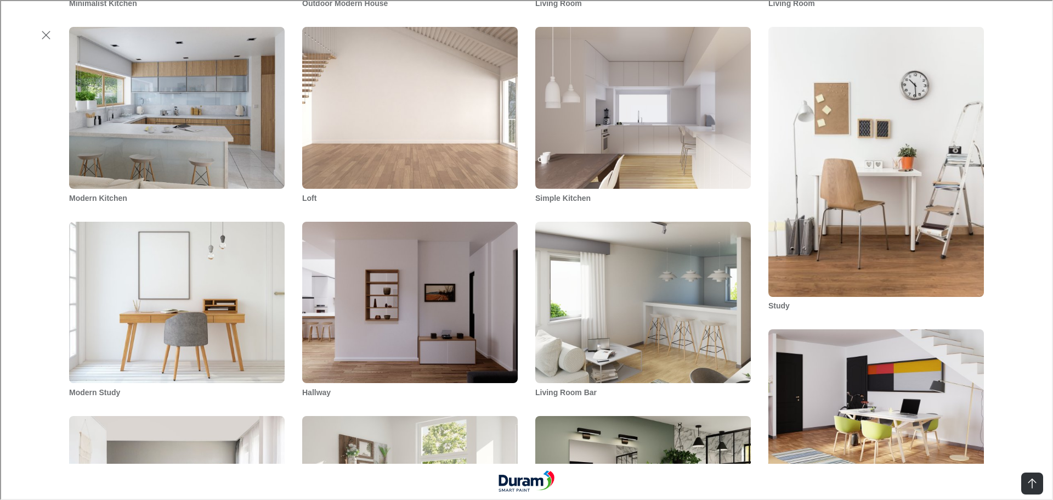
scroll to position [1151, 0]
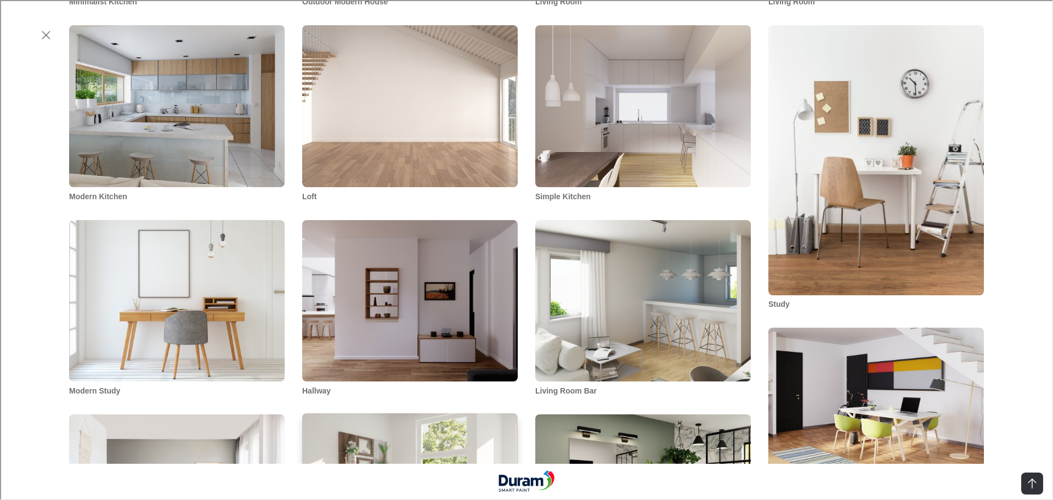
click at [427, 412] on img "Minimalist Living Room" at bounding box center [410, 494] width 218 height 164
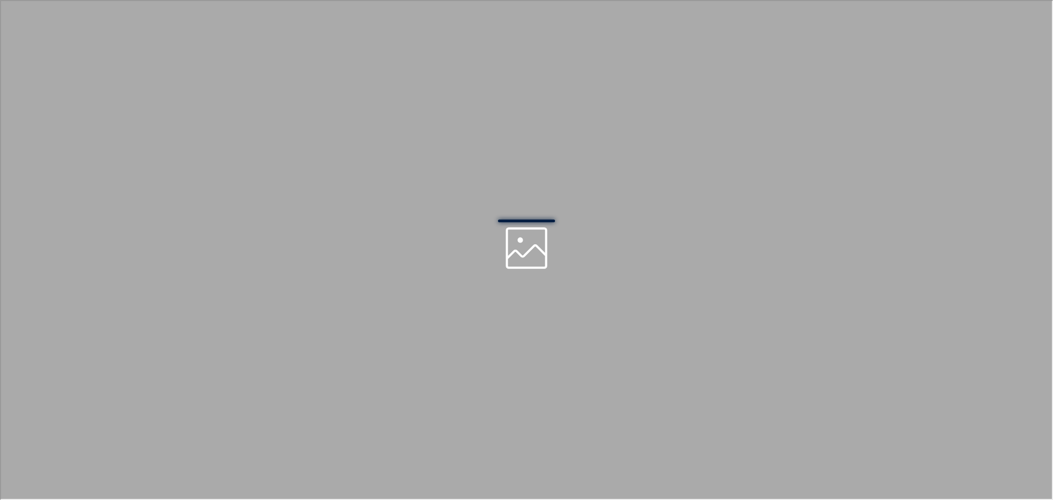
scroll to position [0, 0]
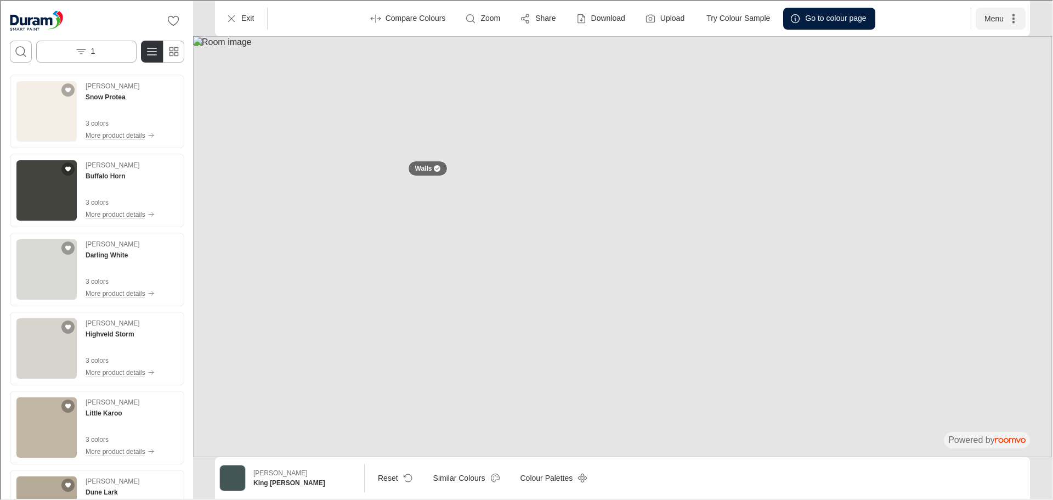
click at [998, 14] on button "Menu" at bounding box center [999, 18] width 50 height 22
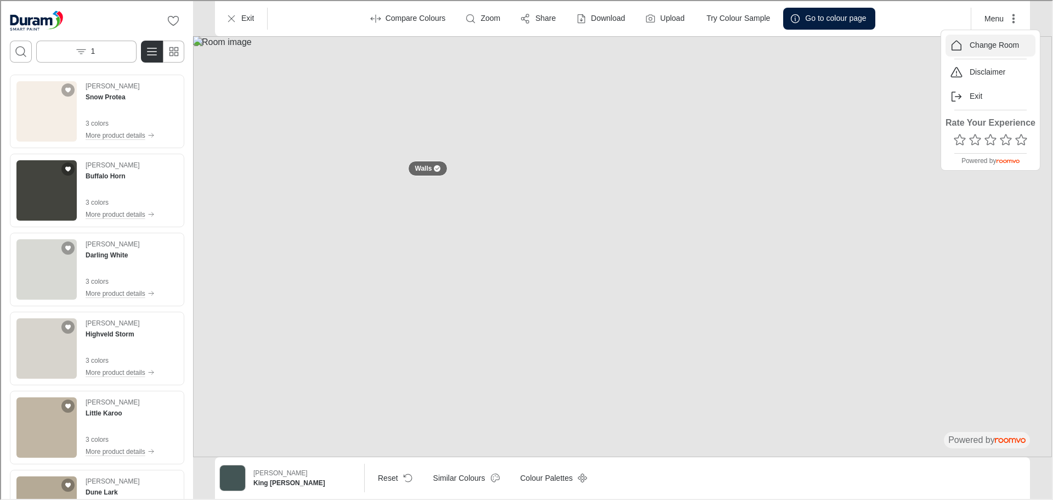
click at [992, 47] on p "Change Room" at bounding box center [992, 44] width 49 height 11
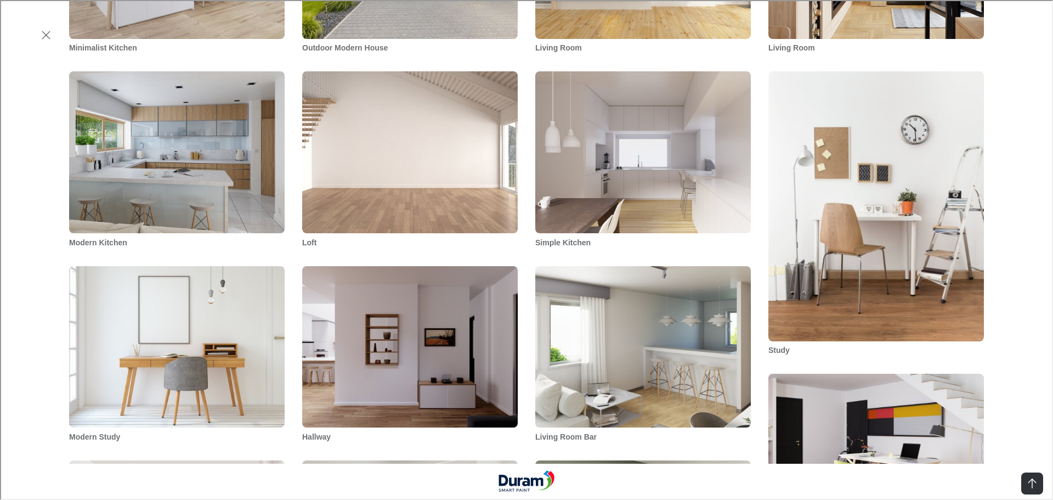
scroll to position [1205, 0]
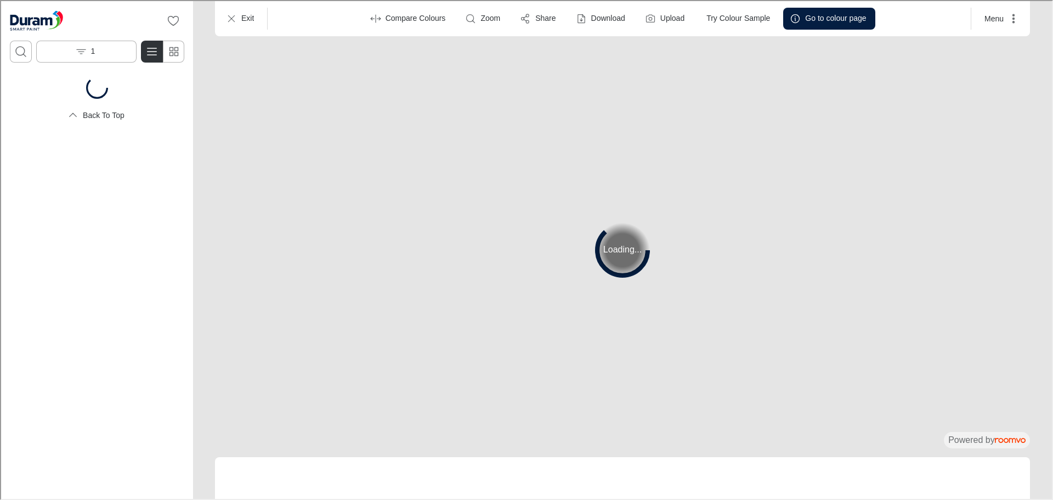
scroll to position [0, 0]
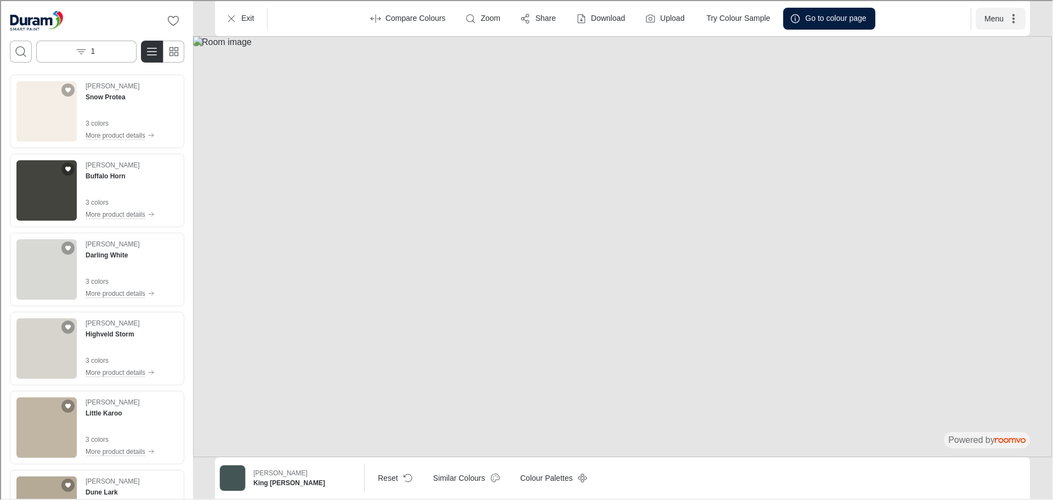
click at [999, 27] on button "Menu" at bounding box center [999, 18] width 50 height 22
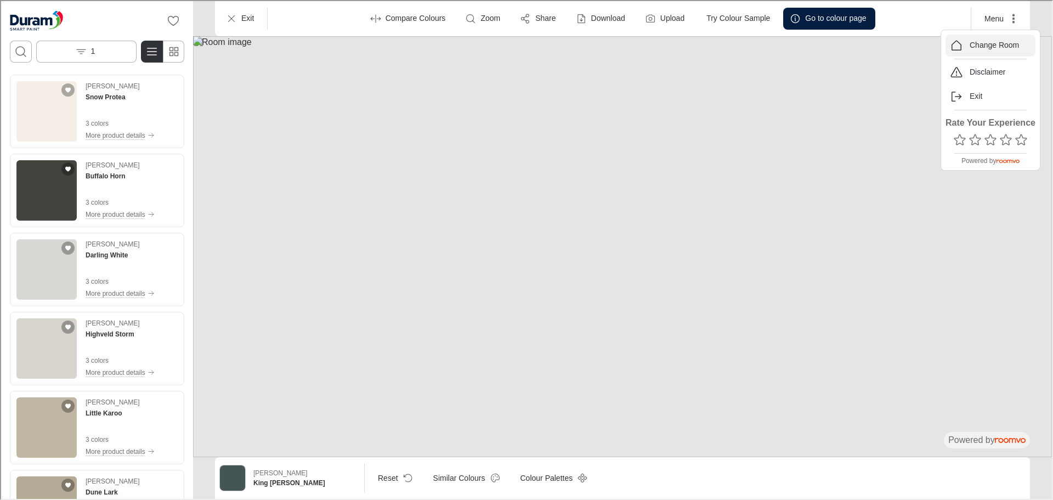
click at [998, 46] on p "Change Room" at bounding box center [992, 44] width 49 height 11
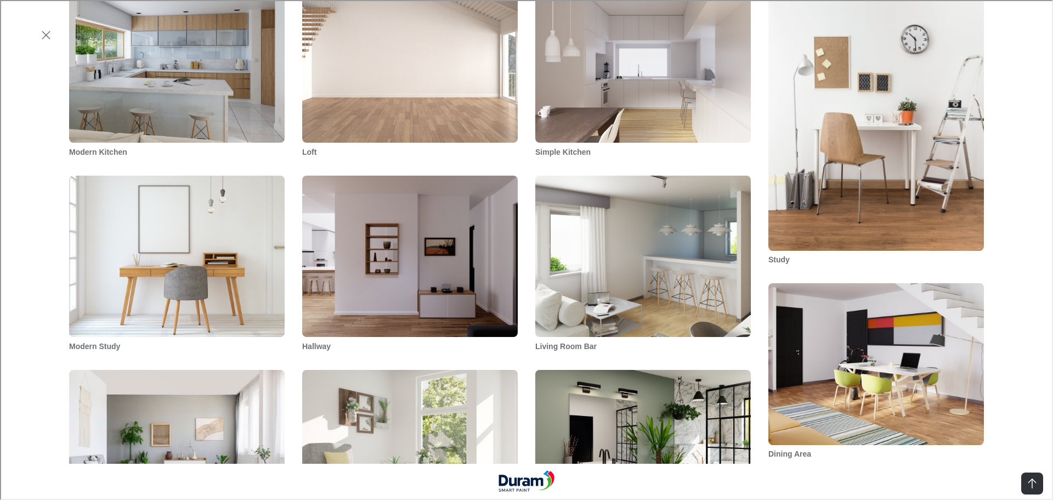
scroll to position [1260, 0]
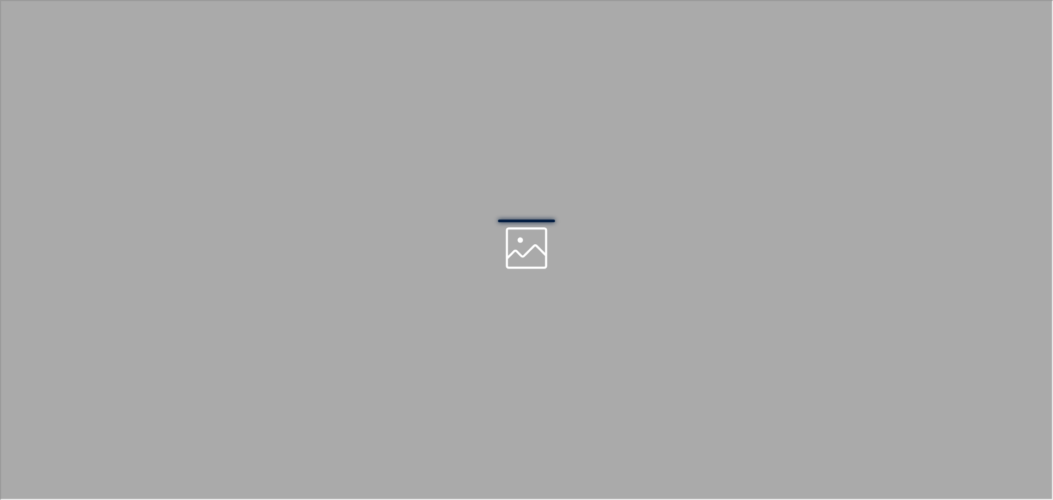
scroll to position [0, 0]
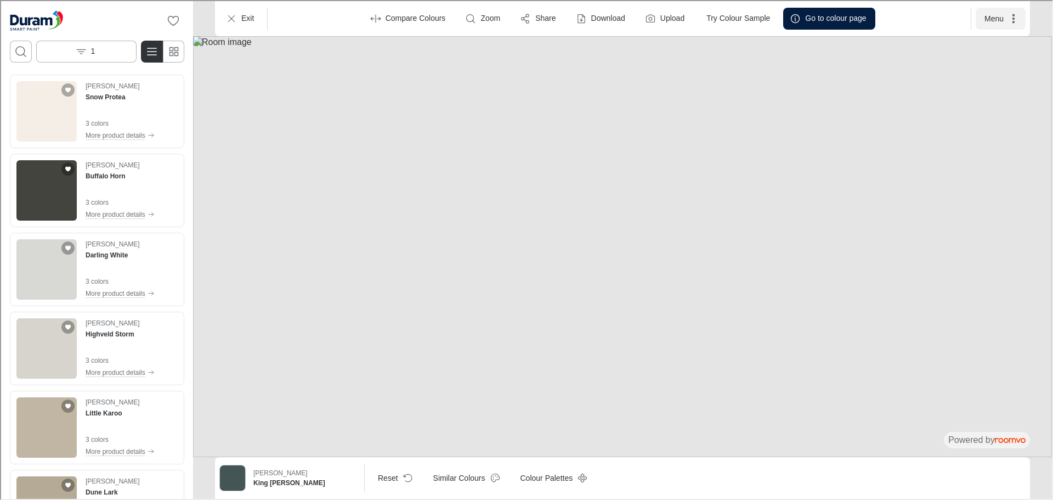
click at [1001, 16] on button "Menu" at bounding box center [999, 18] width 50 height 22
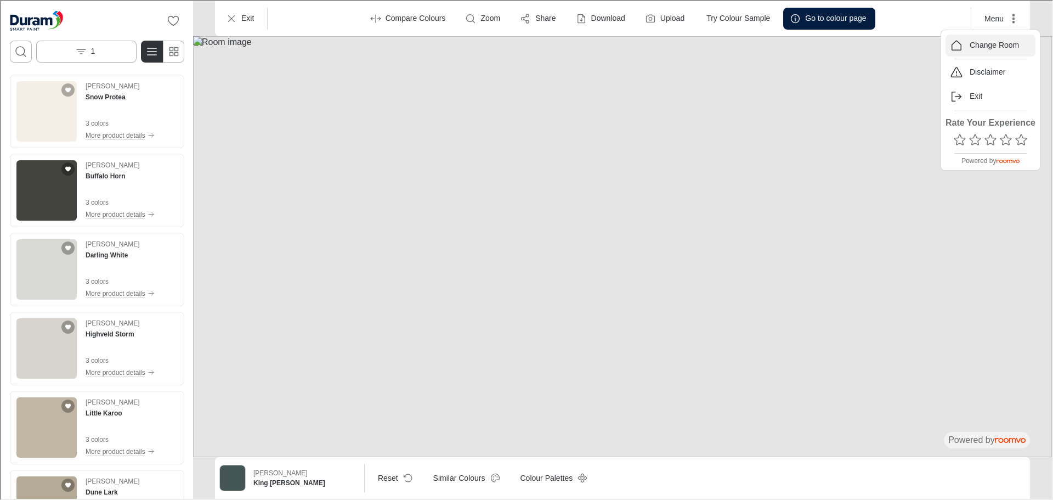
click at [992, 45] on p "Change Room" at bounding box center [992, 44] width 49 height 11
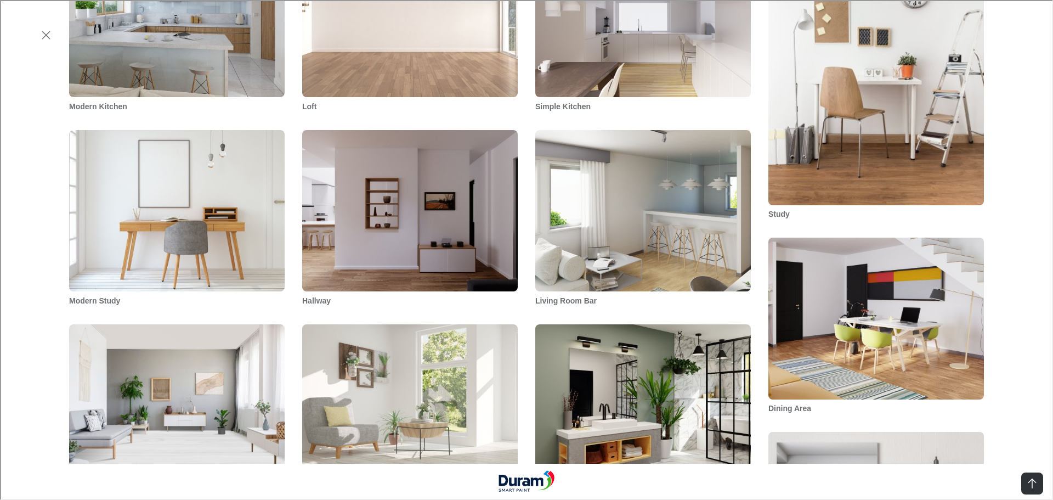
scroll to position [1260, 0]
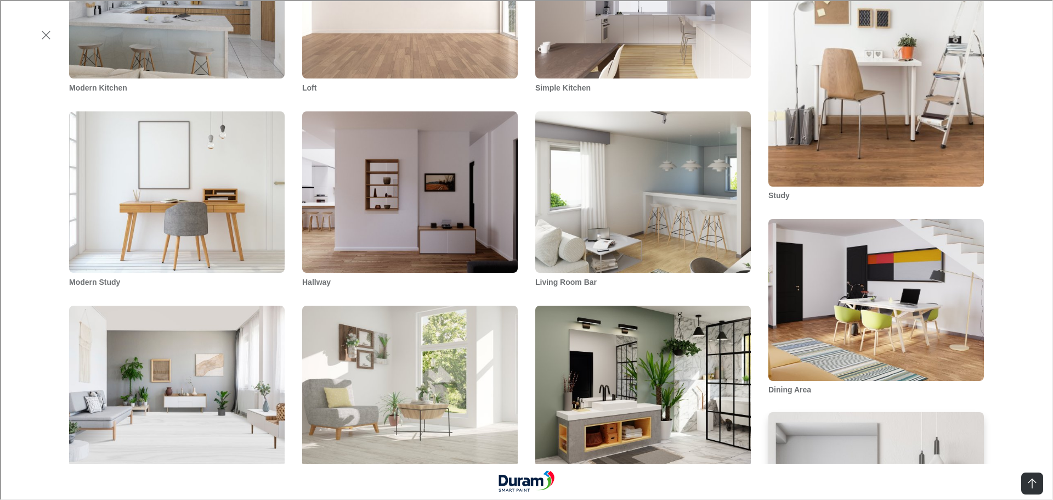
click at [895, 411] on img "Bathroom Wall" at bounding box center [876, 493] width 218 height 164
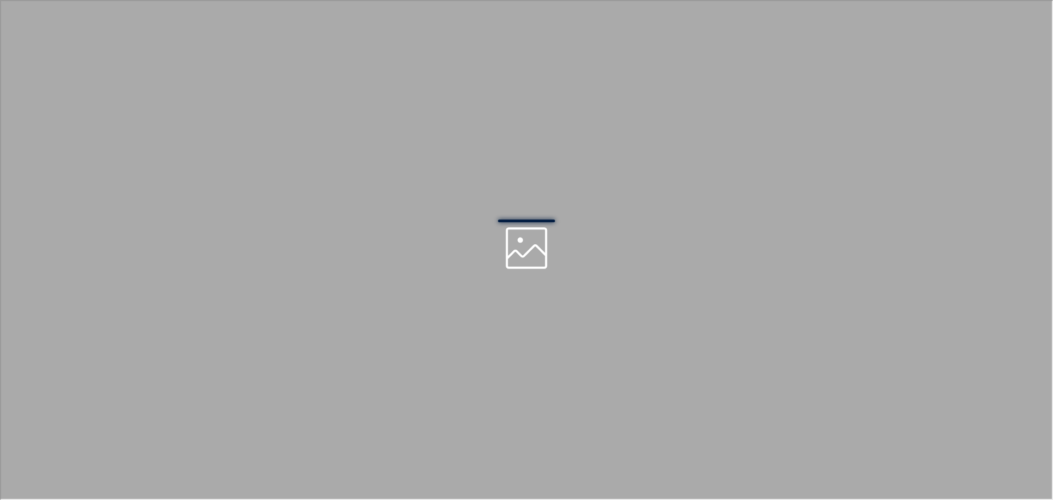
scroll to position [0, 0]
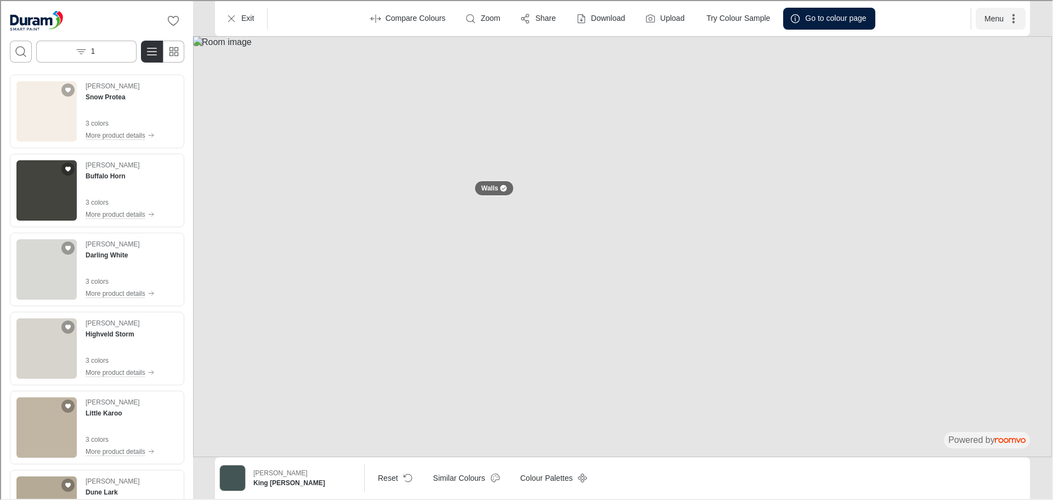
click at [1001, 17] on button "Menu" at bounding box center [999, 18] width 50 height 22
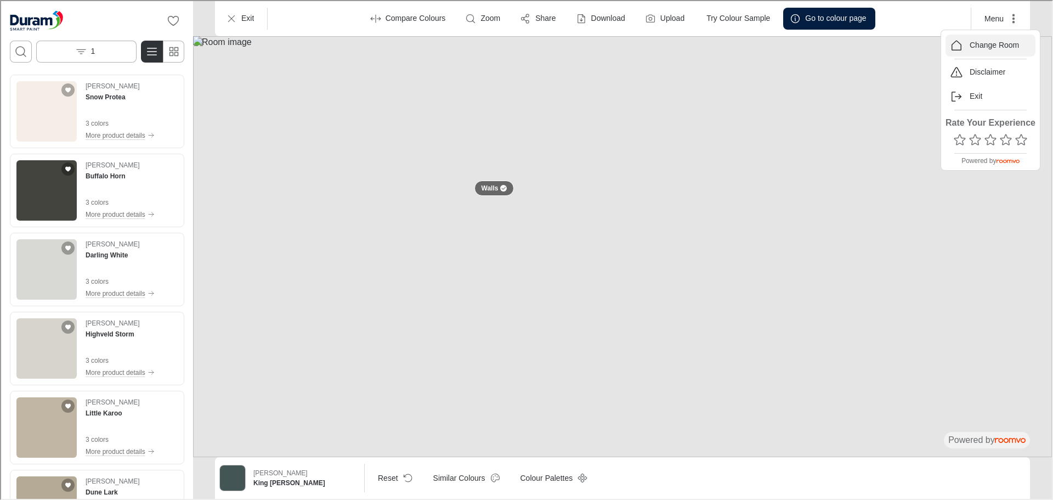
click at [990, 44] on p "Change Room" at bounding box center [992, 44] width 49 height 11
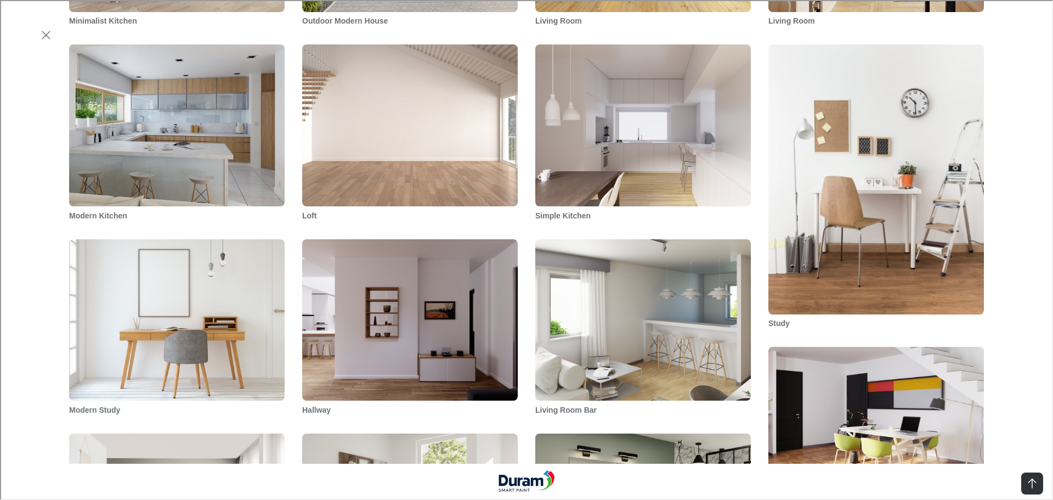
scroll to position [1260, 0]
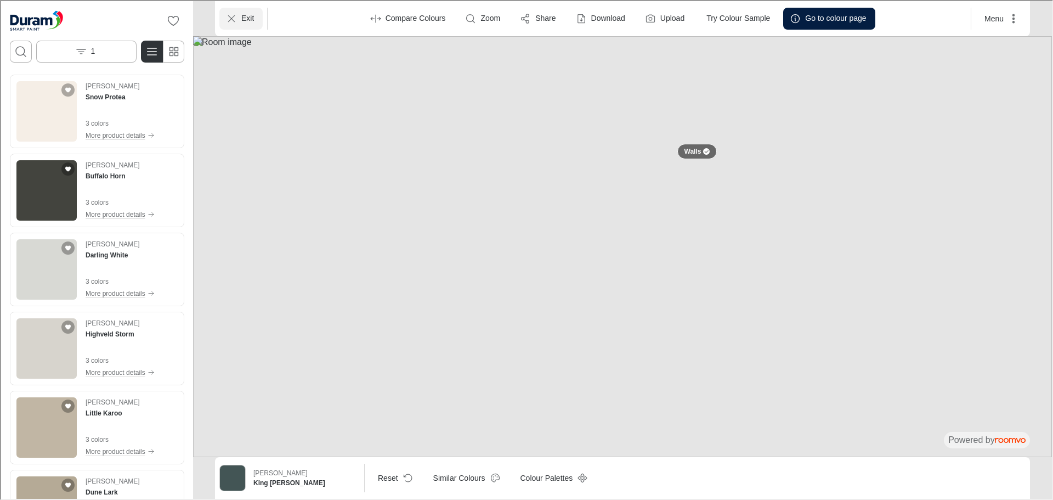
click at [242, 19] on p "Exit" at bounding box center [246, 17] width 13 height 11
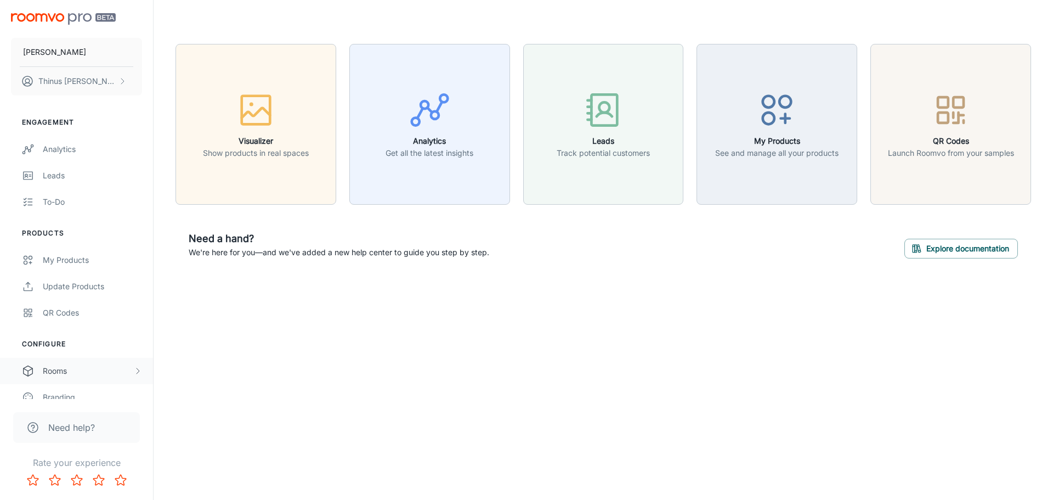
click at [73, 371] on div "Rooms" at bounding box center [88, 371] width 90 height 12
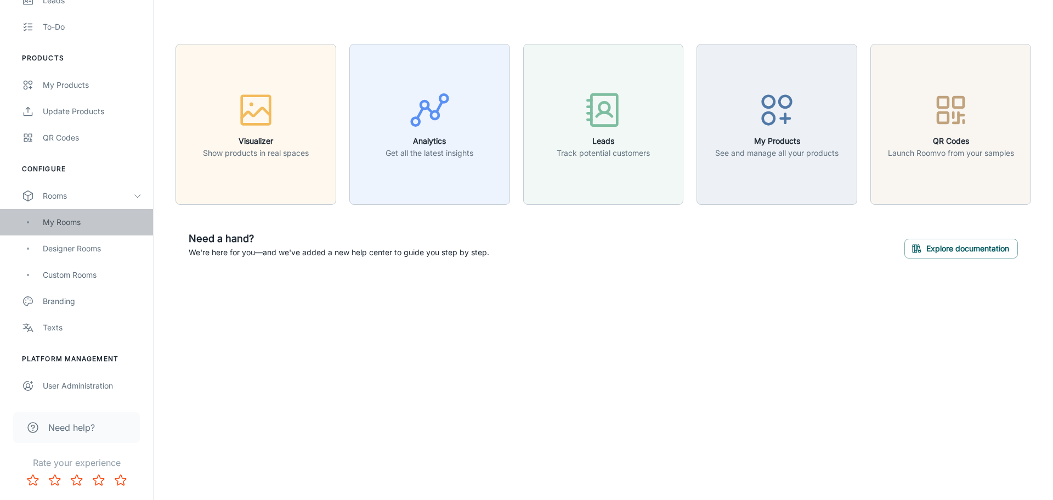
click at [65, 217] on div "My Rooms" at bounding box center [92, 222] width 99 height 12
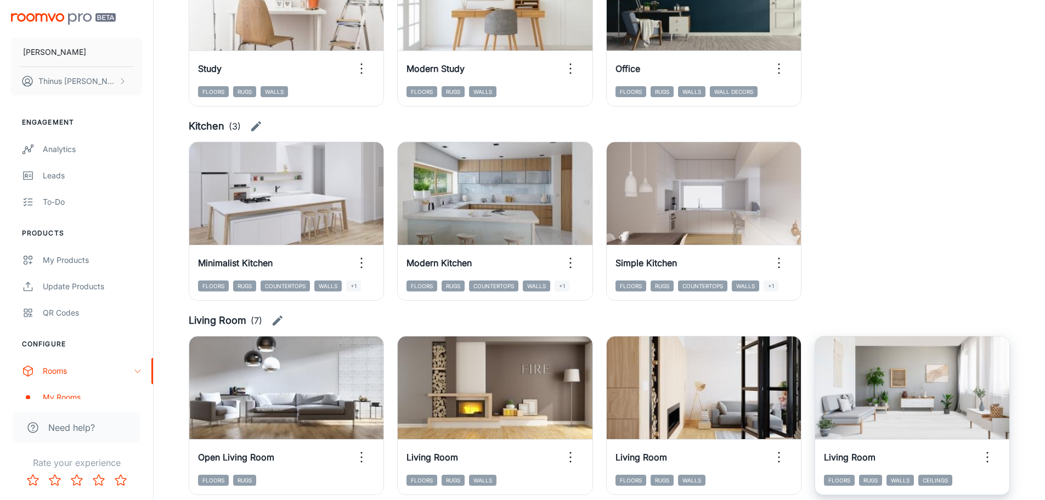
scroll to position [1480, 0]
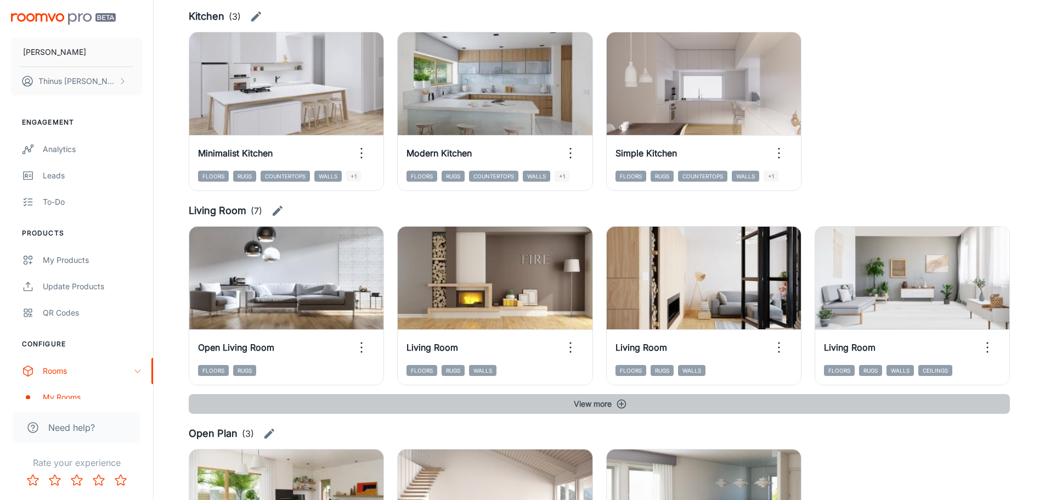
click at [621, 409] on button "View more" at bounding box center [599, 404] width 821 height 20
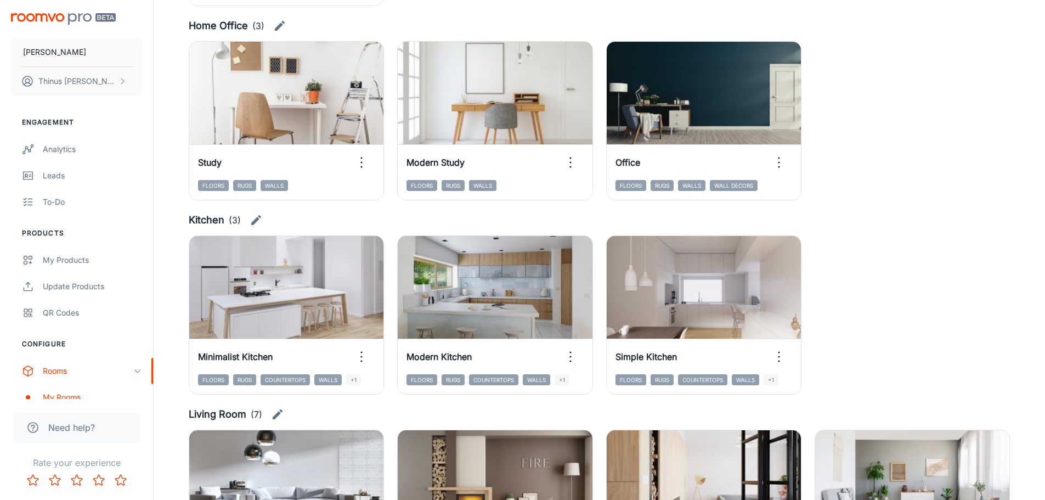
scroll to position [1210, 0]
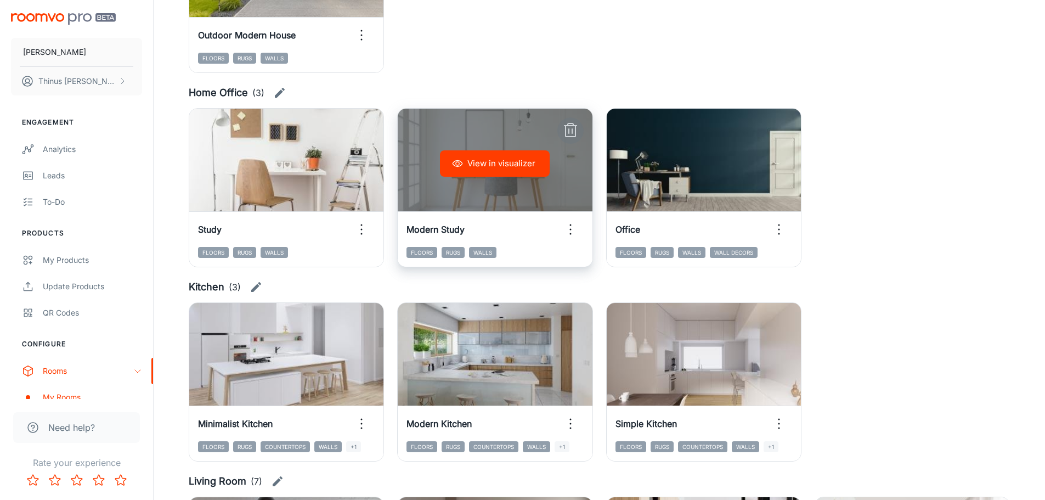
click at [570, 131] on icon "button" at bounding box center [570, 131] width 18 height 18
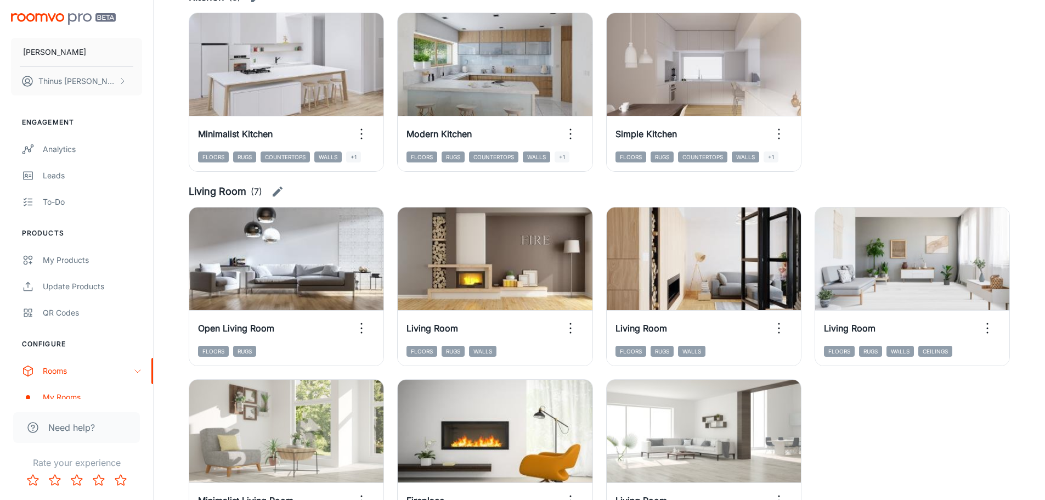
scroll to position [1594, 0]
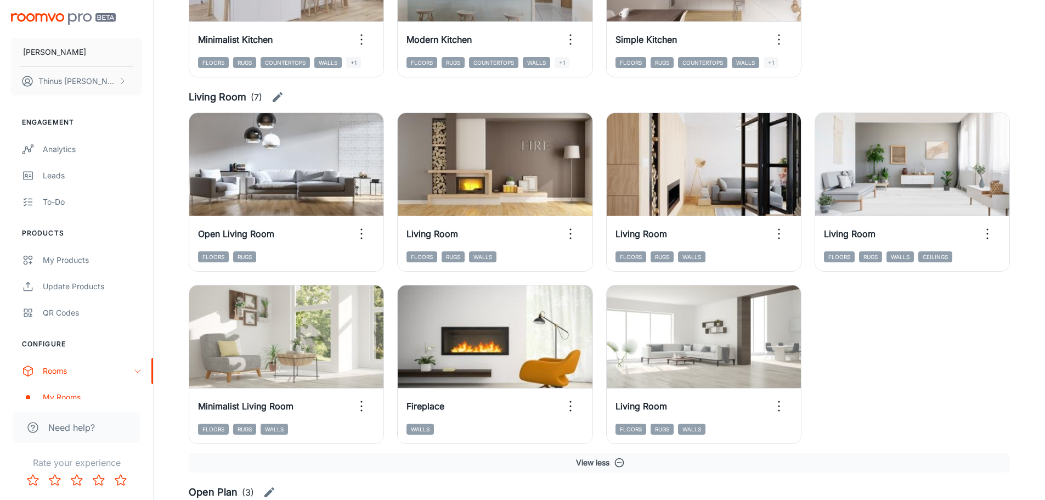
click at [38, 17] on img "scrollable content" at bounding box center [63, 19] width 105 height 12
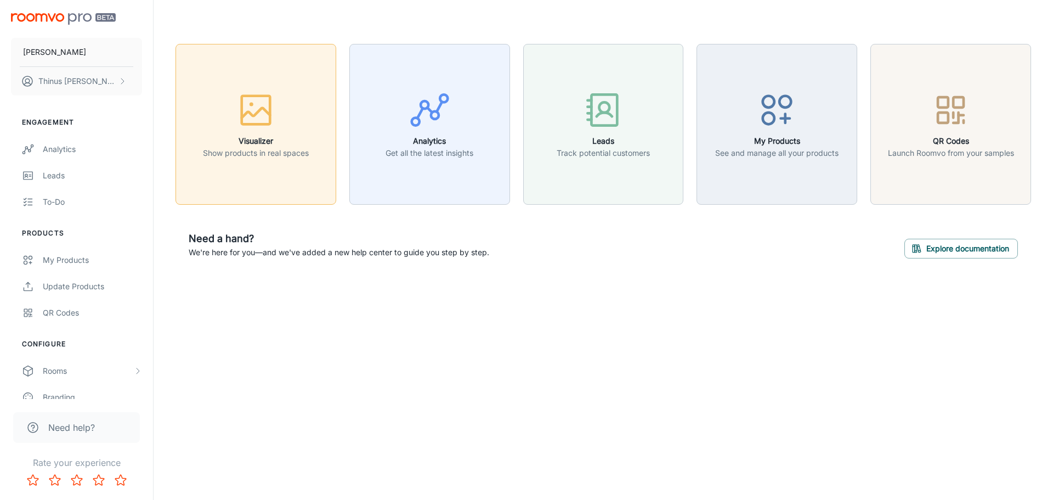
click at [263, 144] on h6 "Visualizer" at bounding box center [256, 141] width 106 height 12
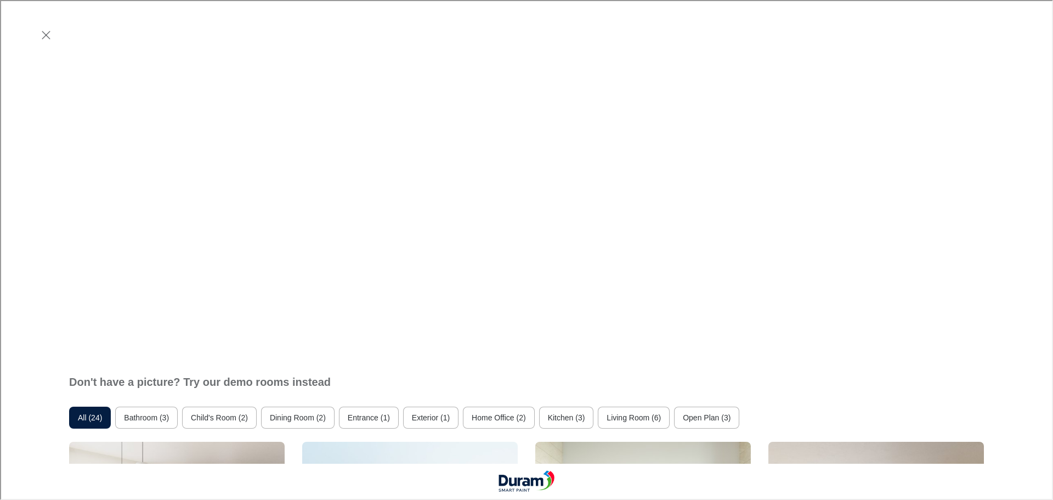
scroll to position [328, 0]
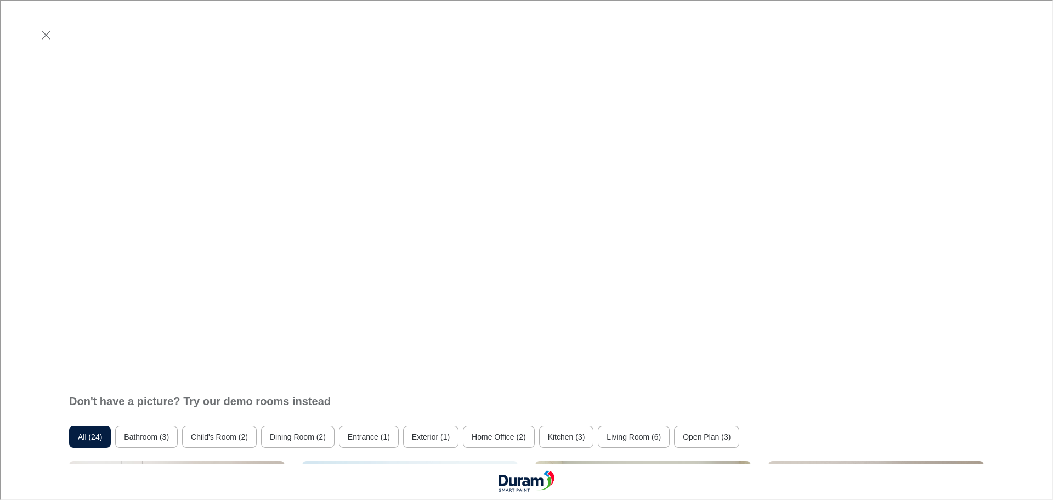
click at [668, 424] on button "Living Room (6)" at bounding box center [633, 435] width 72 height 22
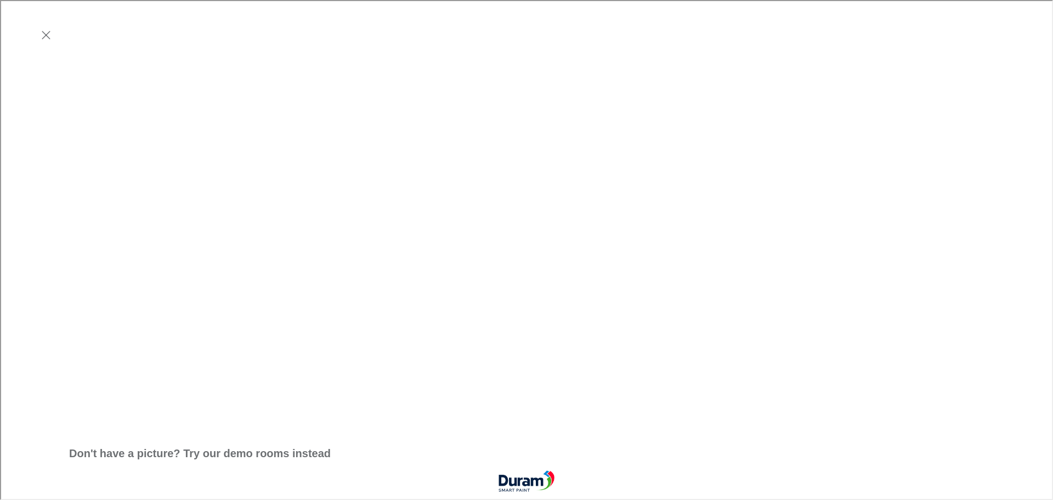
scroll to position [214, 0]
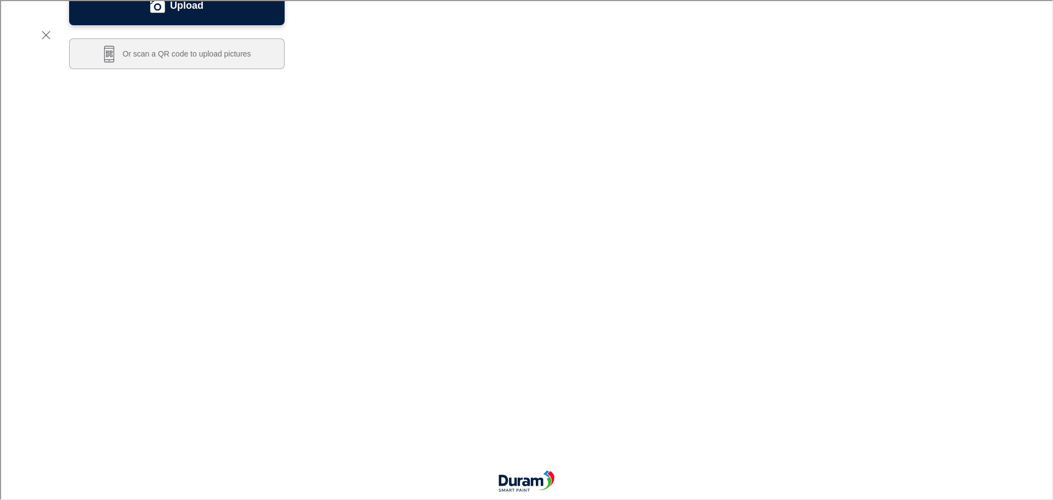
scroll to position [242, 0]
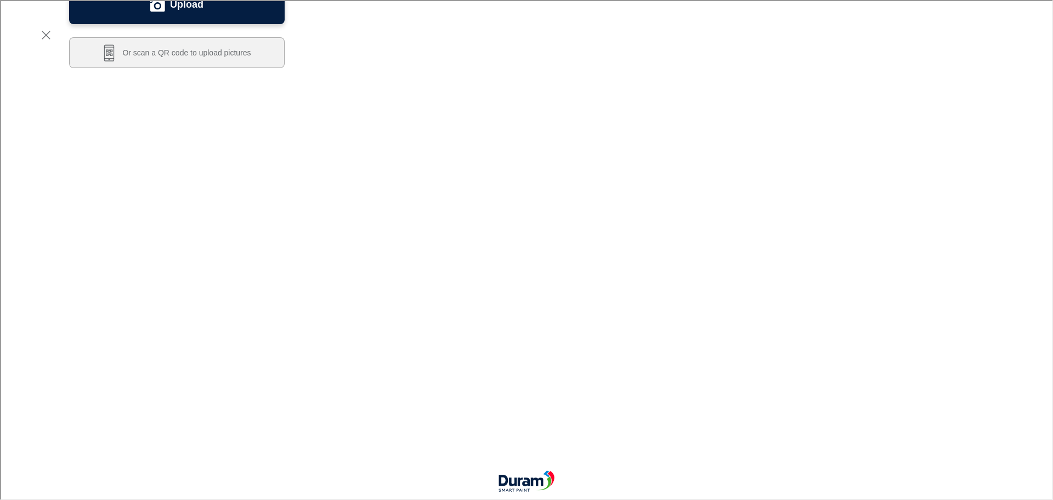
scroll to position [77, 0]
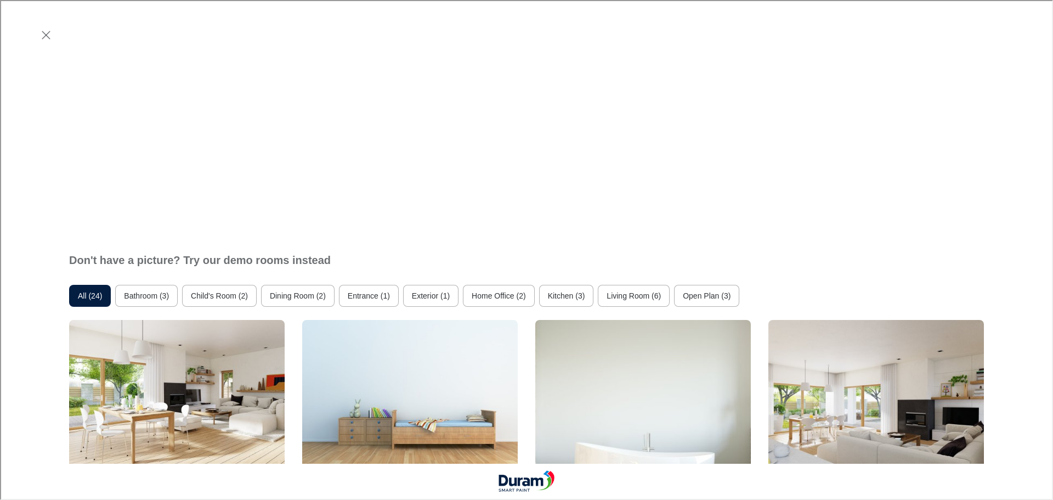
scroll to position [249, 0]
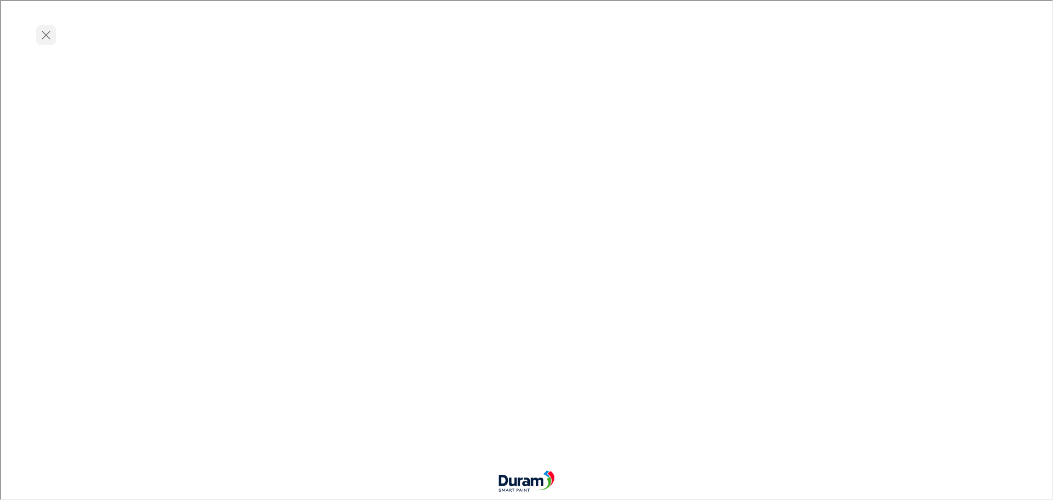
click at [44, 35] on line "Exit visualizer" at bounding box center [45, 34] width 8 height 8
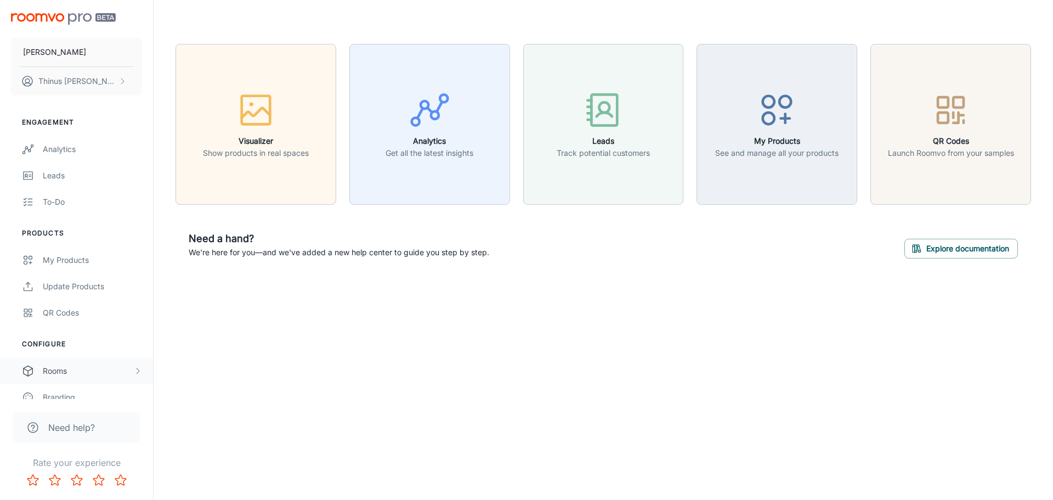
click at [90, 369] on div "Rooms" at bounding box center [88, 371] width 90 height 12
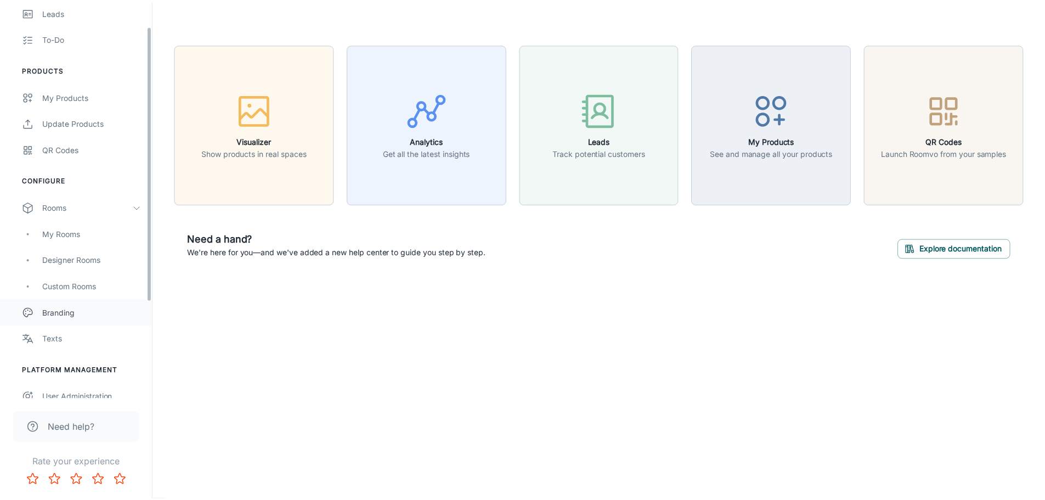
scroll to position [164, 0]
click at [71, 231] on div "My Rooms" at bounding box center [92, 232] width 99 height 12
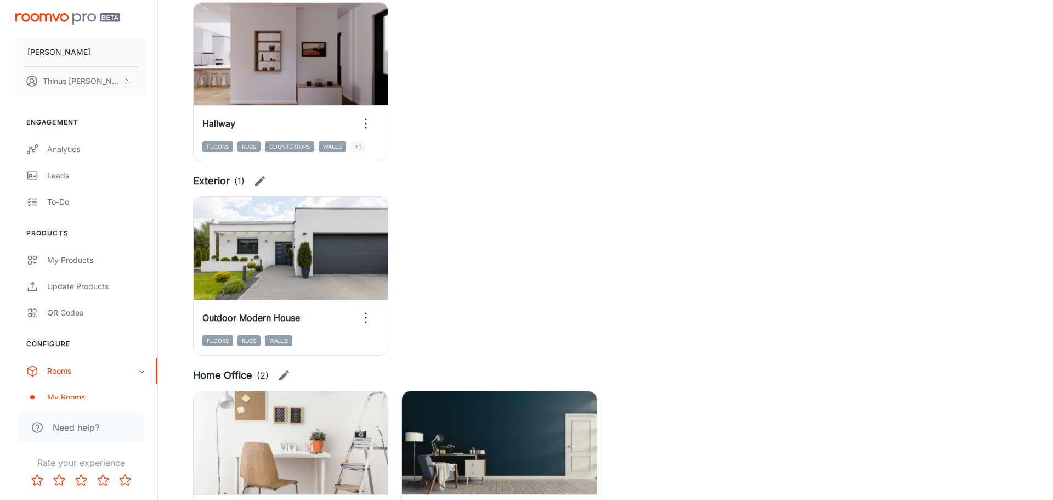
scroll to position [932, 0]
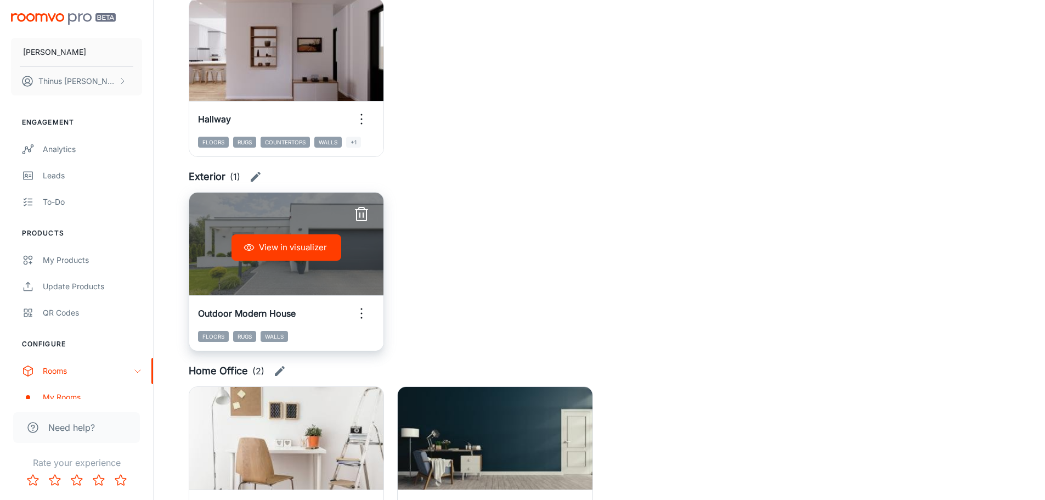
click at [359, 317] on icon "button" at bounding box center [362, 313] width 18 height 18
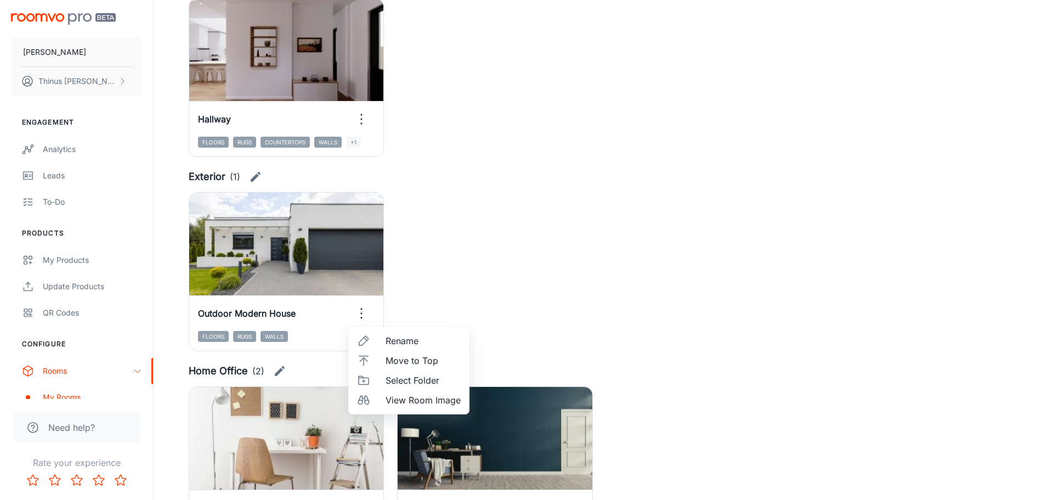
click at [415, 340] on span "Rename" at bounding box center [422, 340] width 75 height 13
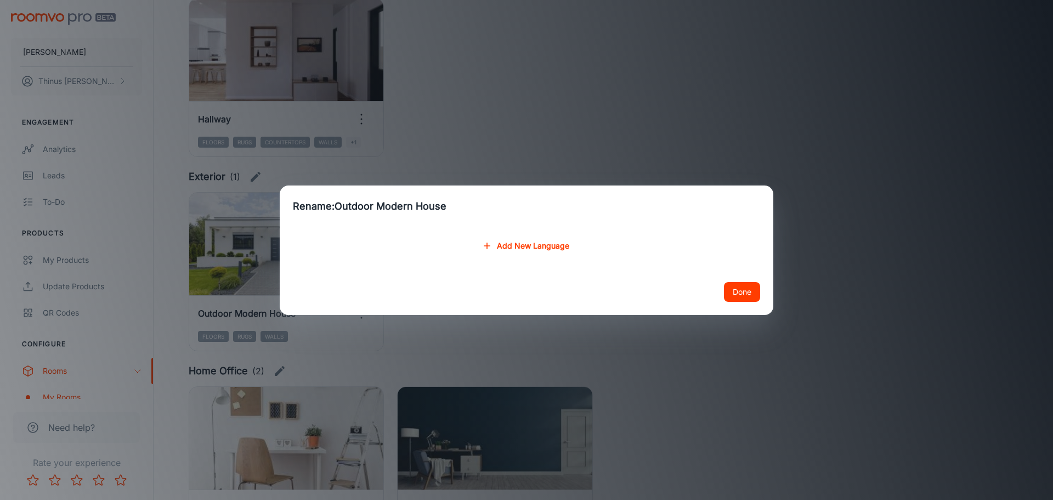
click at [416, 210] on h2 "Rename: Outdoor Modern House" at bounding box center [526, 206] width 493 height 42
click at [518, 246] on button "Add New Language" at bounding box center [526, 246] width 94 height 20
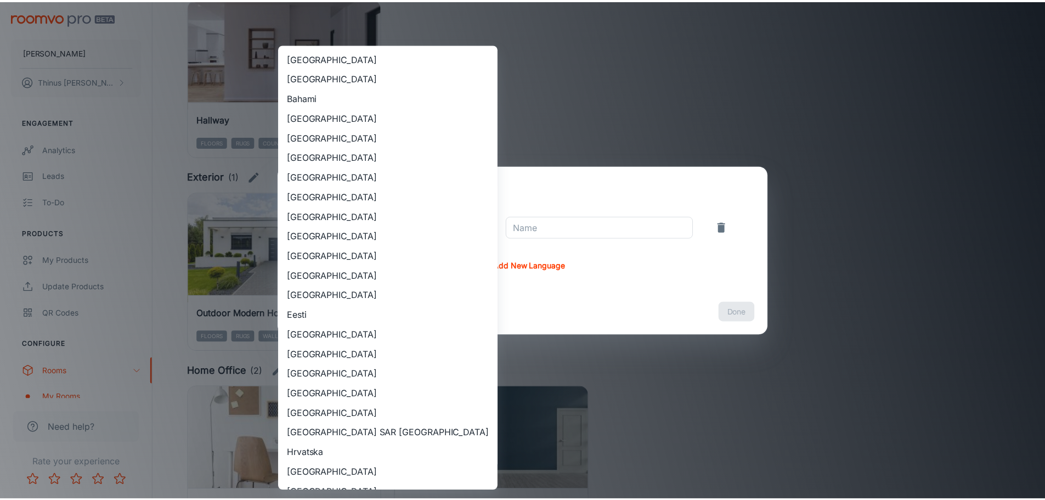
scroll to position [640, 0]
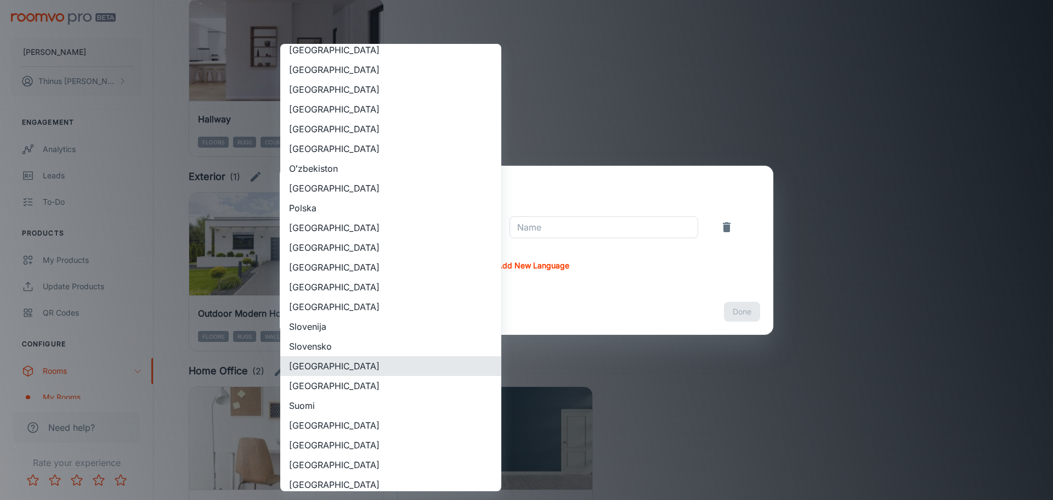
click at [342, 365] on li "[GEOGRAPHIC_DATA]" at bounding box center [390, 366] width 221 height 20
type input "[GEOGRAPHIC_DATA]"
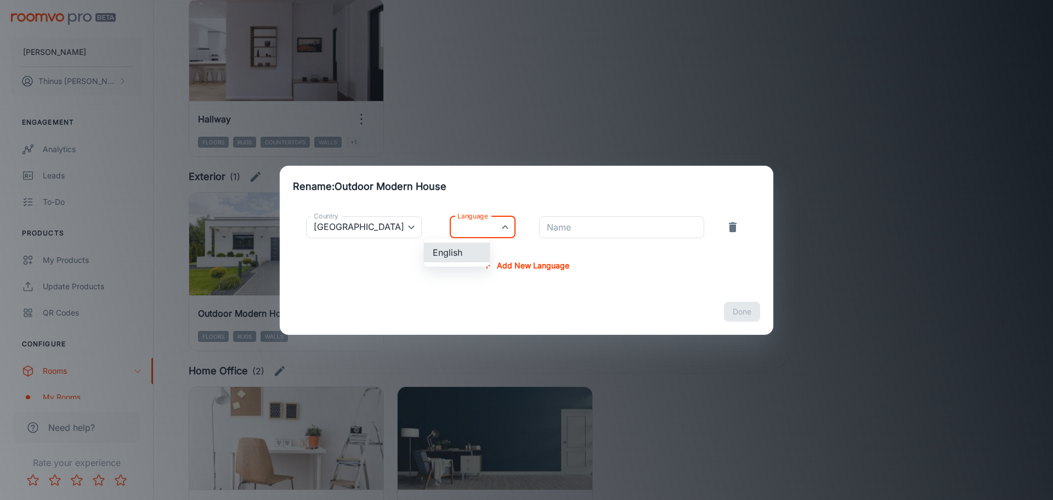
click at [461, 254] on li "English" at bounding box center [457, 252] width 66 height 20
type input "en-za"
click at [594, 225] on input "Name" at bounding box center [621, 227] width 165 height 22
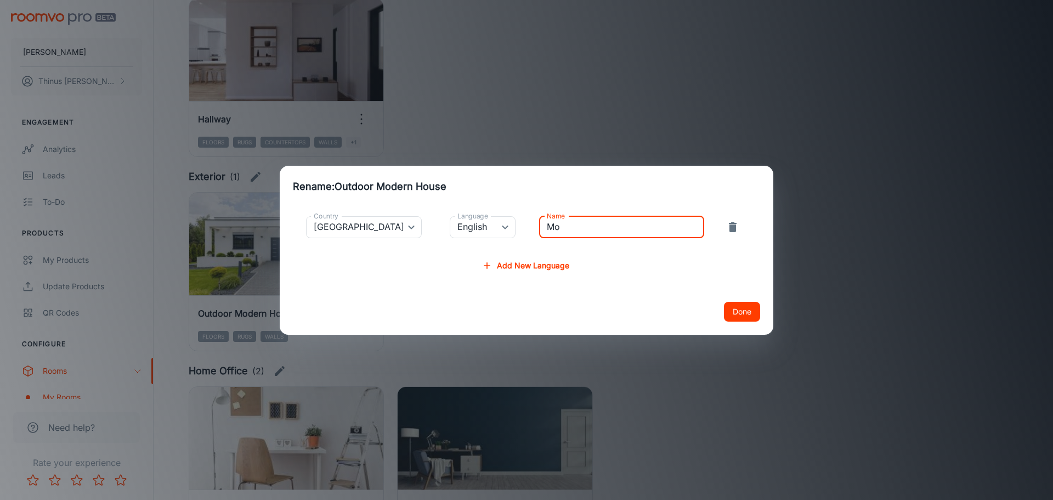
type input "M"
type input "E"
type input "Home Exterior"
click at [741, 315] on button "Done" at bounding box center [742, 312] width 36 height 20
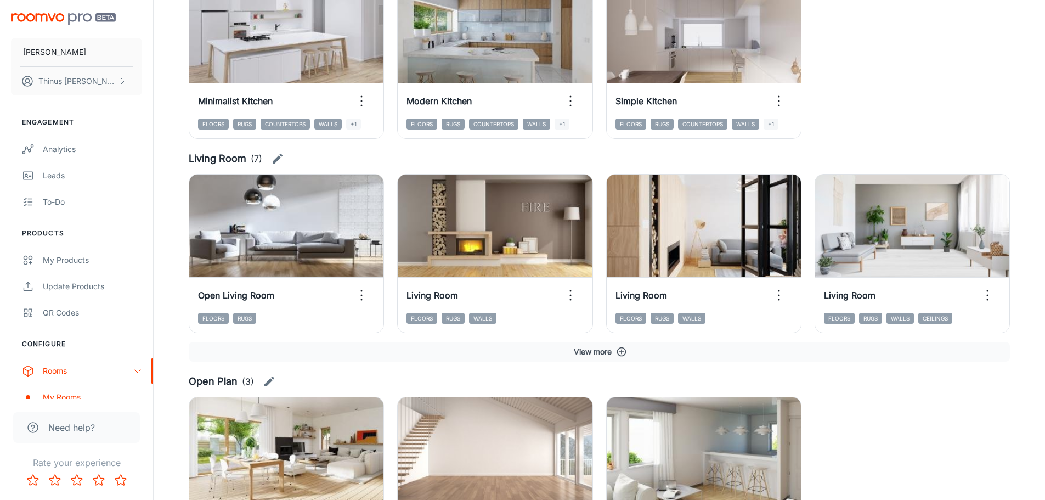
scroll to position [1535, 0]
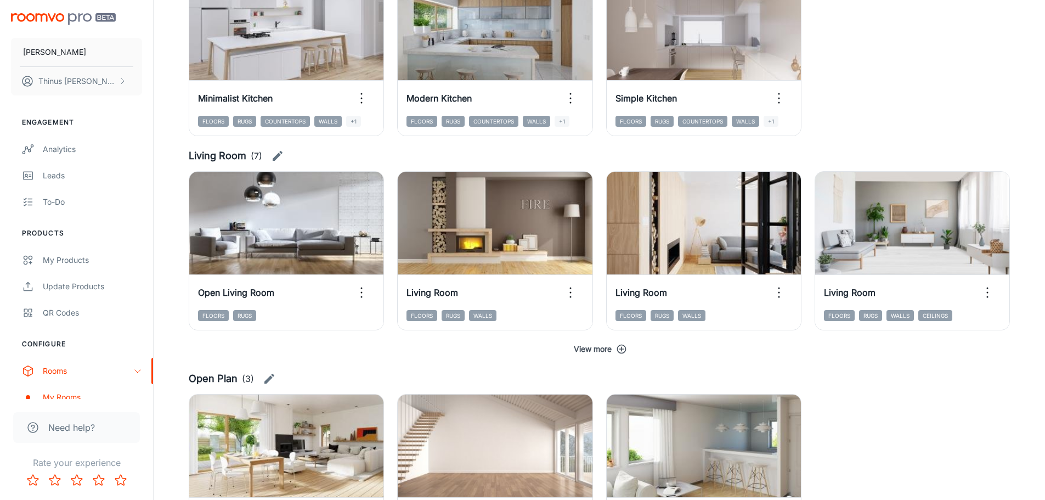
click at [622, 350] on icon "button" at bounding box center [621, 348] width 9 height 9
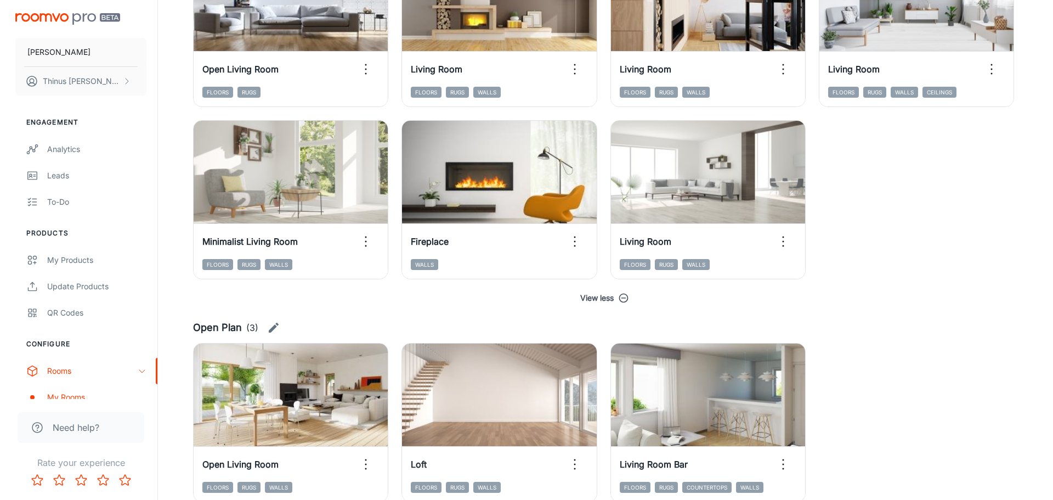
scroll to position [1813, 0]
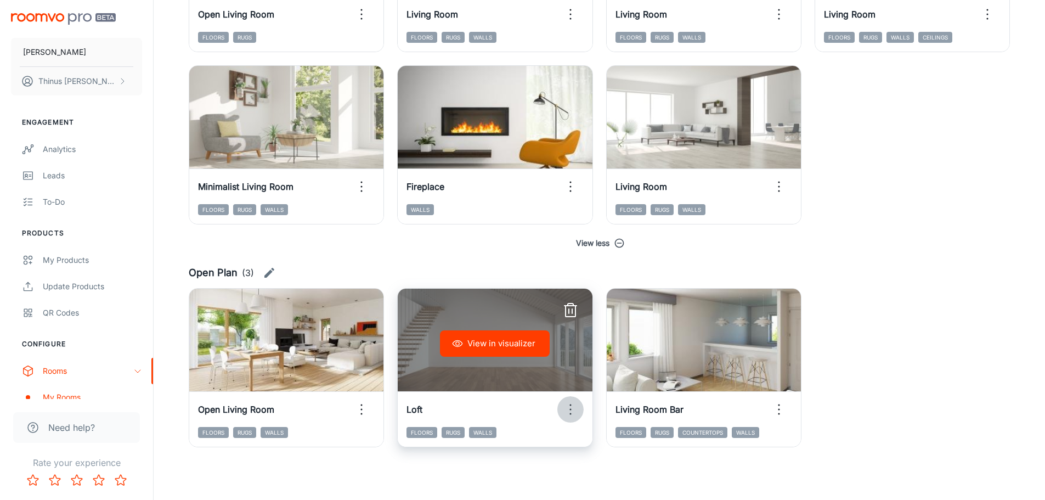
click at [572, 411] on icon "button" at bounding box center [570, 409] width 18 height 18
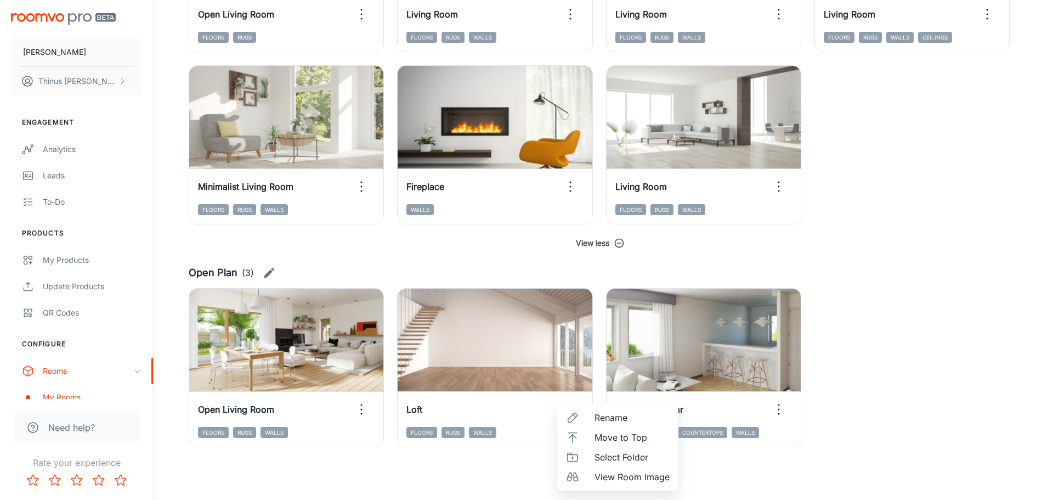
click at [616, 419] on span "Rename" at bounding box center [631, 417] width 75 height 13
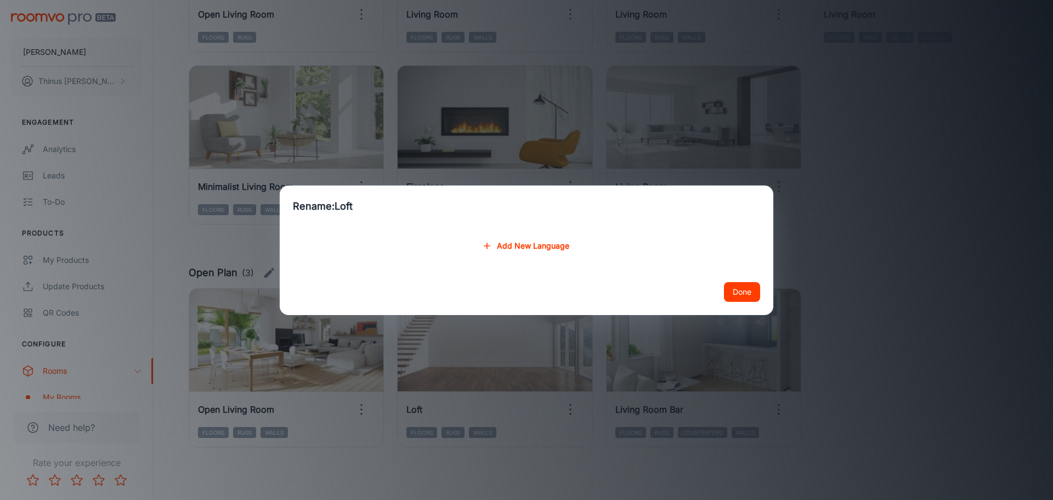
click at [530, 248] on button "Add New Language" at bounding box center [526, 246] width 94 height 20
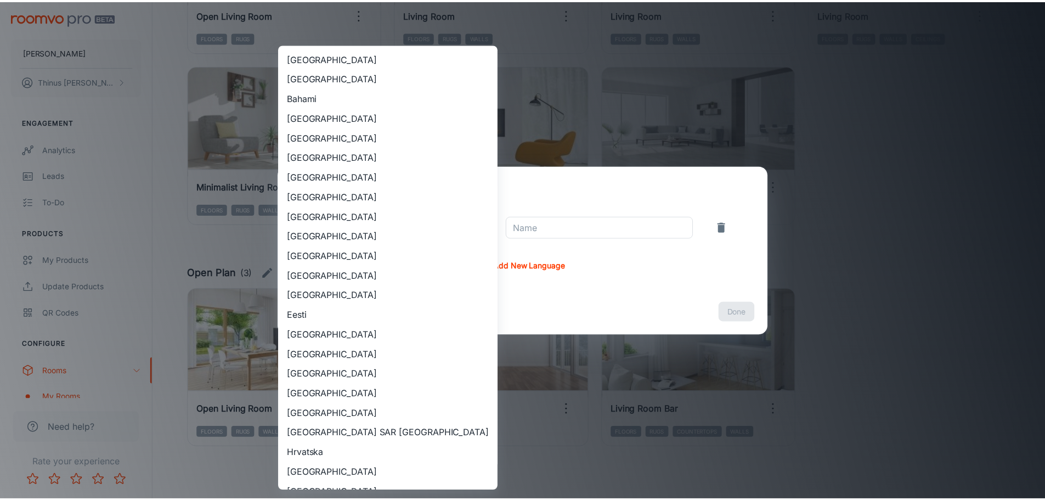
scroll to position [640, 0]
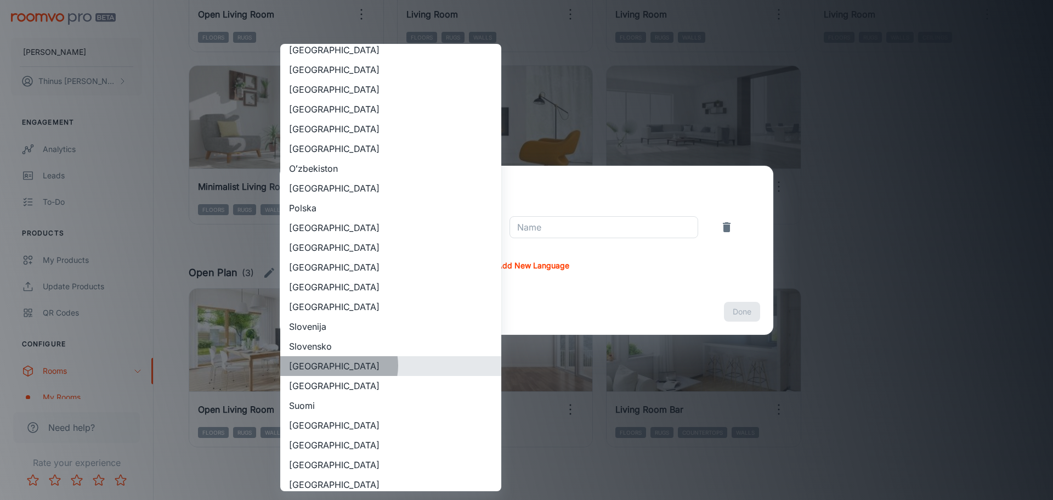
click at [338, 365] on li "[GEOGRAPHIC_DATA]" at bounding box center [390, 366] width 221 height 20
type input "[GEOGRAPHIC_DATA]"
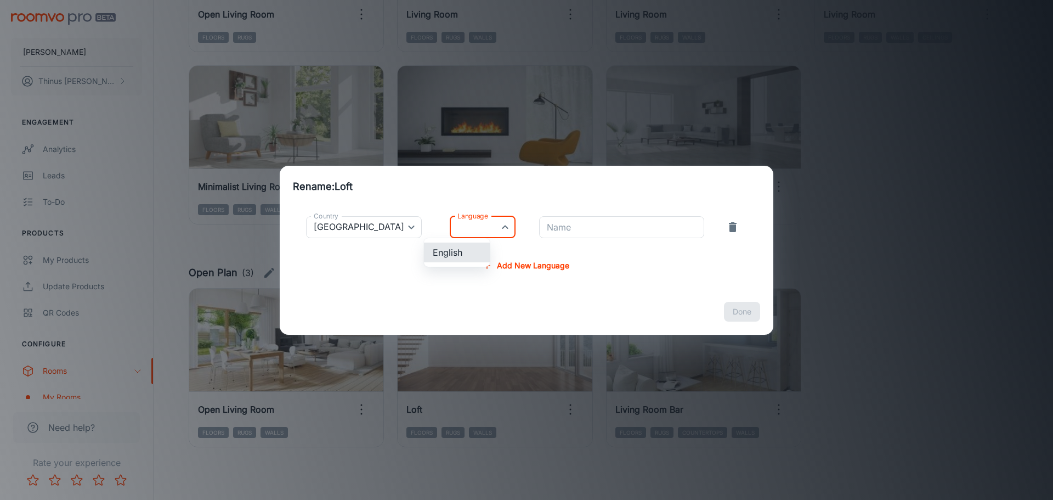
click at [451, 255] on li "English" at bounding box center [457, 252] width 66 height 20
type input "en-za"
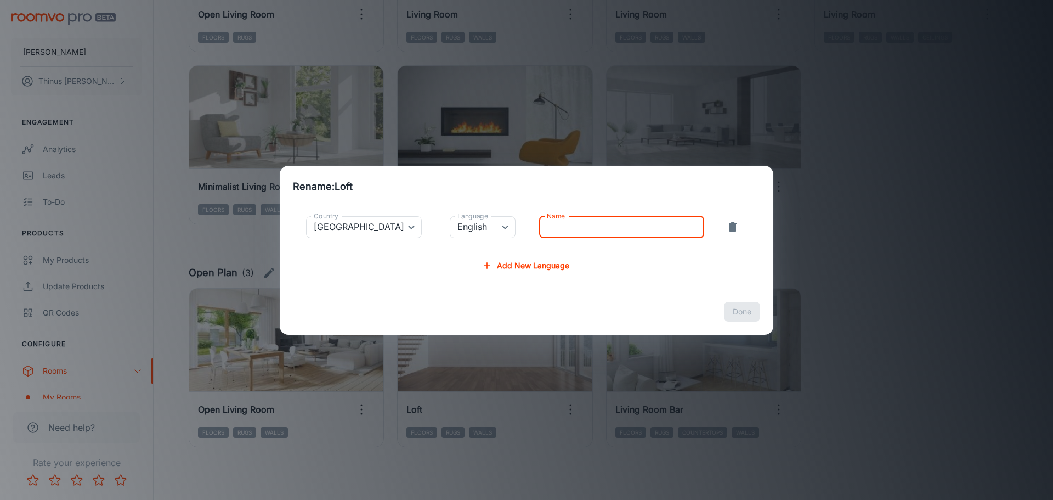
click at [554, 230] on input "Name" at bounding box center [621, 227] width 165 height 22
type input "Empty Loft"
click at [753, 307] on button "Done" at bounding box center [742, 312] width 36 height 20
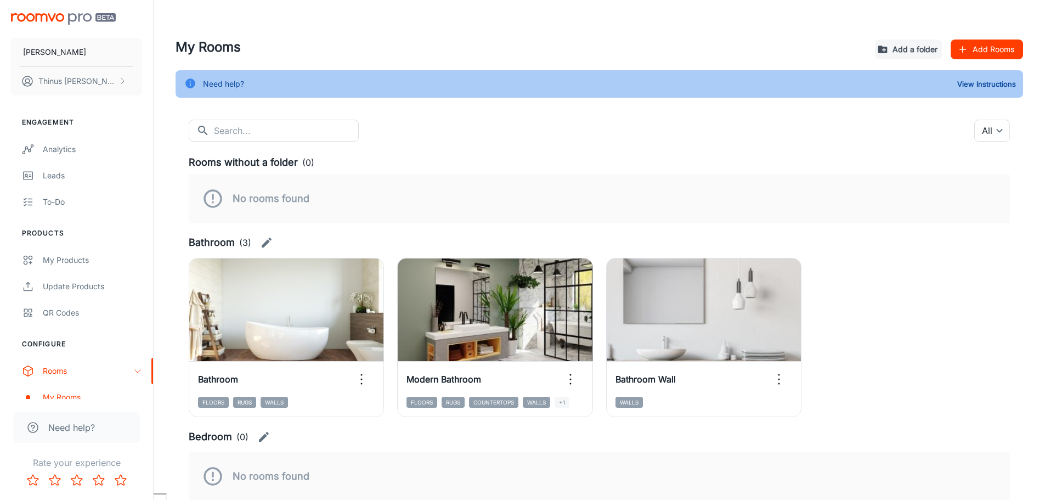
scroll to position [4, 0]
